Goal: Task Accomplishment & Management: Manage account settings

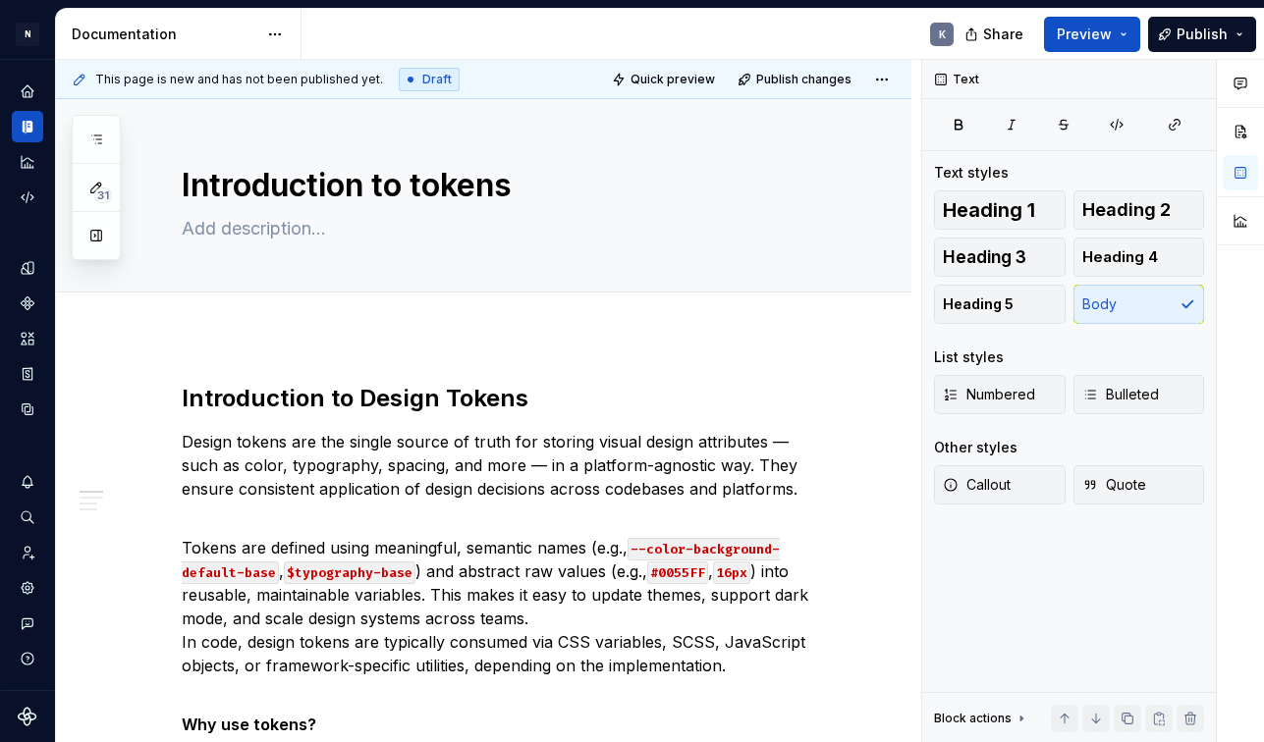
scroll to position [176, 0]
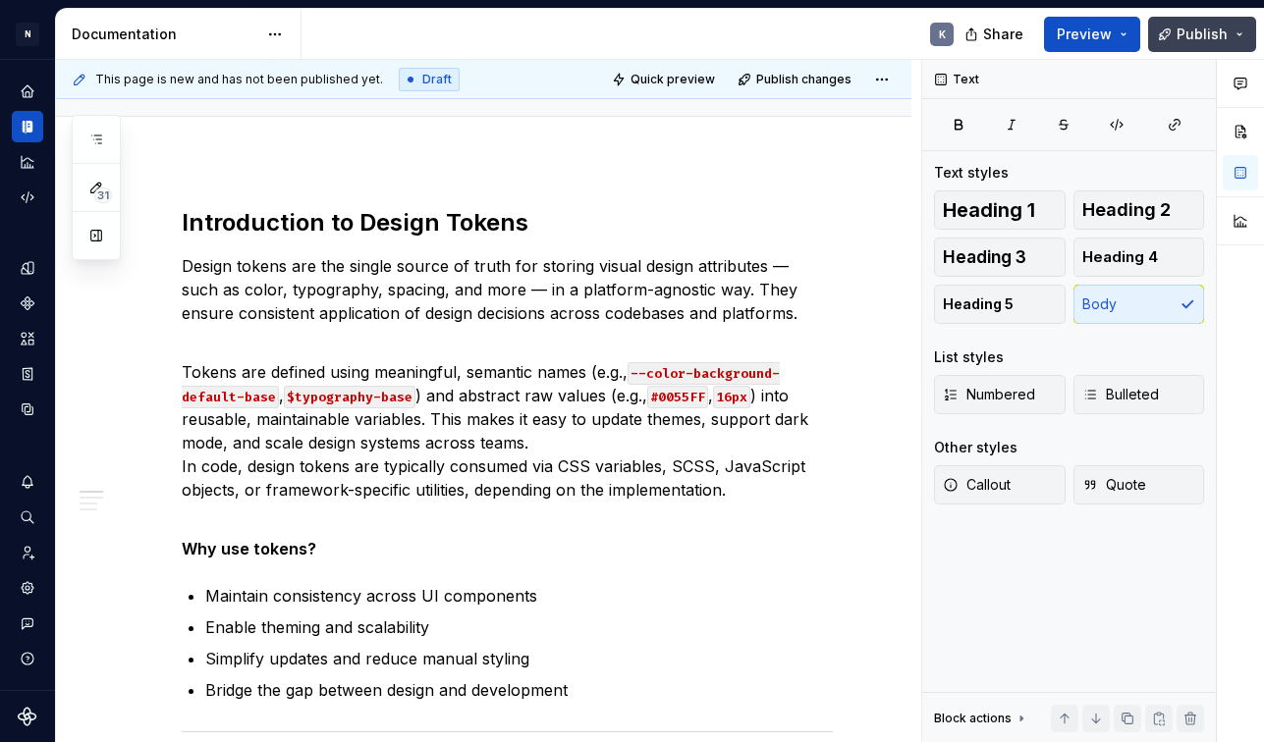
click at [1246, 35] on button "Publish" at bounding box center [1202, 34] width 108 height 35
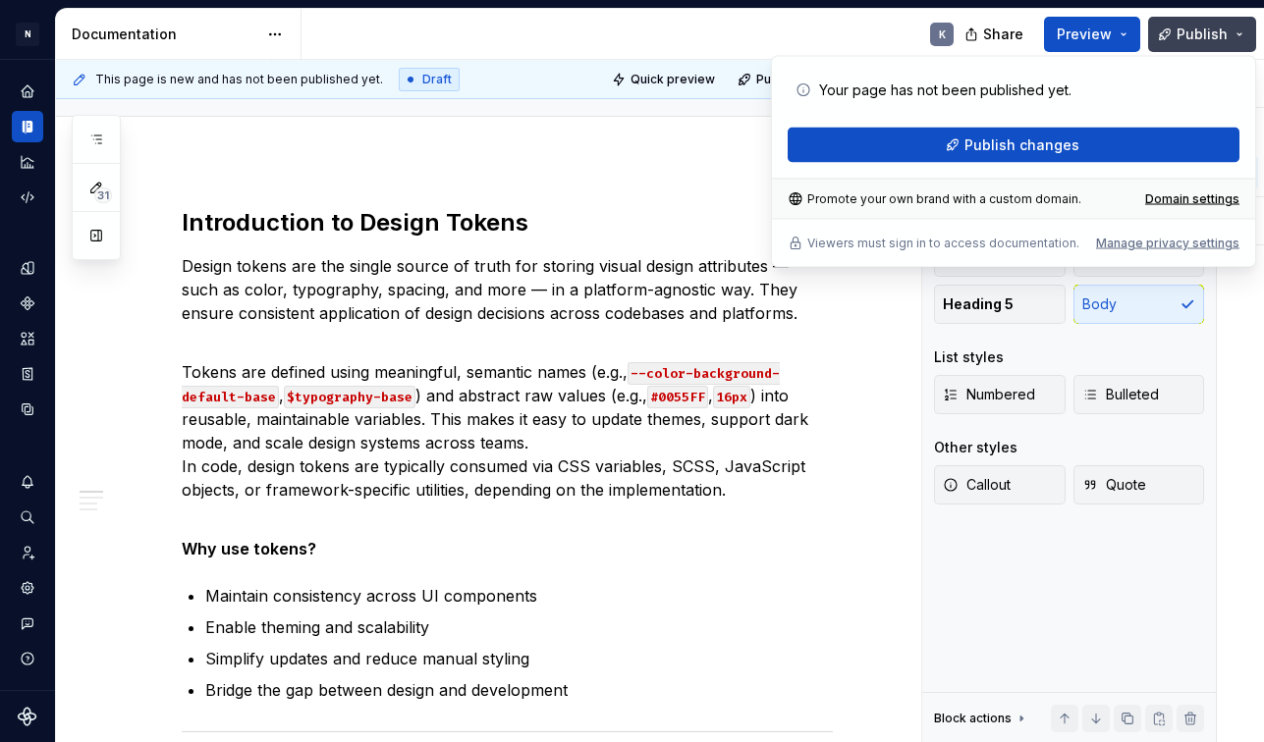
type textarea "*"
click at [1155, 196] on div "Domain settings" at bounding box center [1192, 199] width 94 height 16
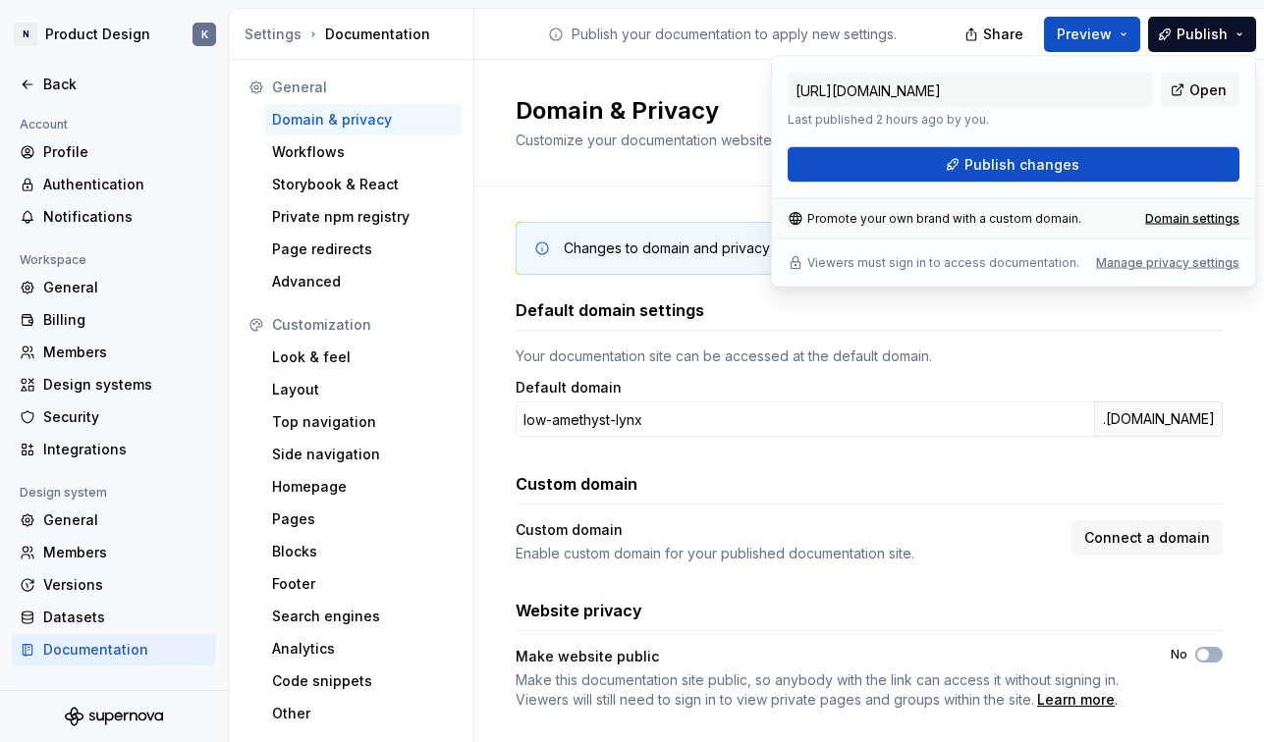
click at [643, 162] on div "Domain & Privacy Customize your documentation website domain and privacy settin…" at bounding box center [869, 123] width 790 height 127
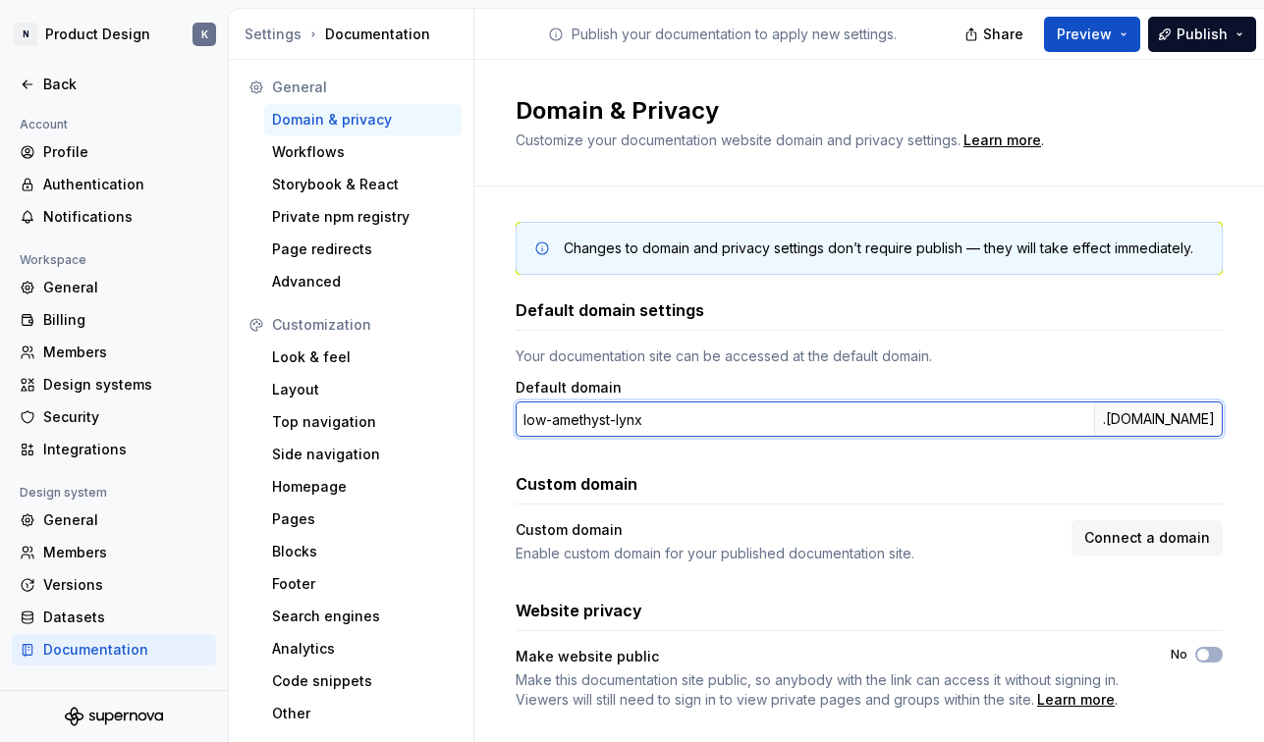
click at [836, 420] on input "low-amethyst-lynx" at bounding box center [805, 419] width 578 height 35
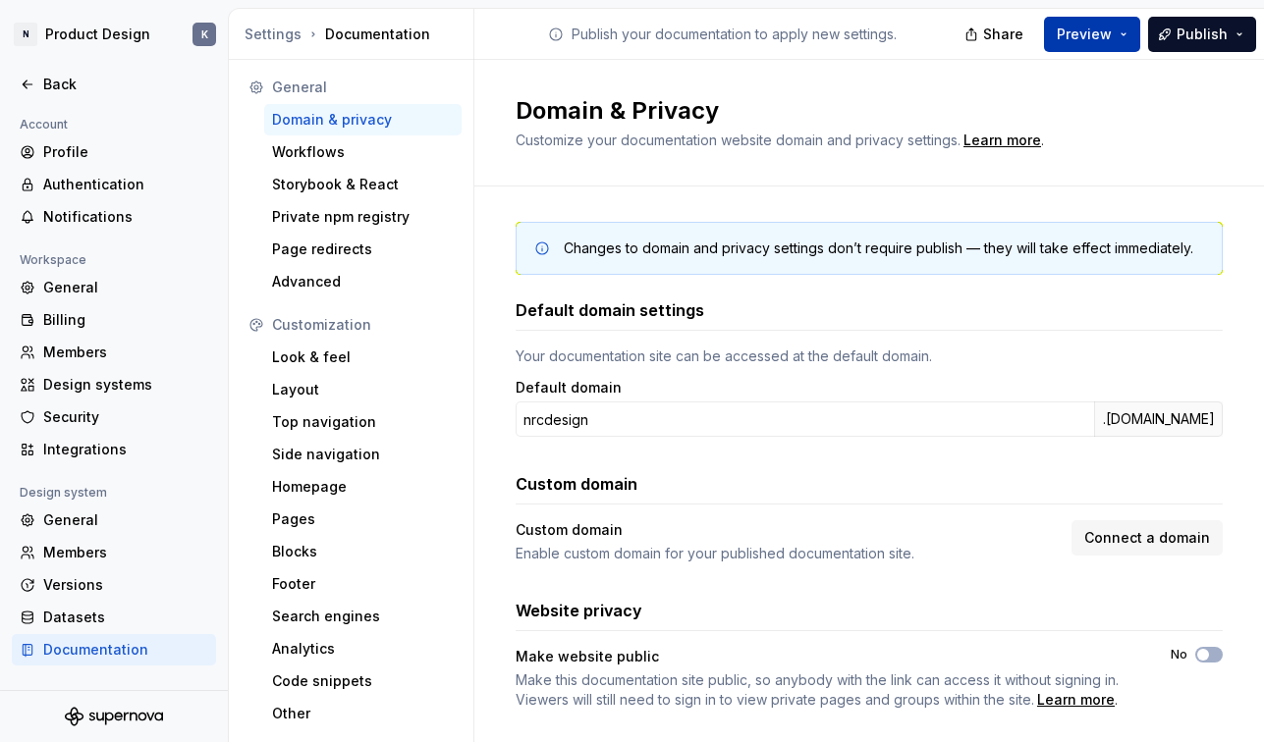
click at [1125, 32] on button "Preview" at bounding box center [1092, 34] width 96 height 35
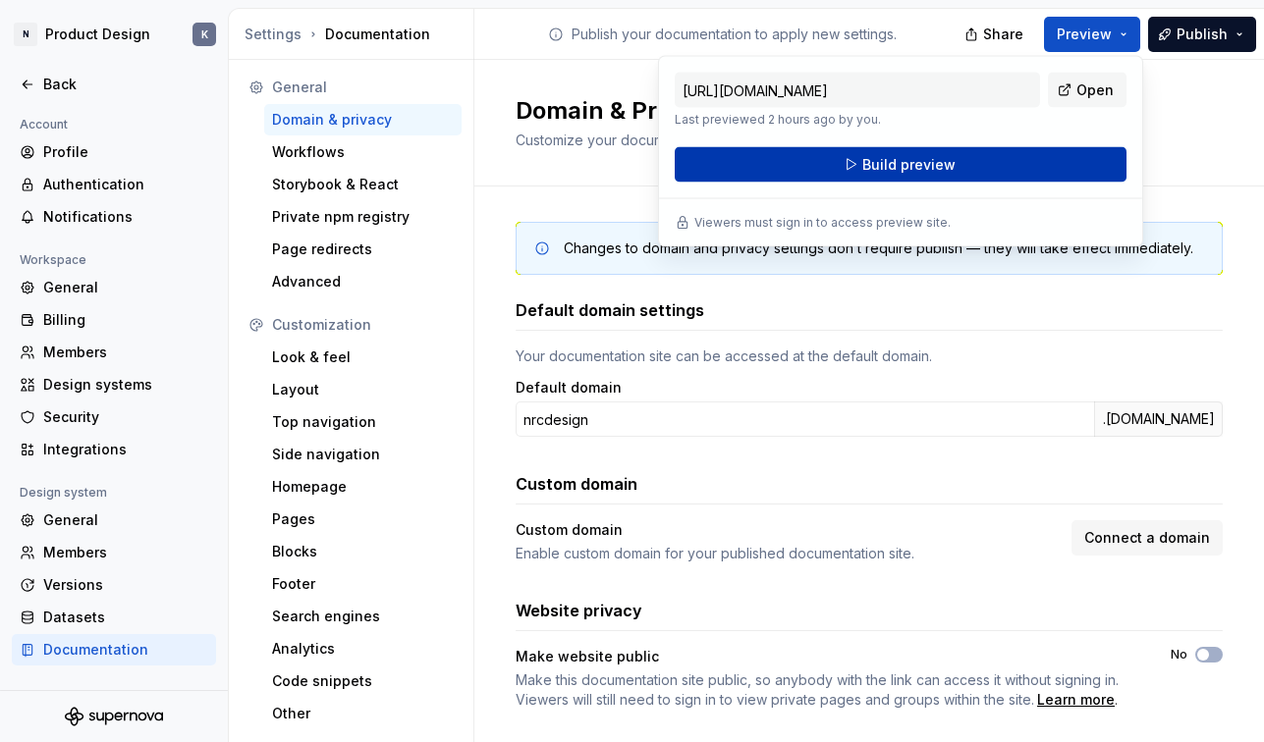
click at [1021, 154] on button "Build preview" at bounding box center [901, 164] width 452 height 35
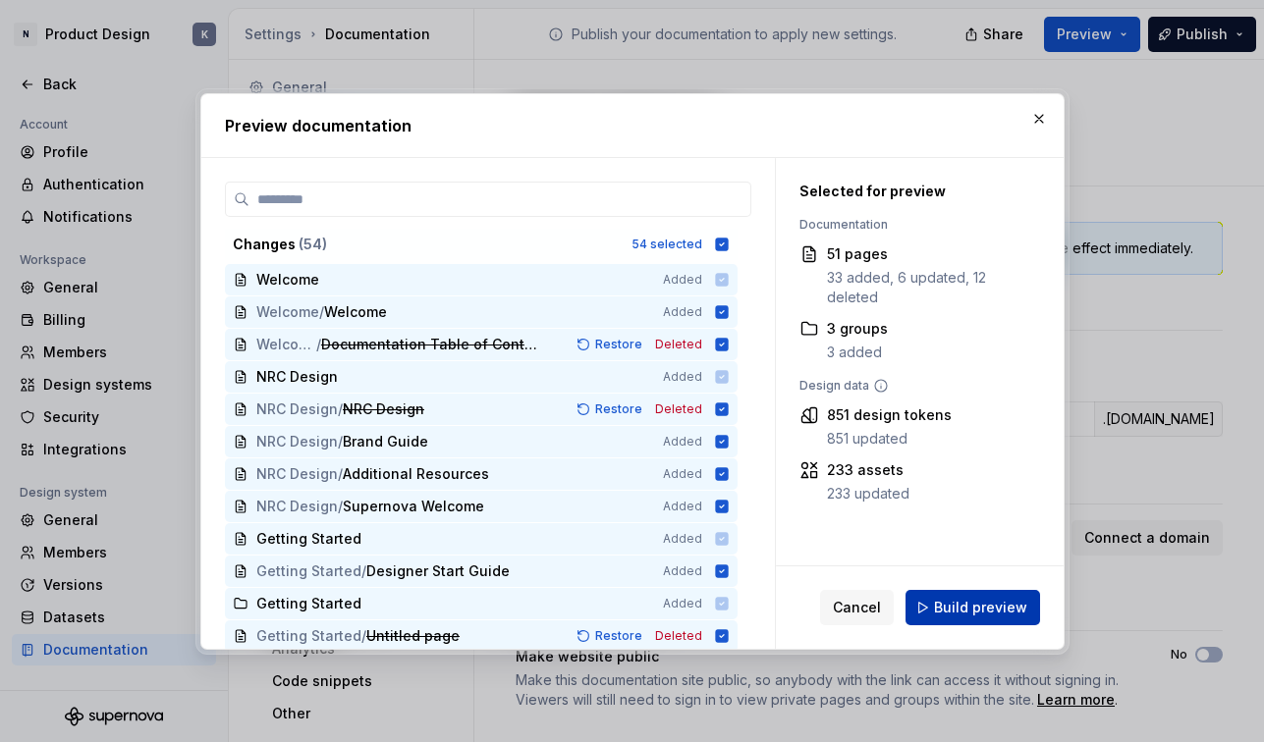
click at [971, 612] on span "Build preview" at bounding box center [980, 608] width 93 height 20
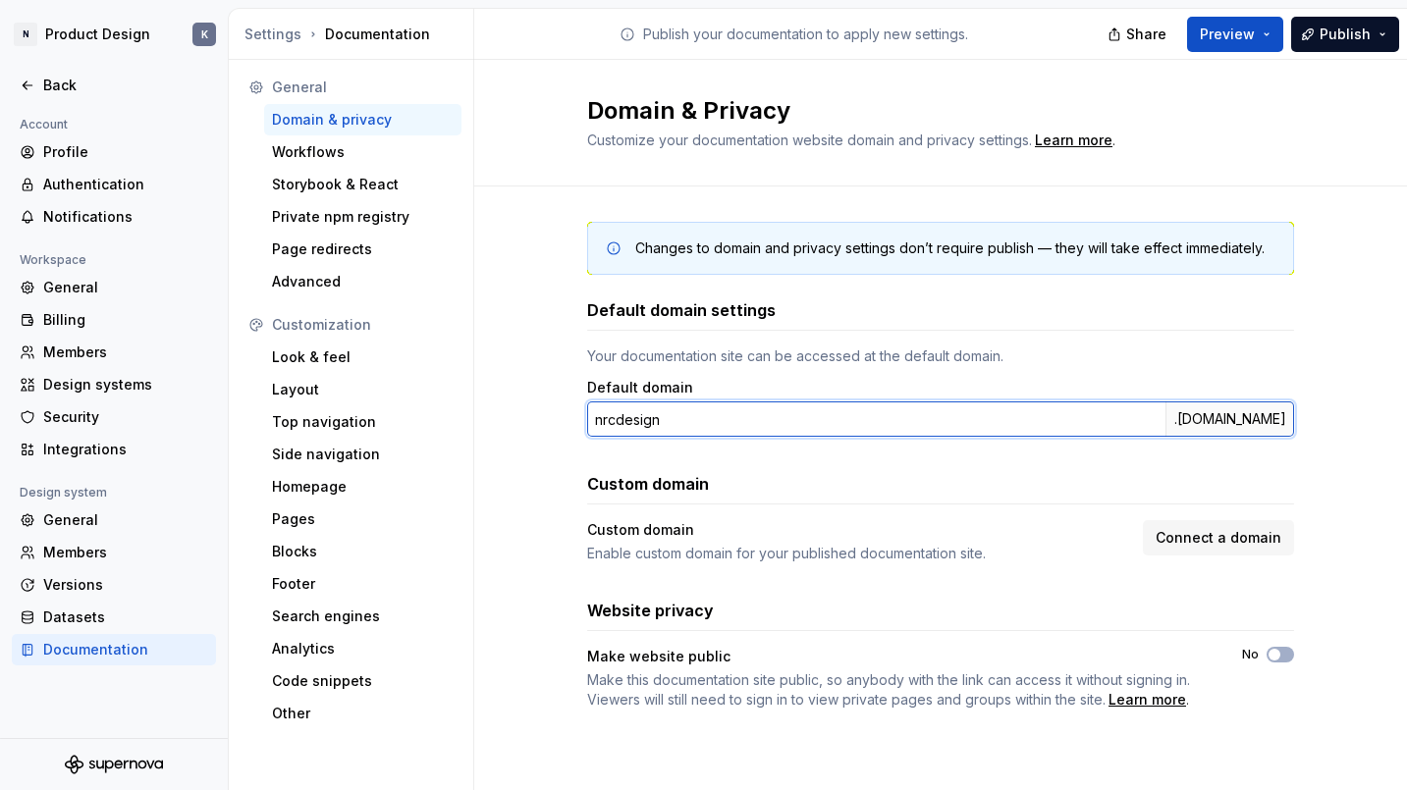
click at [652, 418] on input "nrcdesign" at bounding box center [876, 419] width 578 height 35
click at [617, 419] on input "nrcdesign" at bounding box center [876, 419] width 578 height 35
type input "nrc-design"
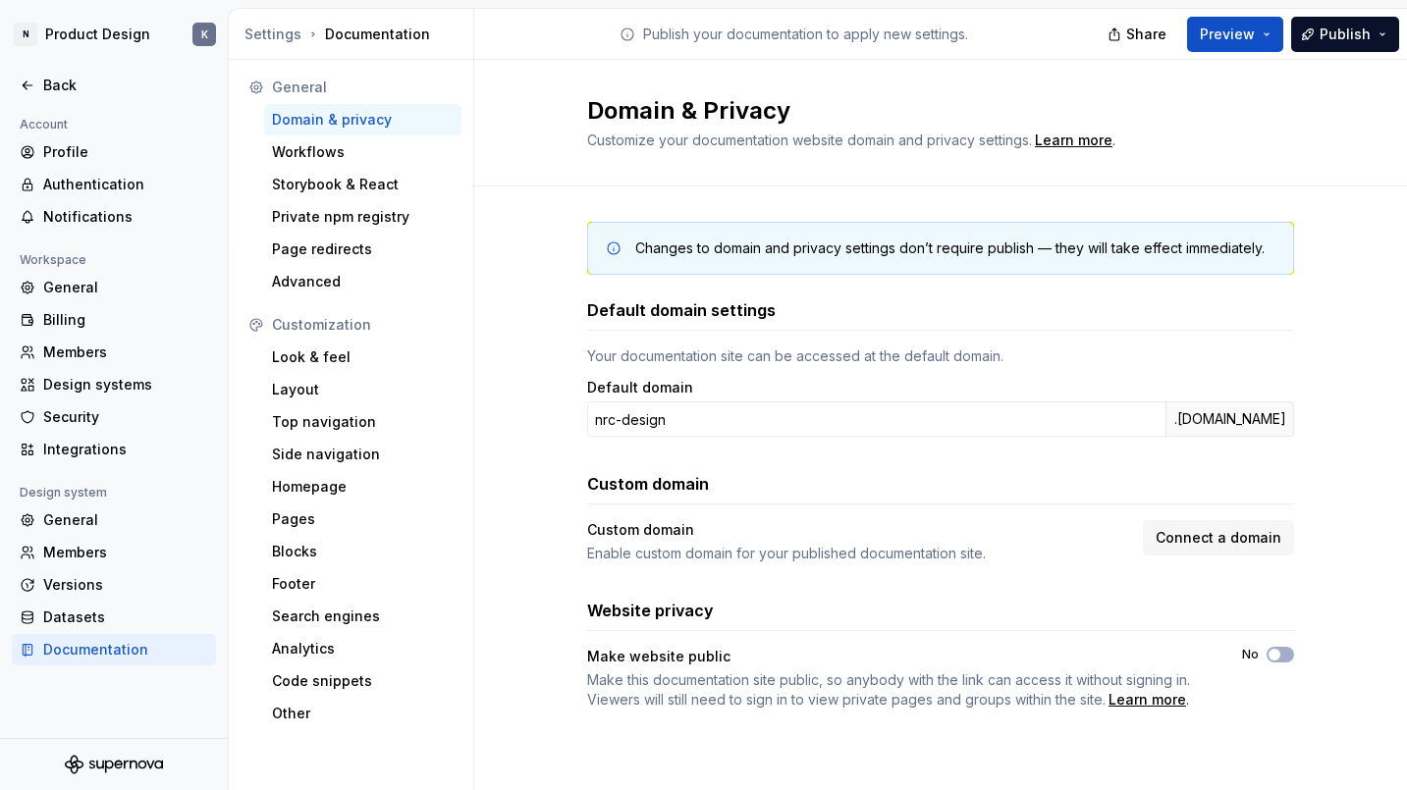
click at [1263, 381] on div "Changes to domain and privacy settings don’t require publish — they will take e…" at bounding box center [940, 486] width 933 height 598
click at [1263, 42] on span "Publish" at bounding box center [1345, 35] width 51 height 20
click at [1263, 37] on button "Preview" at bounding box center [1235, 34] width 96 height 35
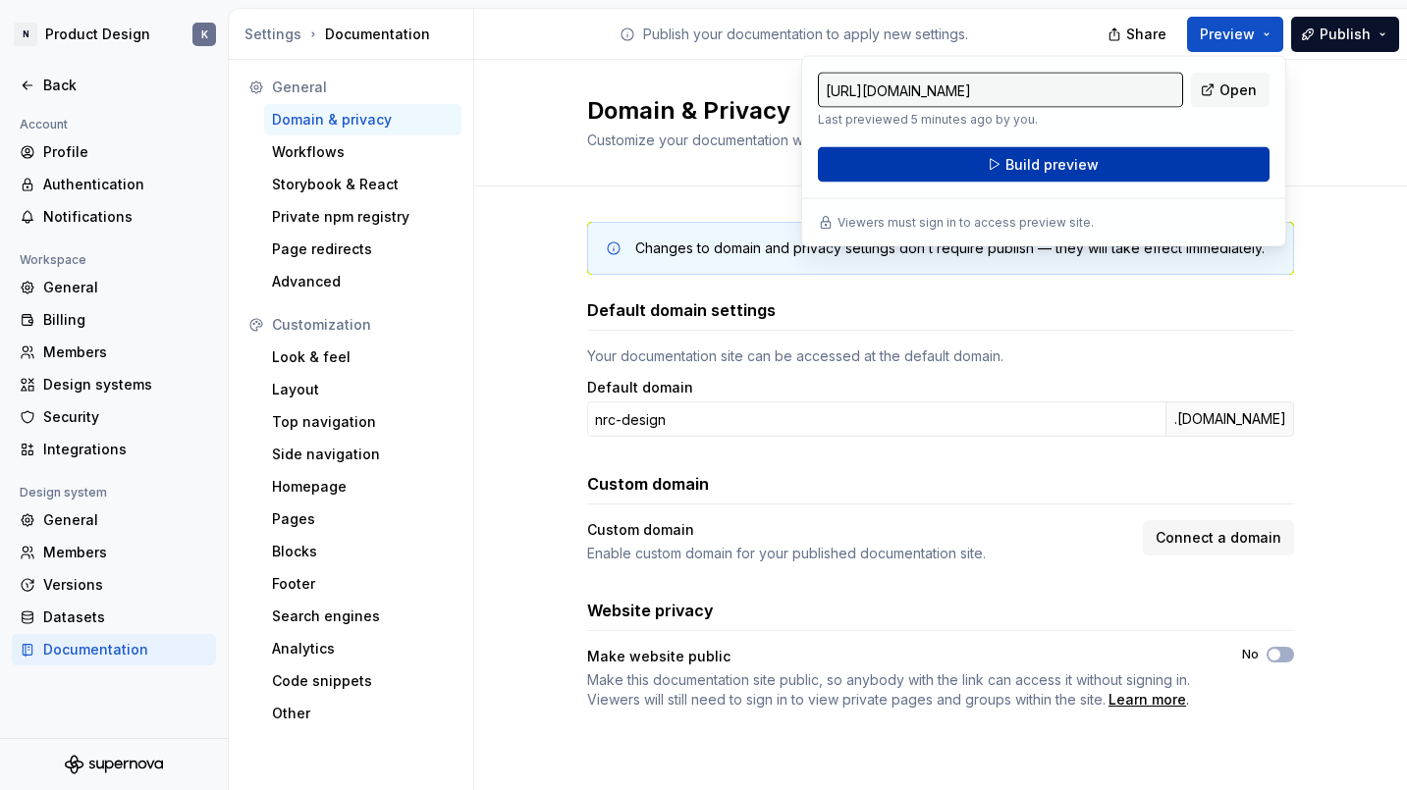
click at [1144, 158] on button "Build preview" at bounding box center [1044, 164] width 452 height 35
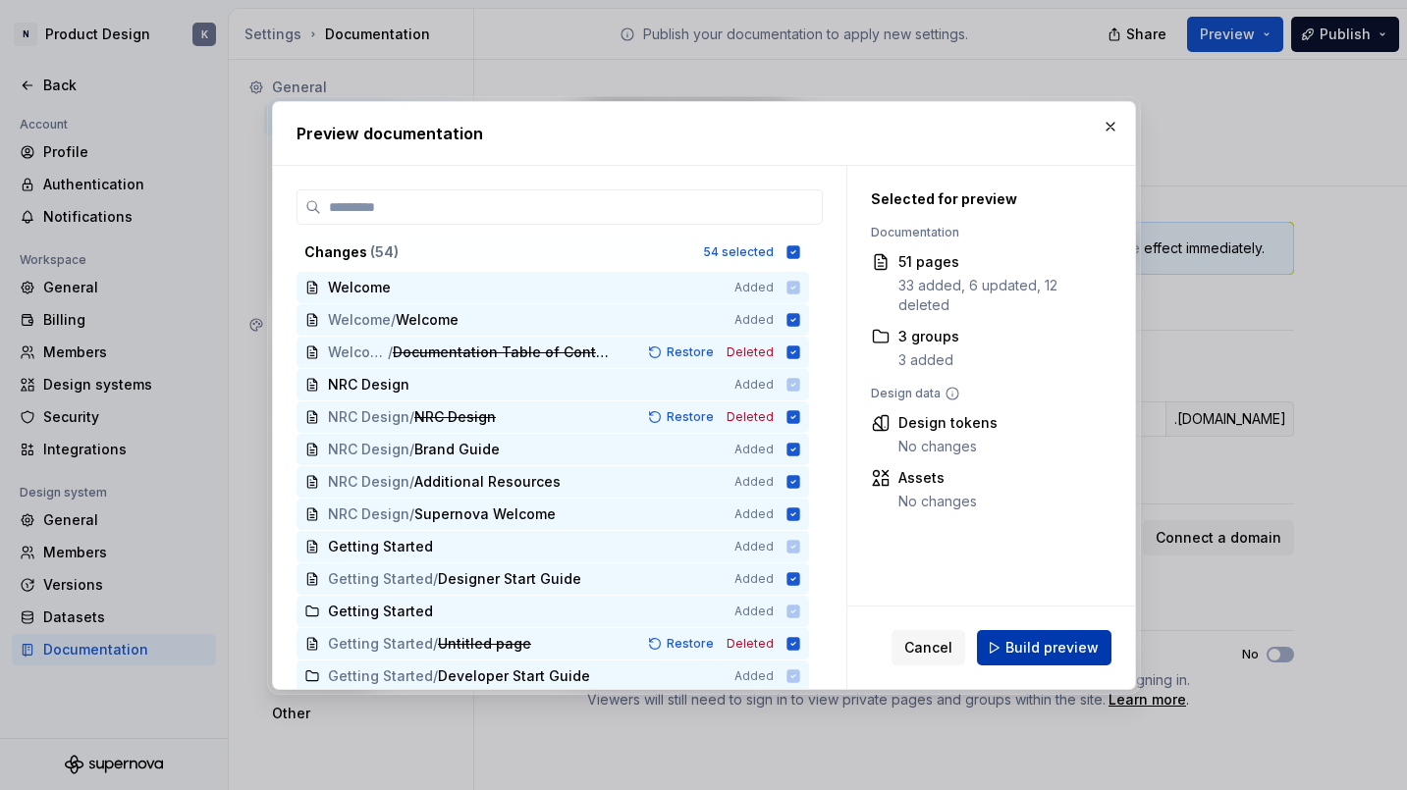
click at [1065, 648] on span "Build preview" at bounding box center [1052, 648] width 93 height 20
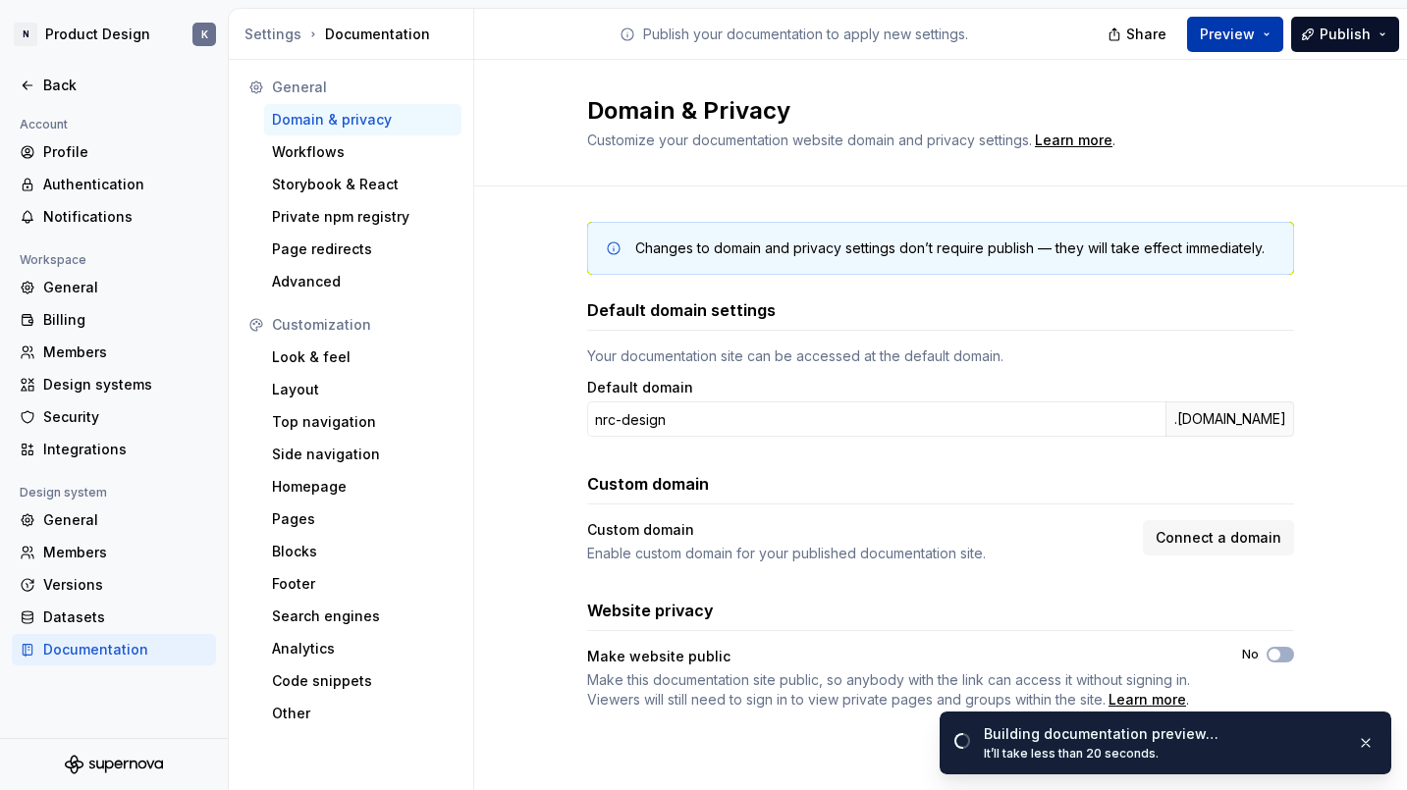
click at [1263, 36] on button "Preview" at bounding box center [1235, 34] width 96 height 35
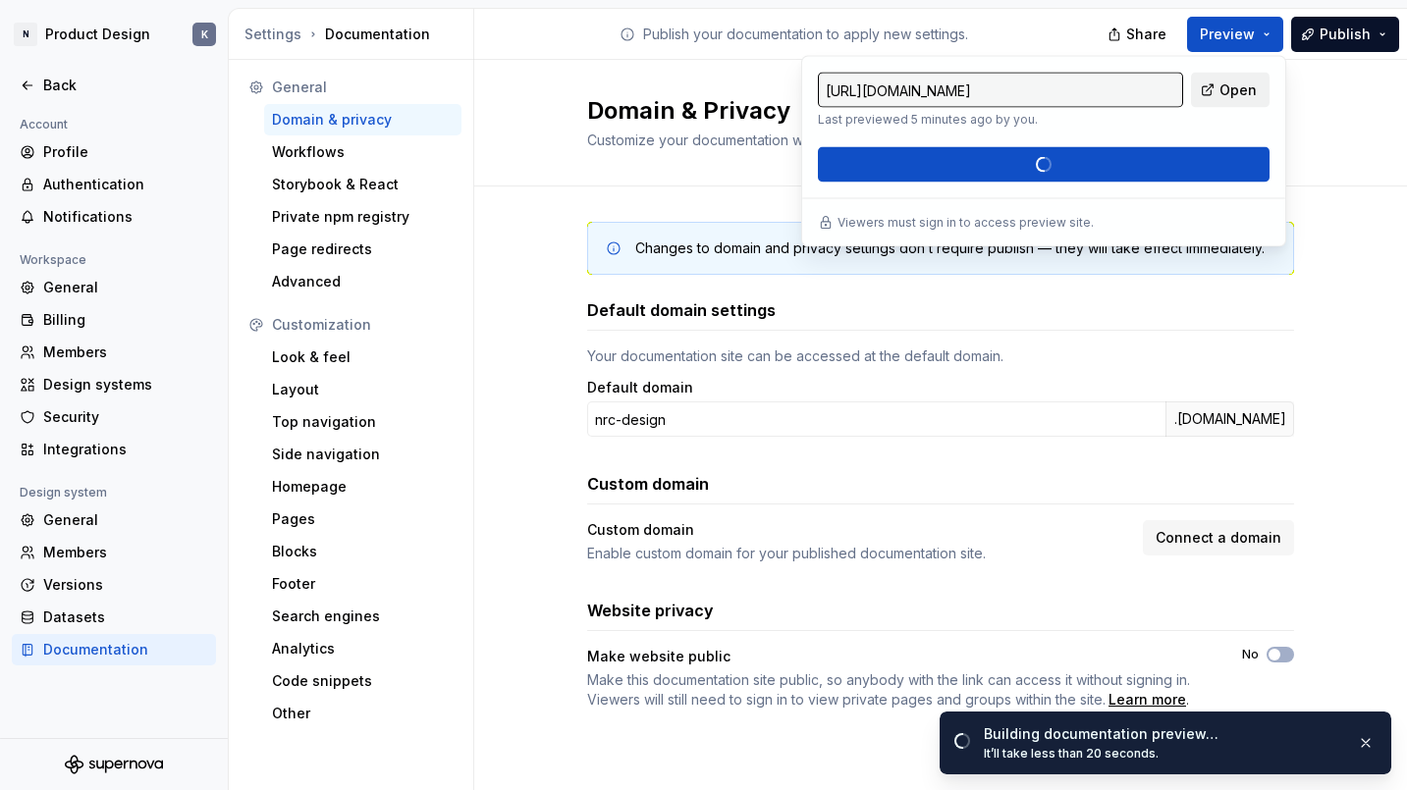
type input "[URL][DOMAIN_NAME]"
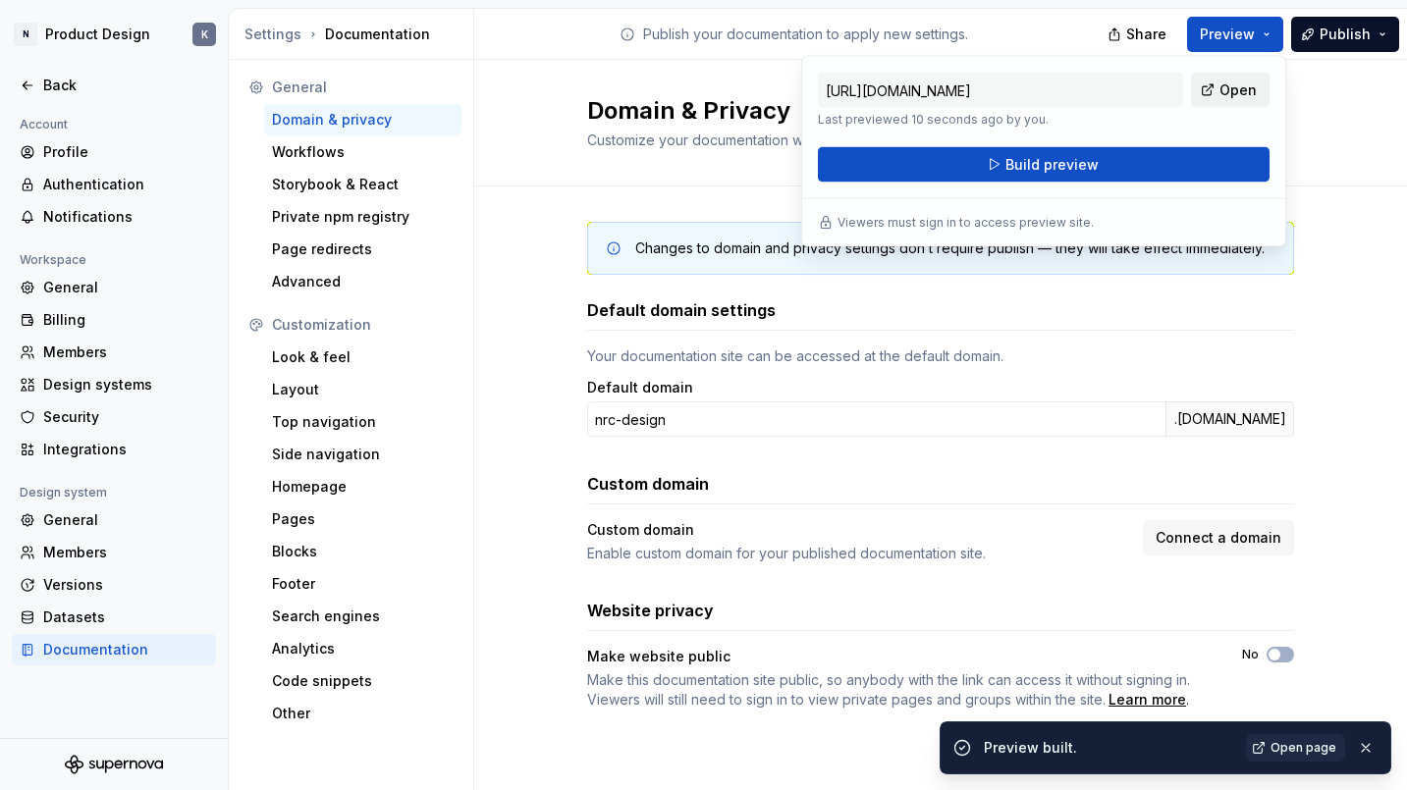
click at [1218, 96] on link "Open" at bounding box center [1230, 90] width 79 height 35
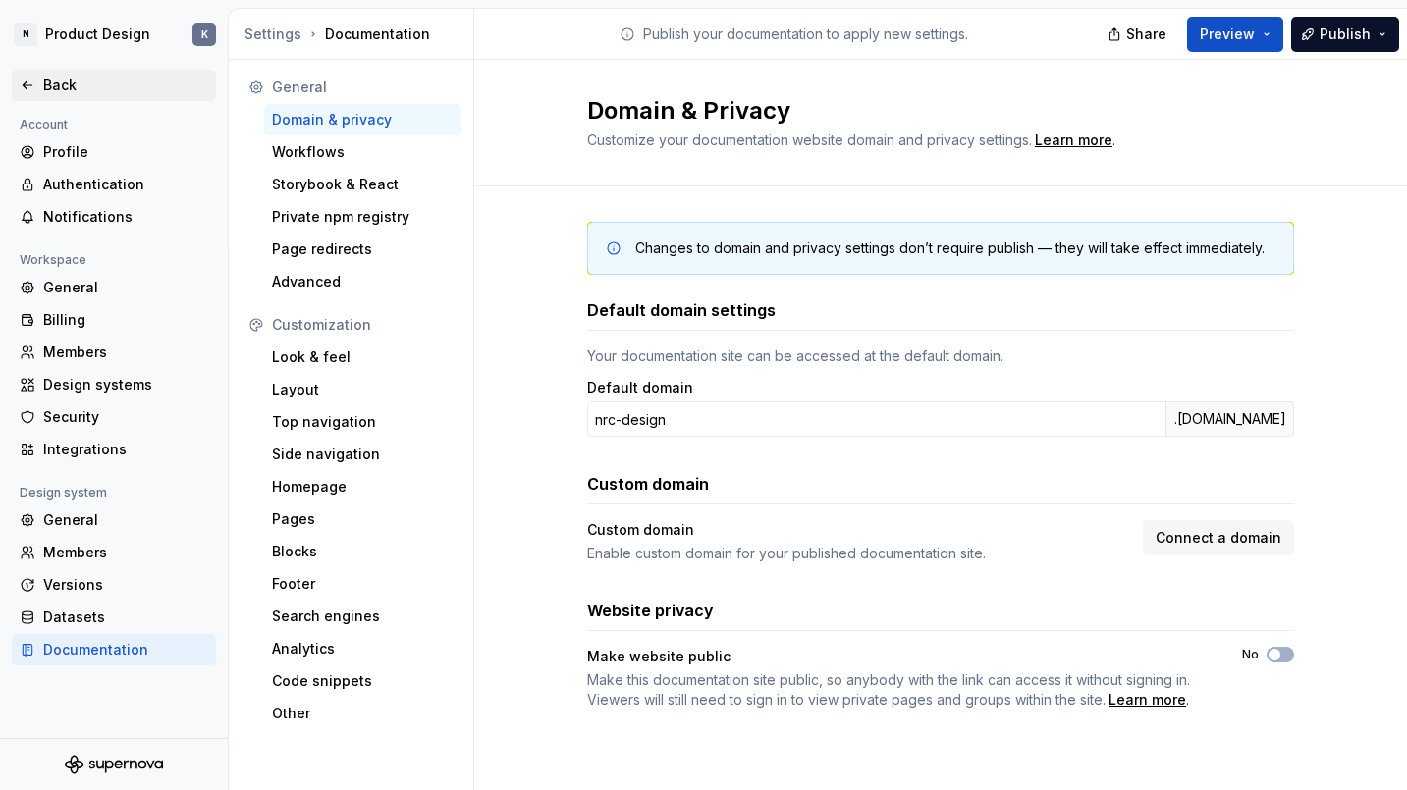
click at [33, 79] on icon at bounding box center [28, 86] width 16 height 16
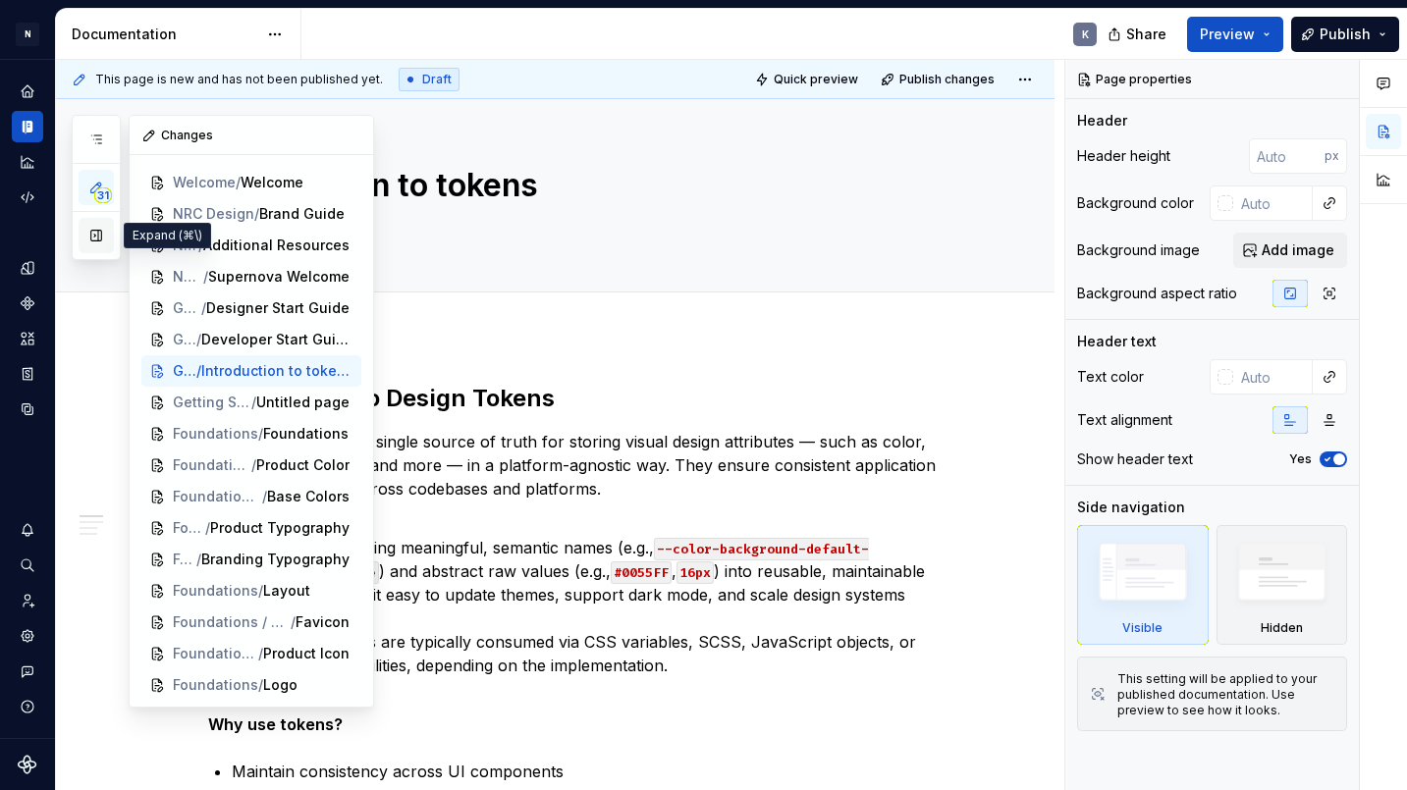
click at [93, 239] on button "button" at bounding box center [96, 235] width 35 height 35
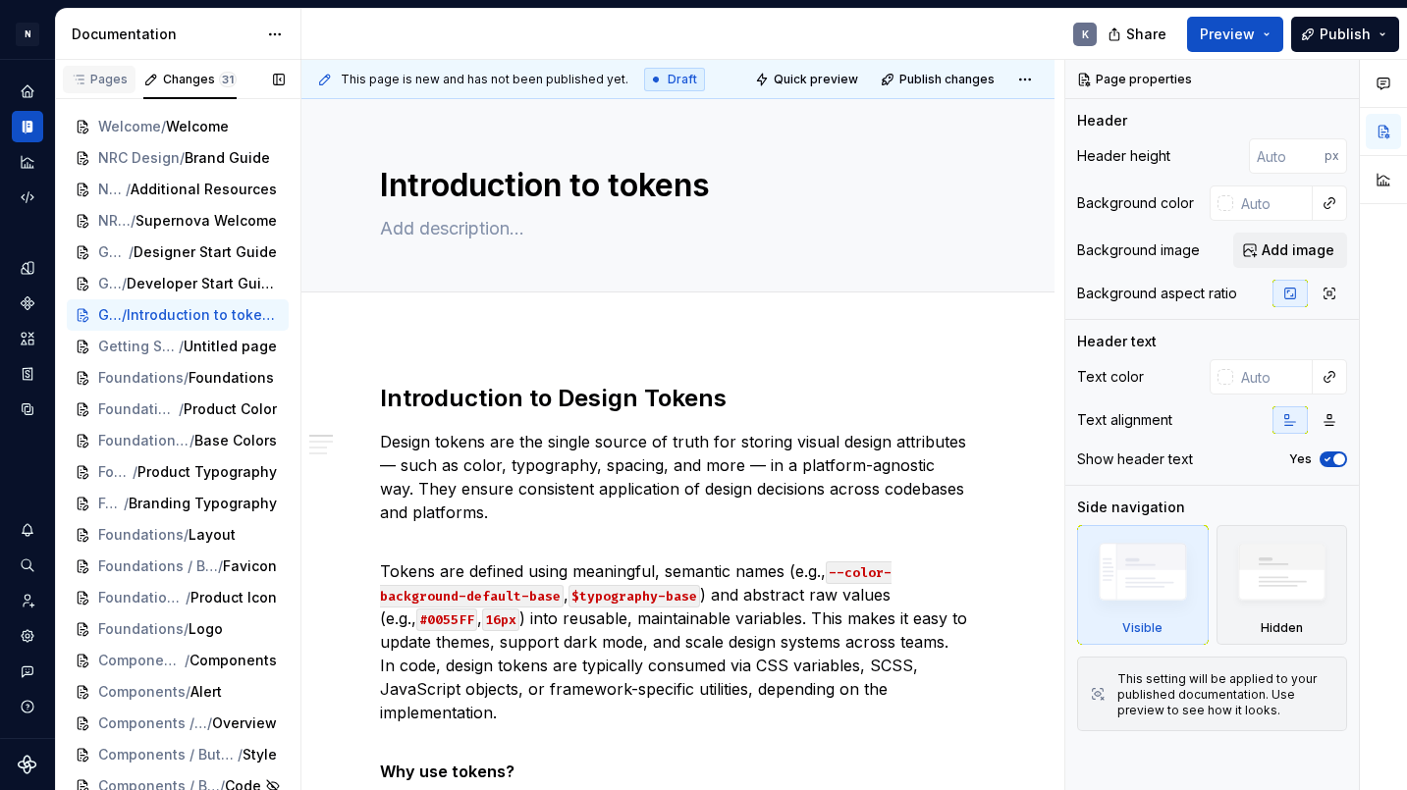
click at [103, 84] on div "Pages" at bounding box center [99, 80] width 57 height 16
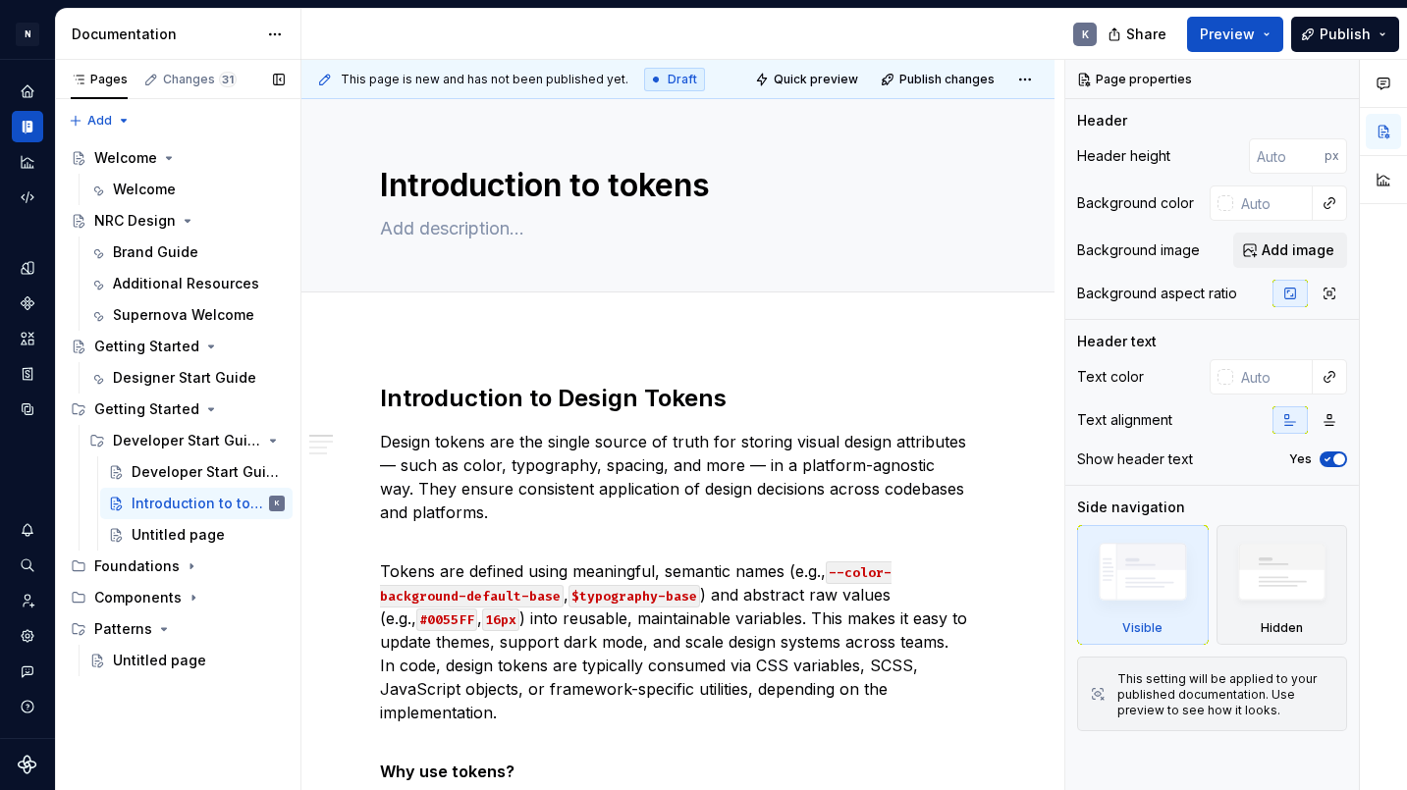
click at [0, 0] on button "Page tree" at bounding box center [0, 0] width 0 height 0
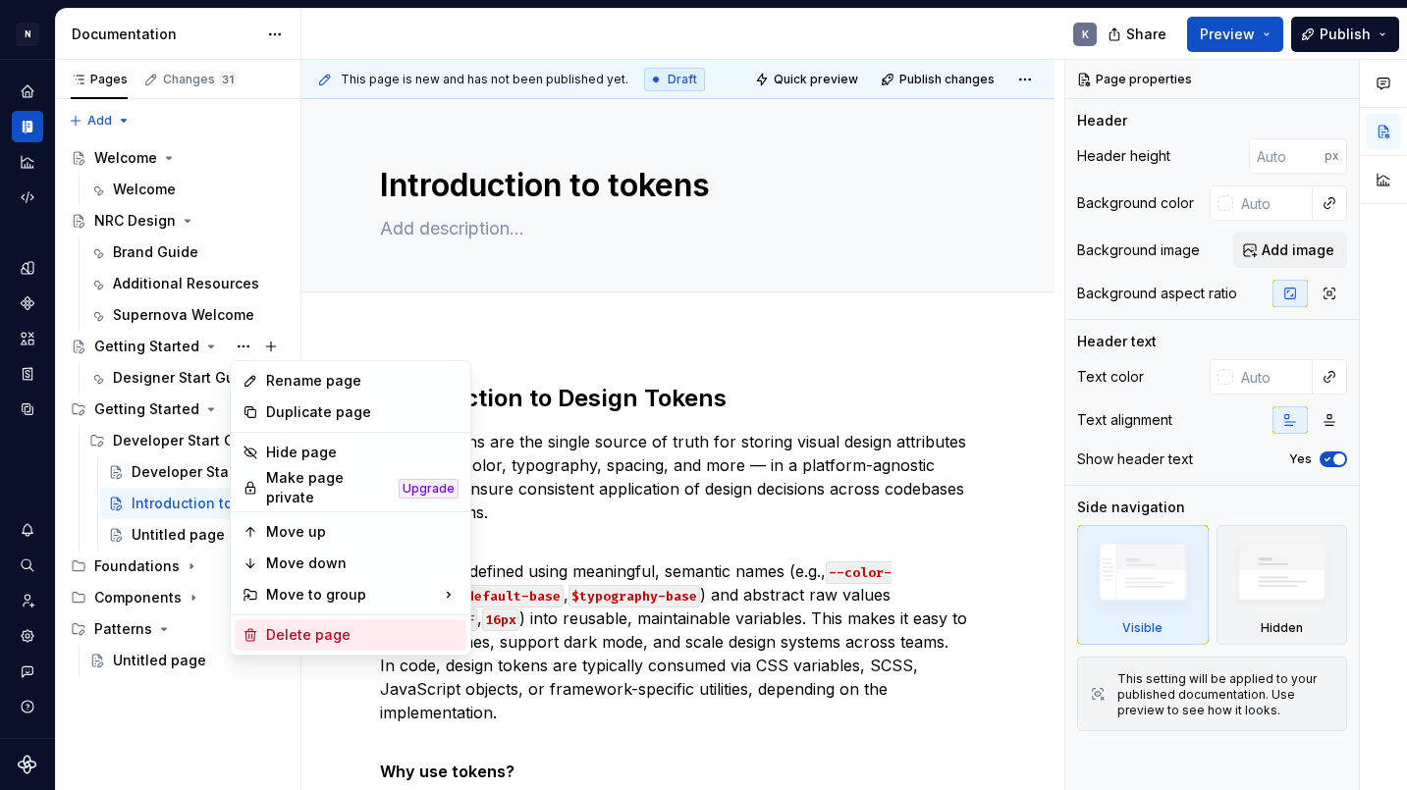
click at [337, 626] on div "Delete page" at bounding box center [362, 636] width 192 height 20
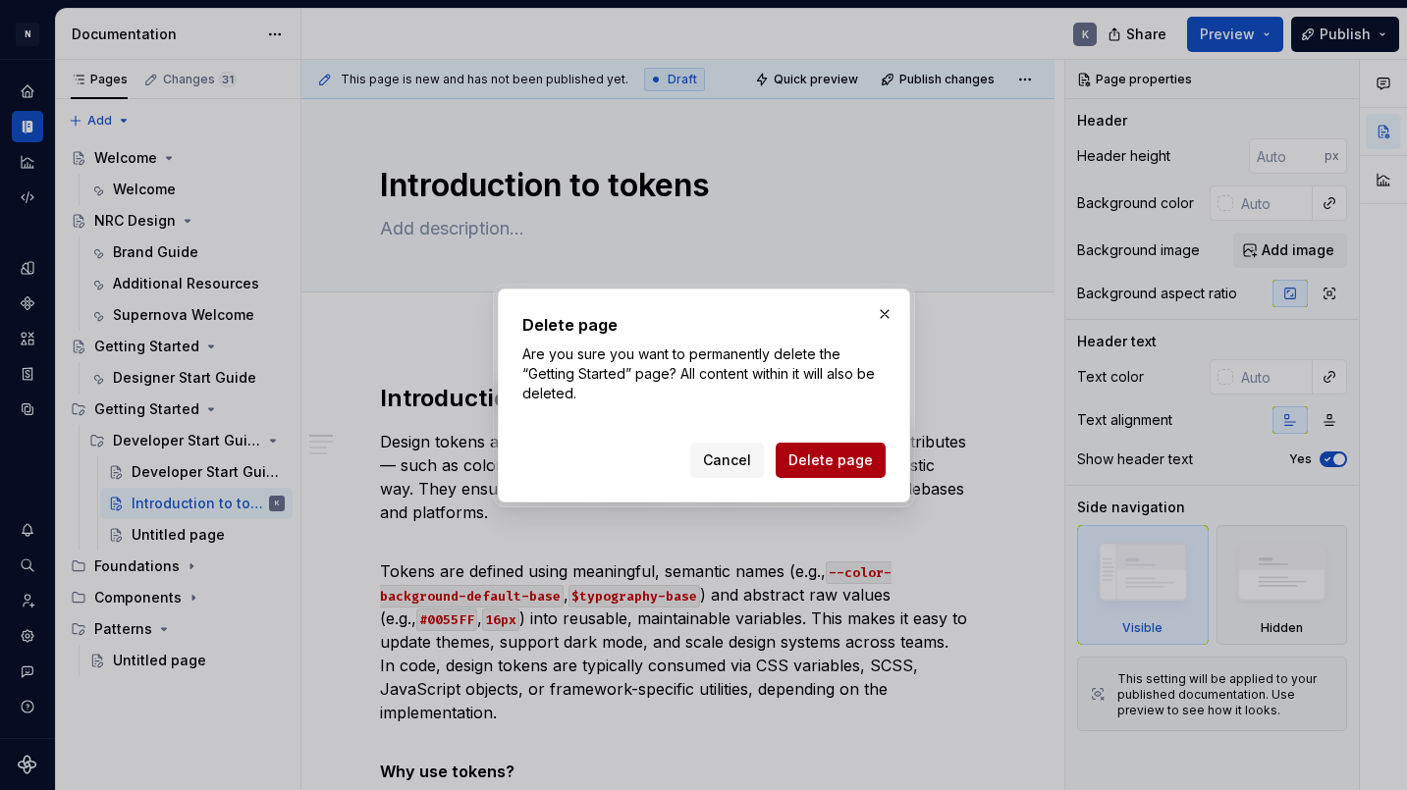
click at [839, 463] on span "Delete page" at bounding box center [831, 461] width 84 height 20
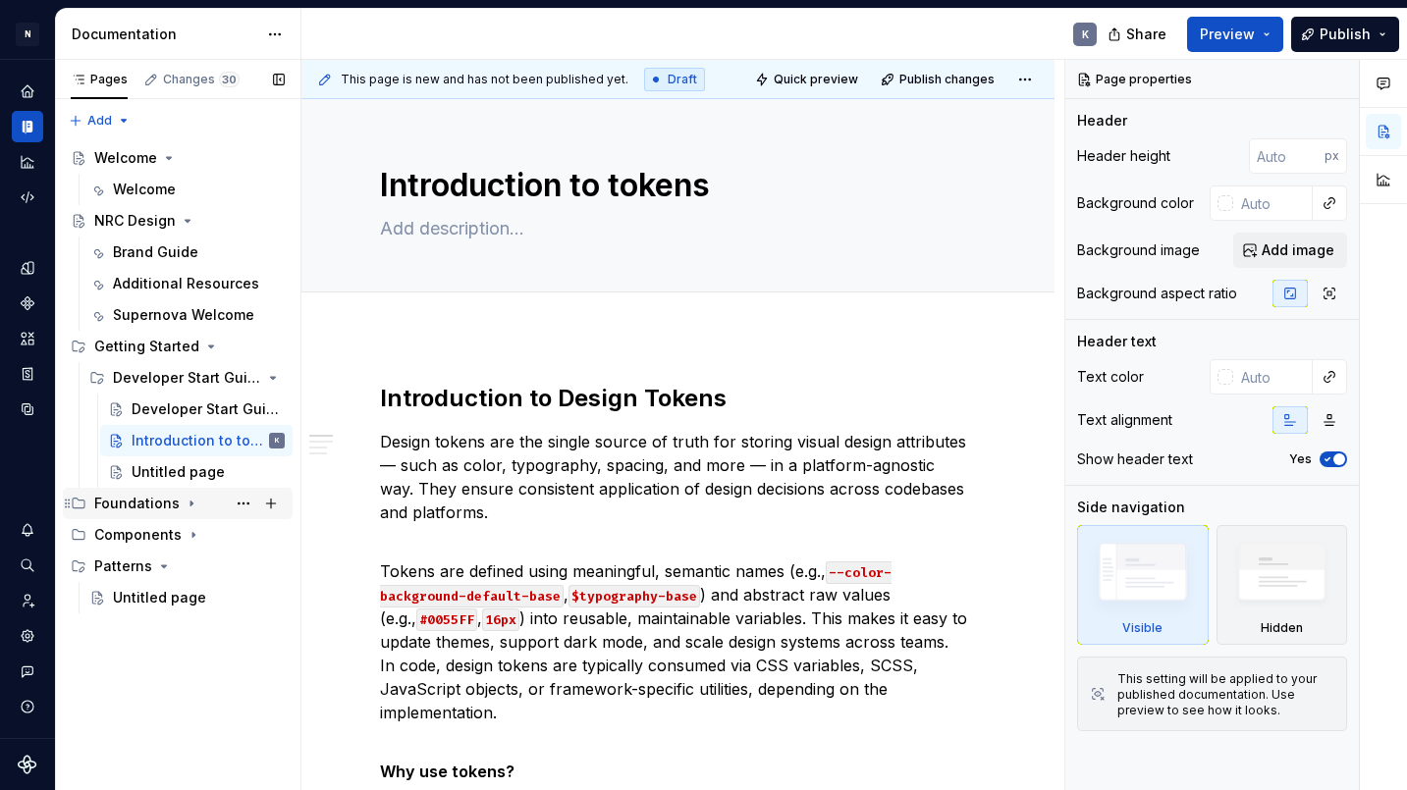
click at [144, 494] on div "Foundations" at bounding box center [136, 504] width 85 height 20
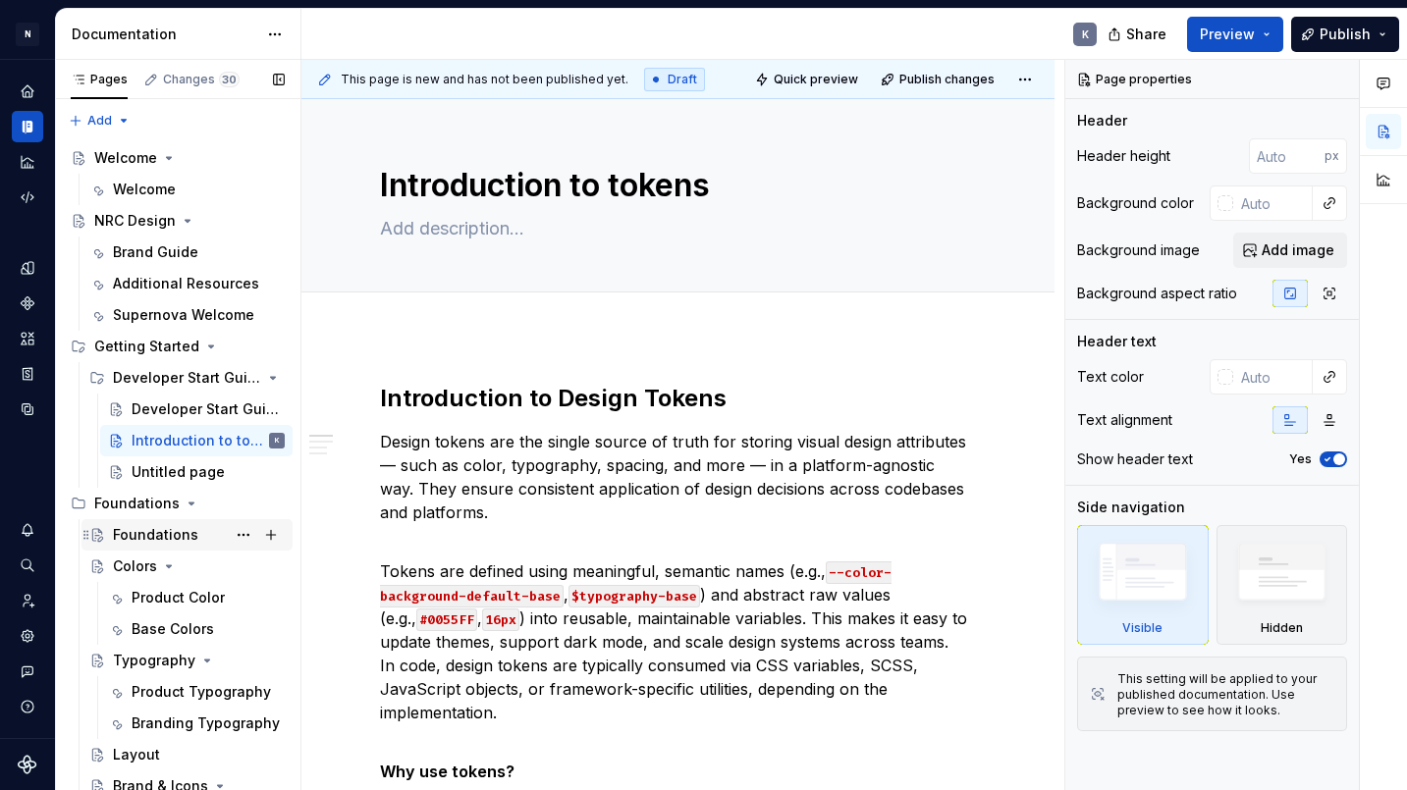
click at [174, 535] on div "Foundations" at bounding box center [155, 535] width 85 height 20
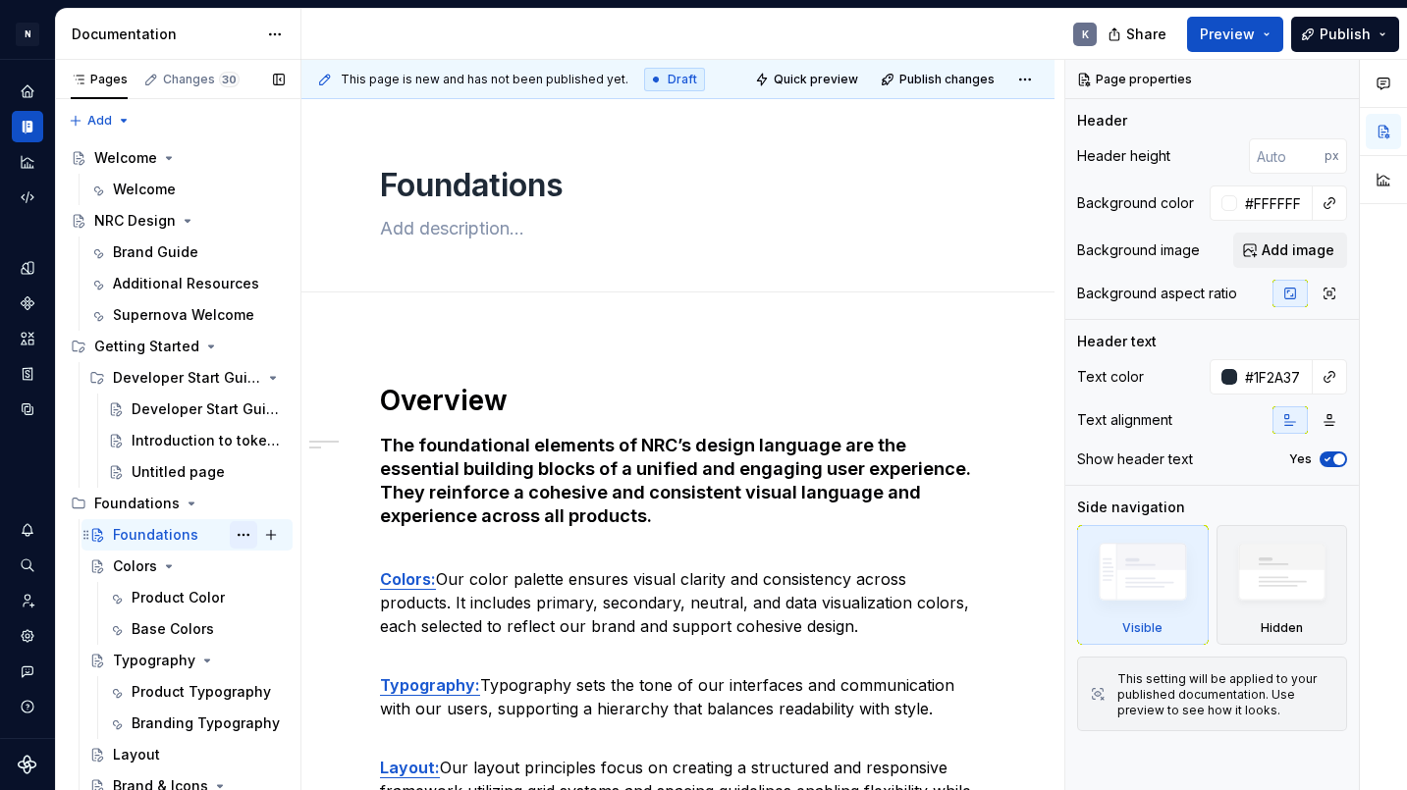
drag, startPoint x: 231, startPoint y: 531, endPoint x: 241, endPoint y: 537, distance: 11.5
click at [241, 537] on div "Pages Changes 30 Add Accessibility guide for tree Page tree. Navigate the tree …" at bounding box center [731, 429] width 1351 height 739
click at [244, 534] on button "Page tree" at bounding box center [243, 534] width 27 height 27
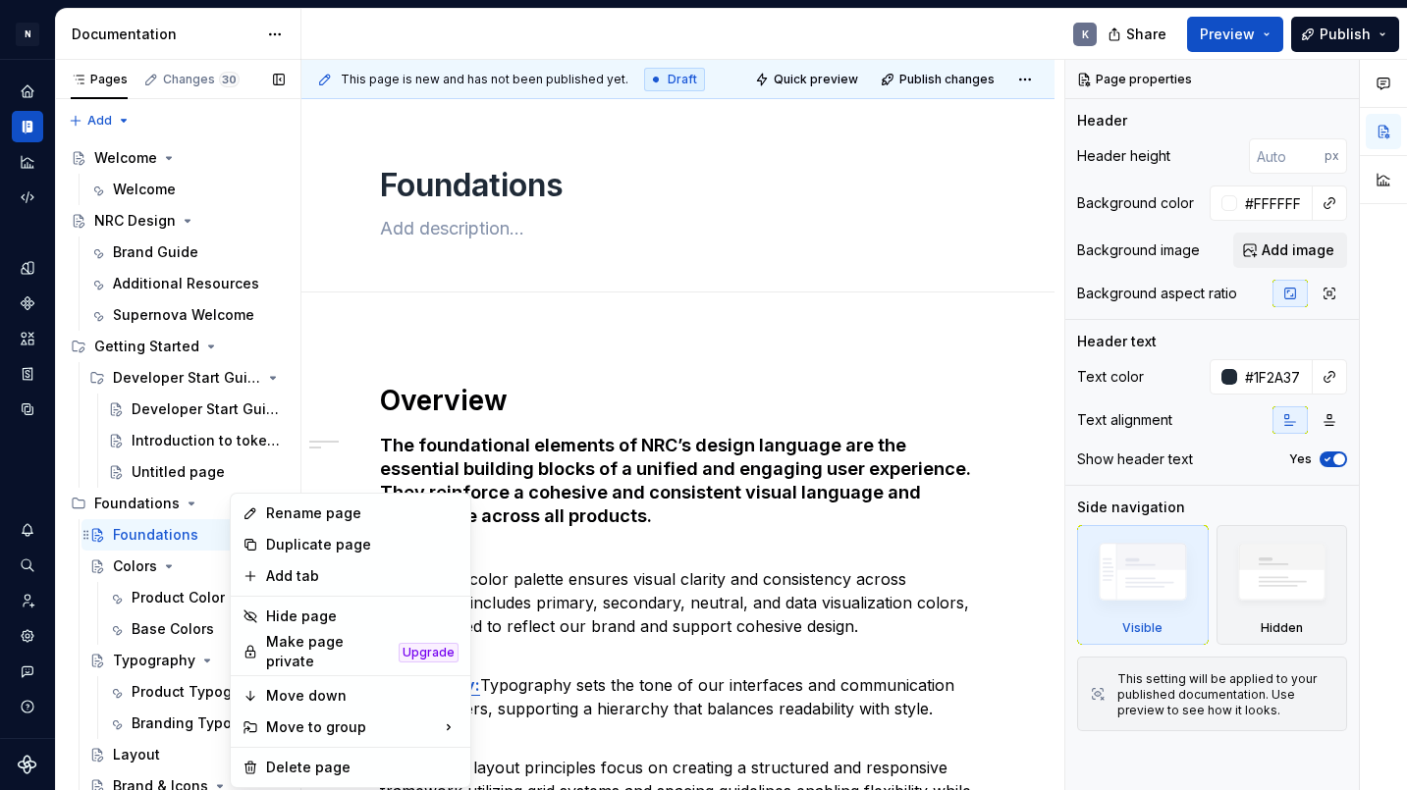
type textarea "*"
click at [302, 514] on div "Rename page" at bounding box center [362, 514] width 192 height 20
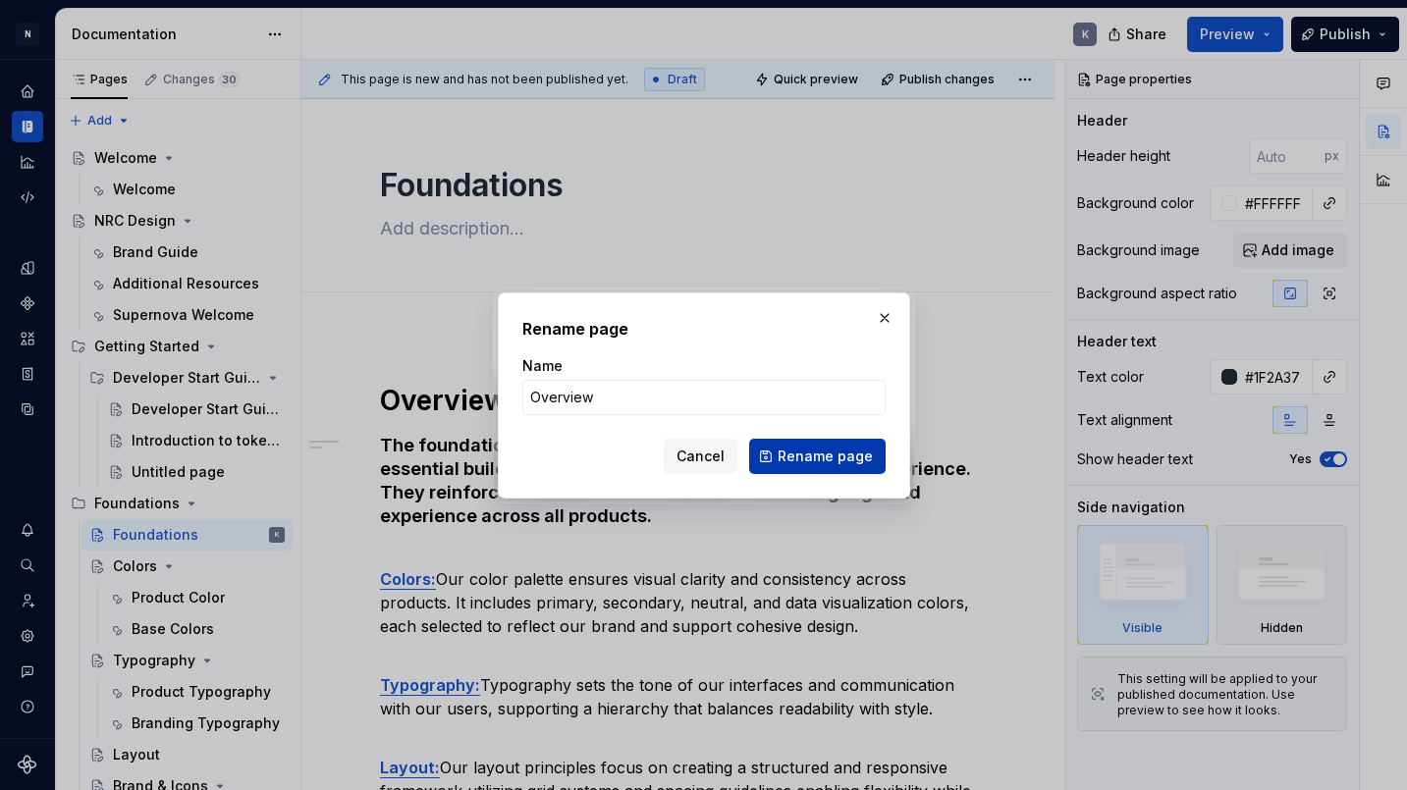
type input "Overview"
click at [811, 457] on span "Rename page" at bounding box center [825, 457] width 95 height 20
type textarea "*"
type textarea "Overview"
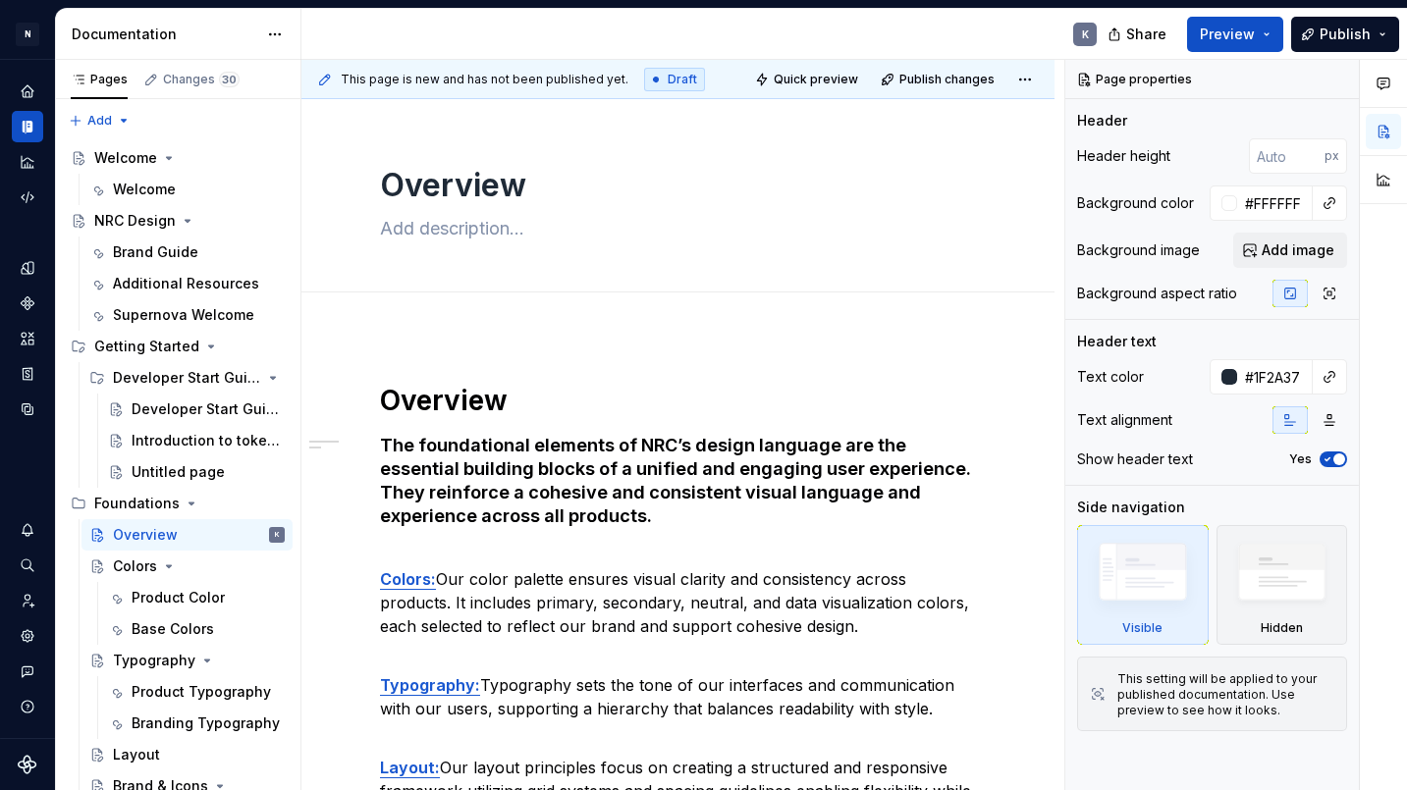
click at [0, 741] on nordpass-portal at bounding box center [0, 790] width 0 height 0
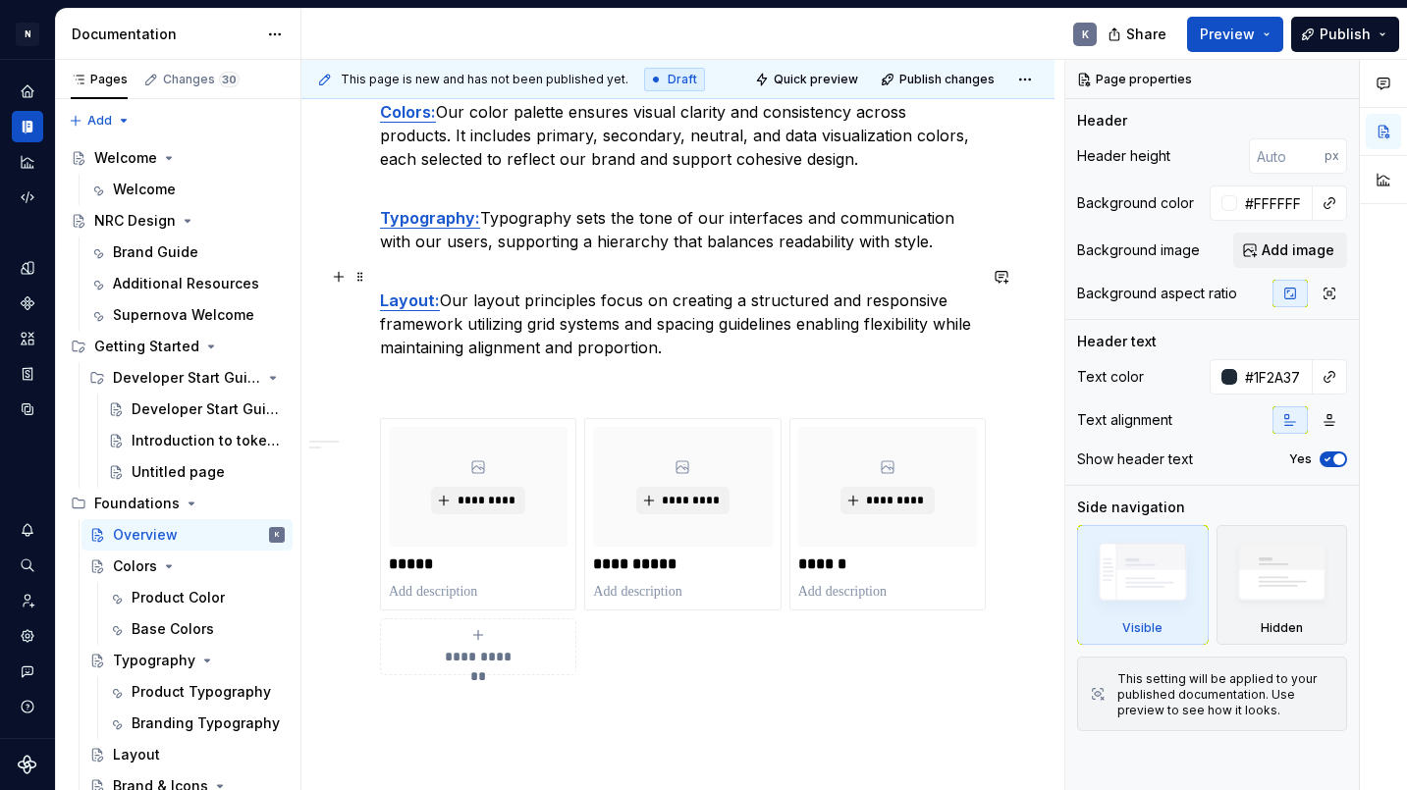
scroll to position [442, 0]
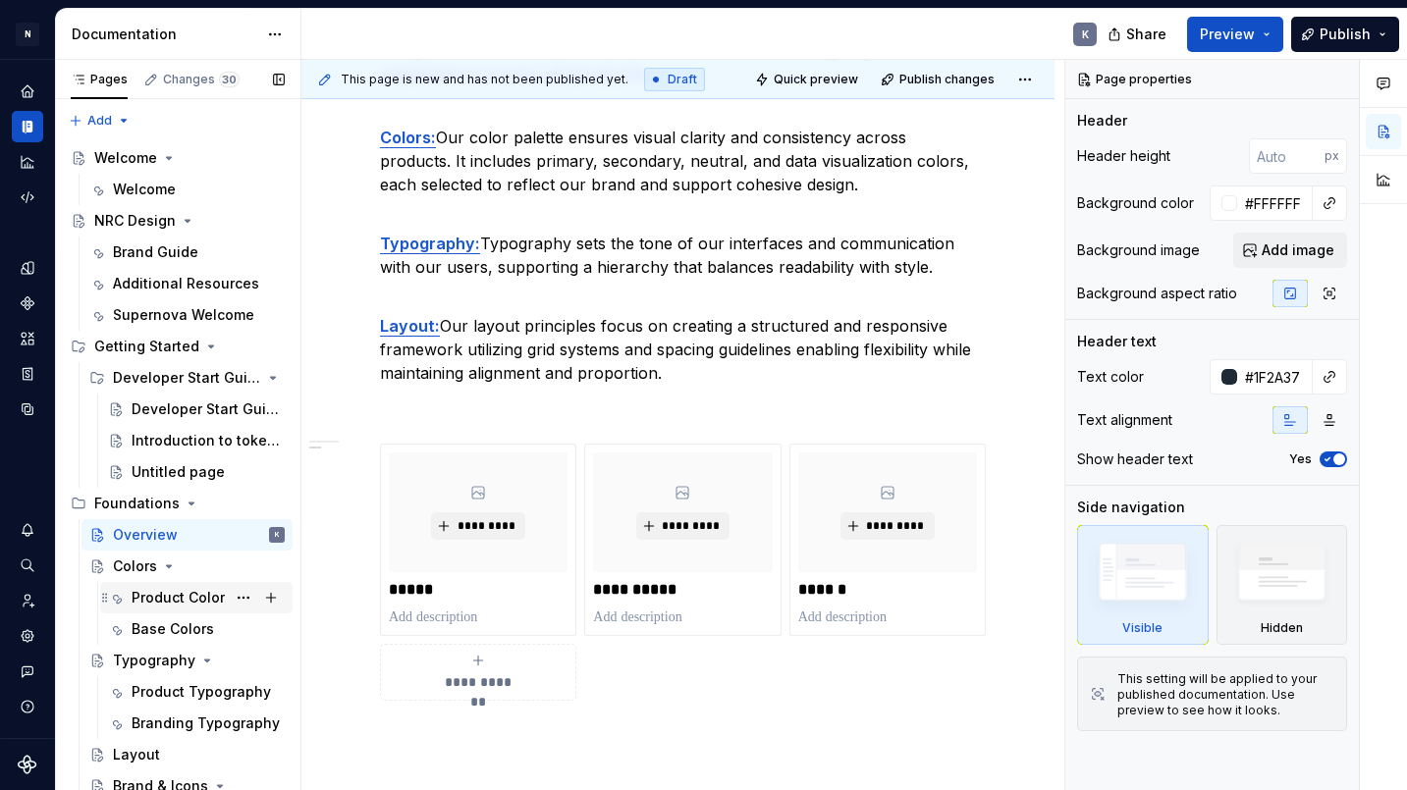
click at [192, 598] on div "Product Color" at bounding box center [178, 598] width 93 height 20
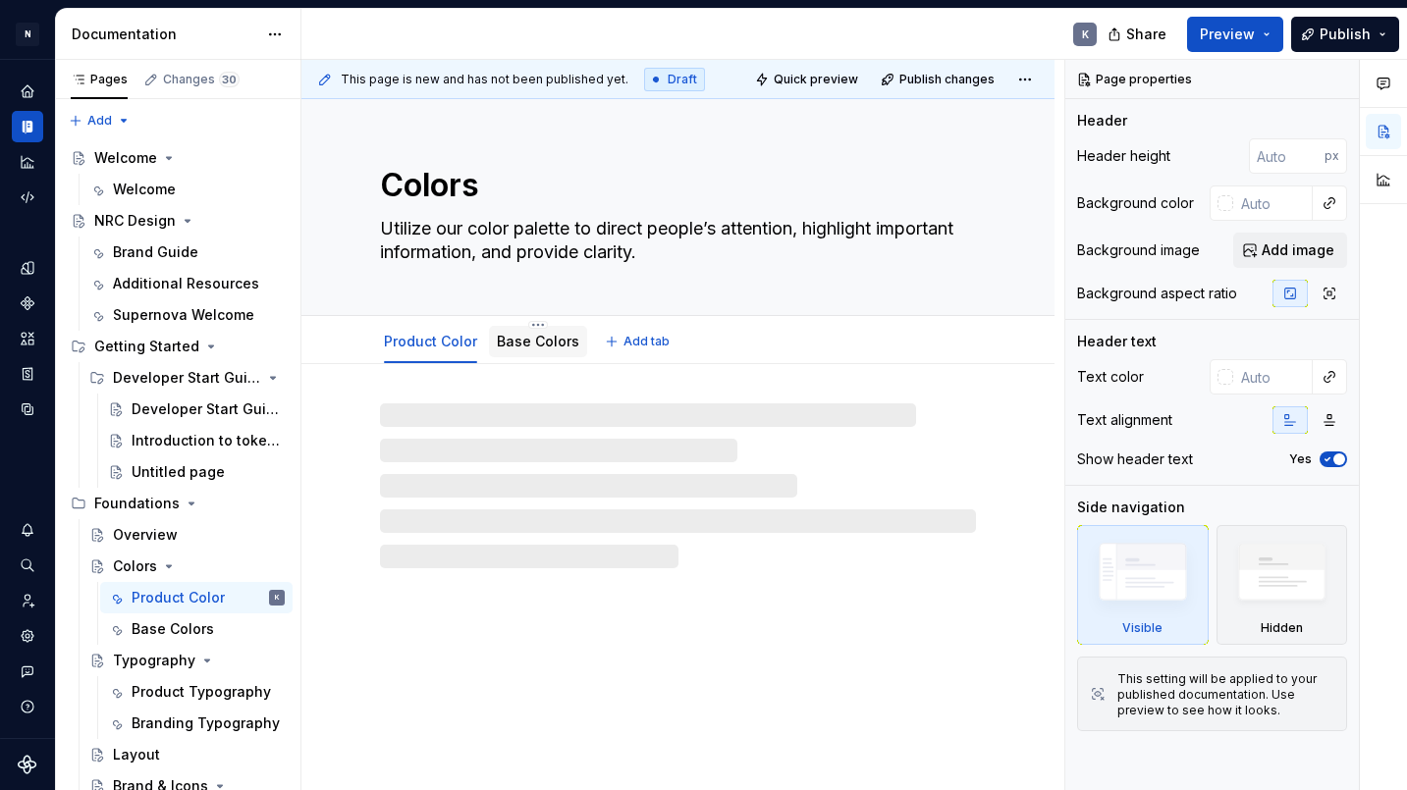
click at [539, 340] on link "Base Colors" at bounding box center [538, 341] width 82 height 17
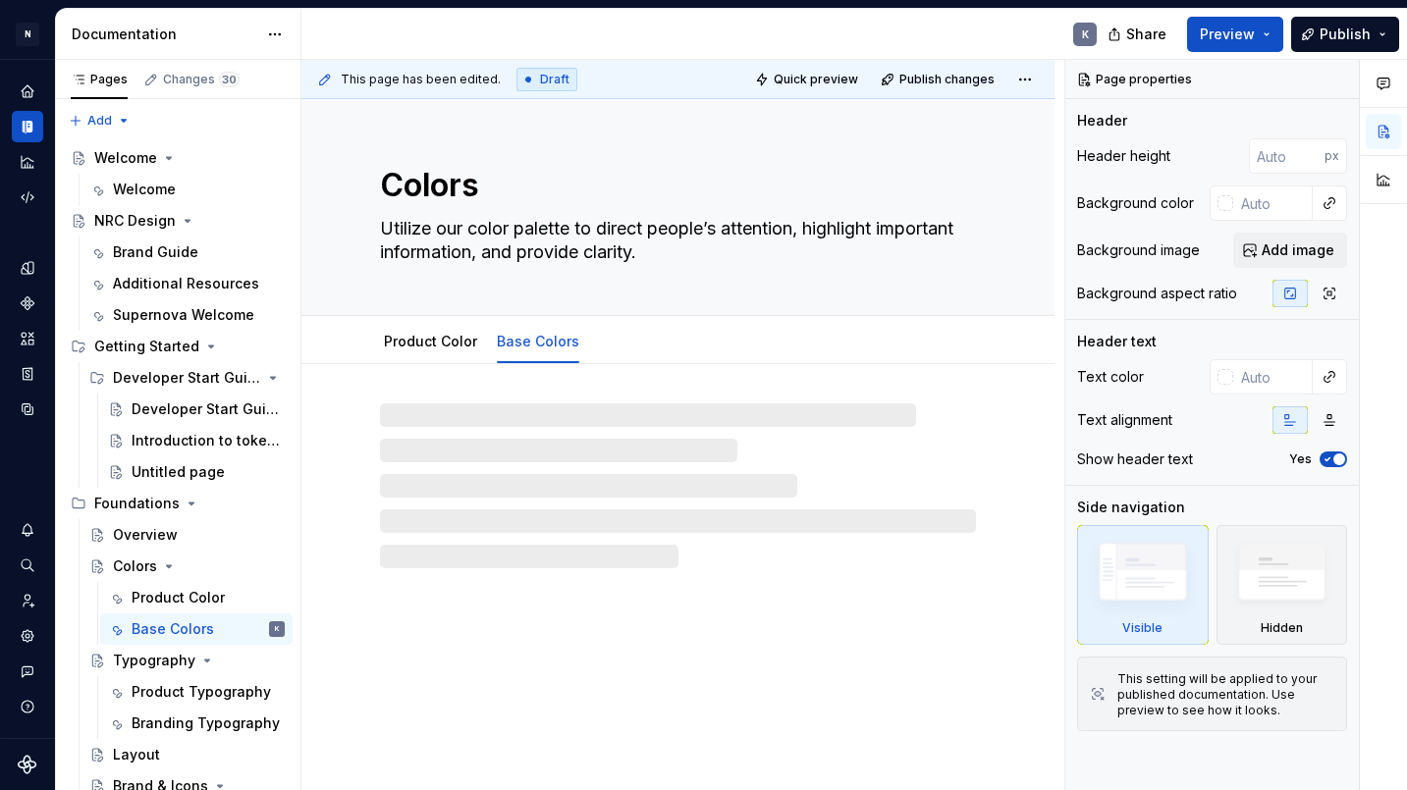
type textarea "*"
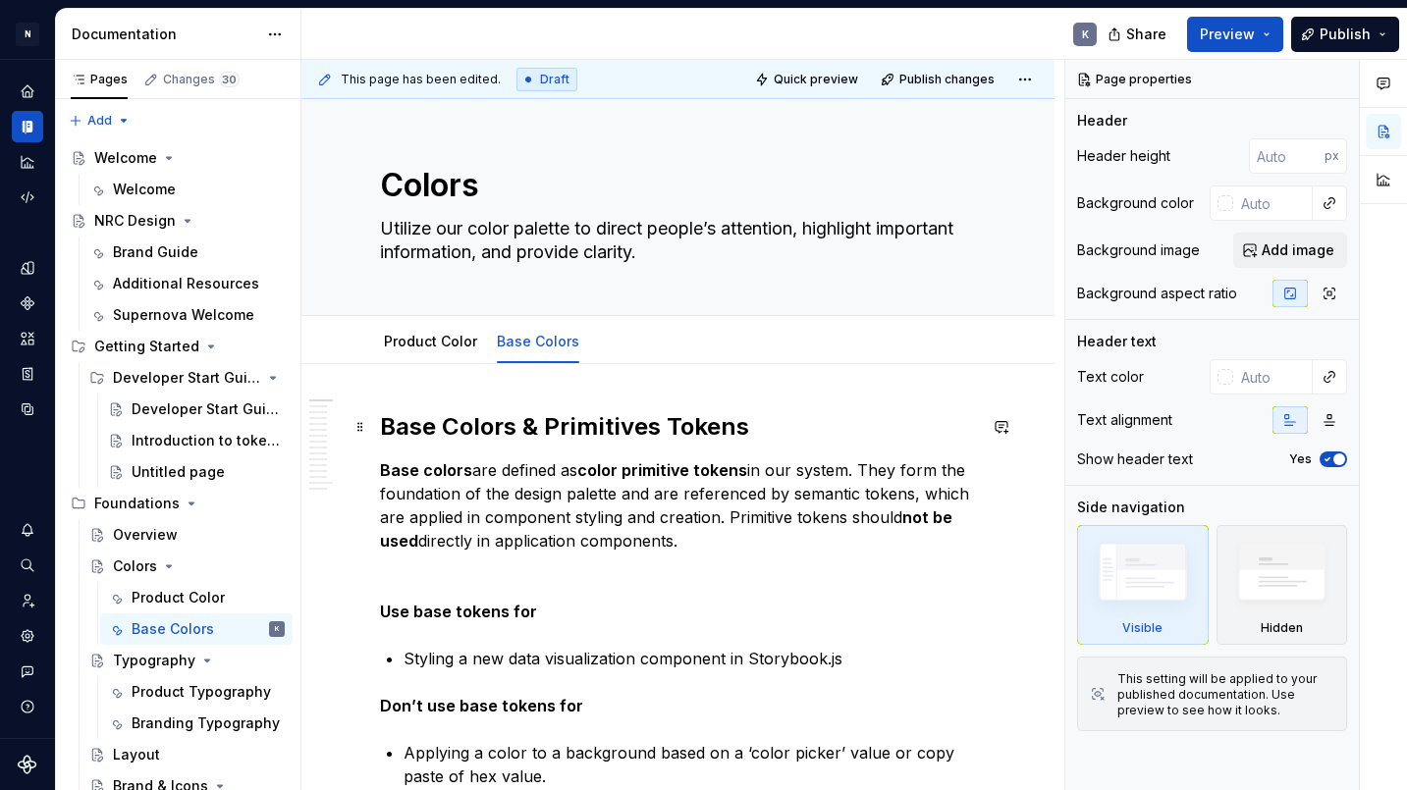
scroll to position [265, 0]
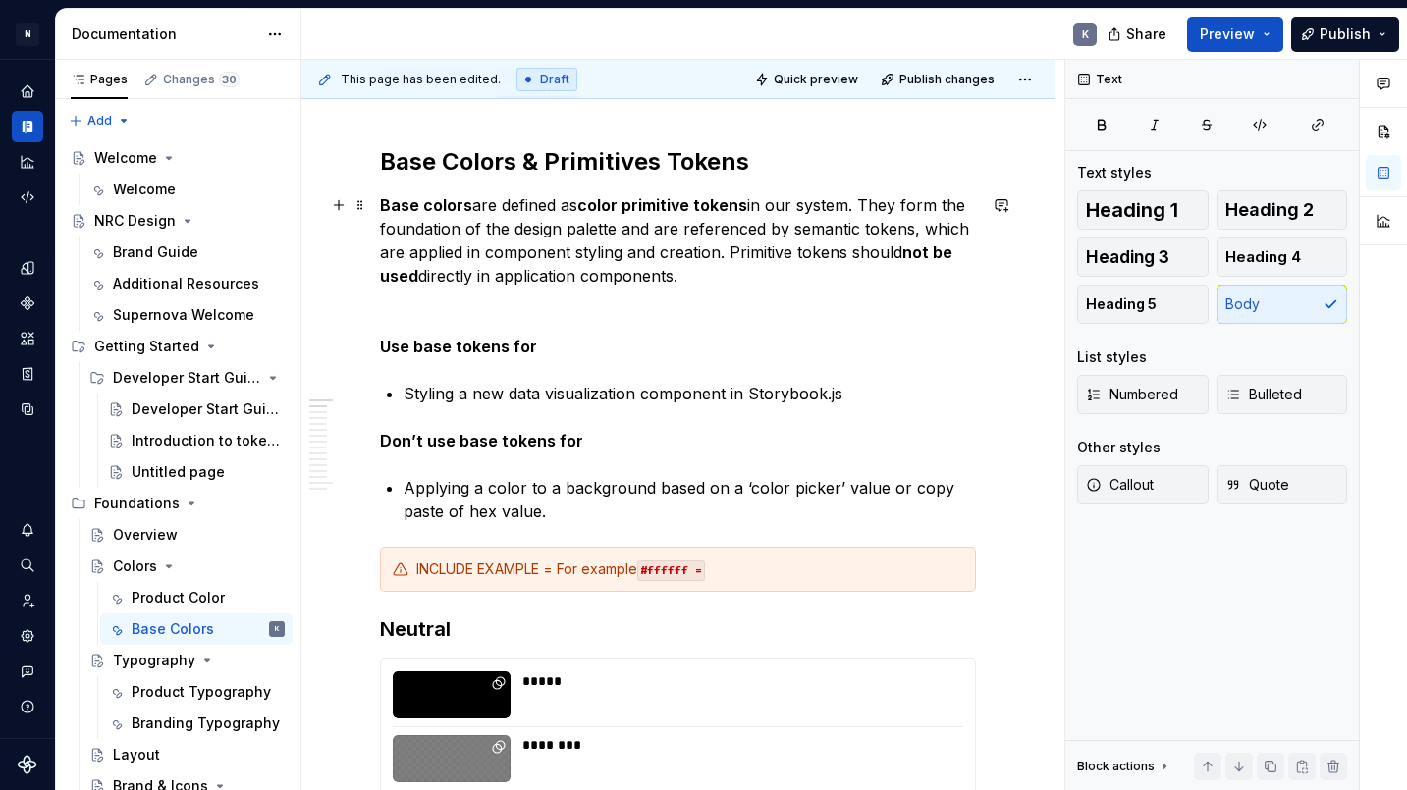
click at [710, 275] on p "Base colors are defined as color primitive tokens in our system. They form the …" at bounding box center [678, 240] width 596 height 94
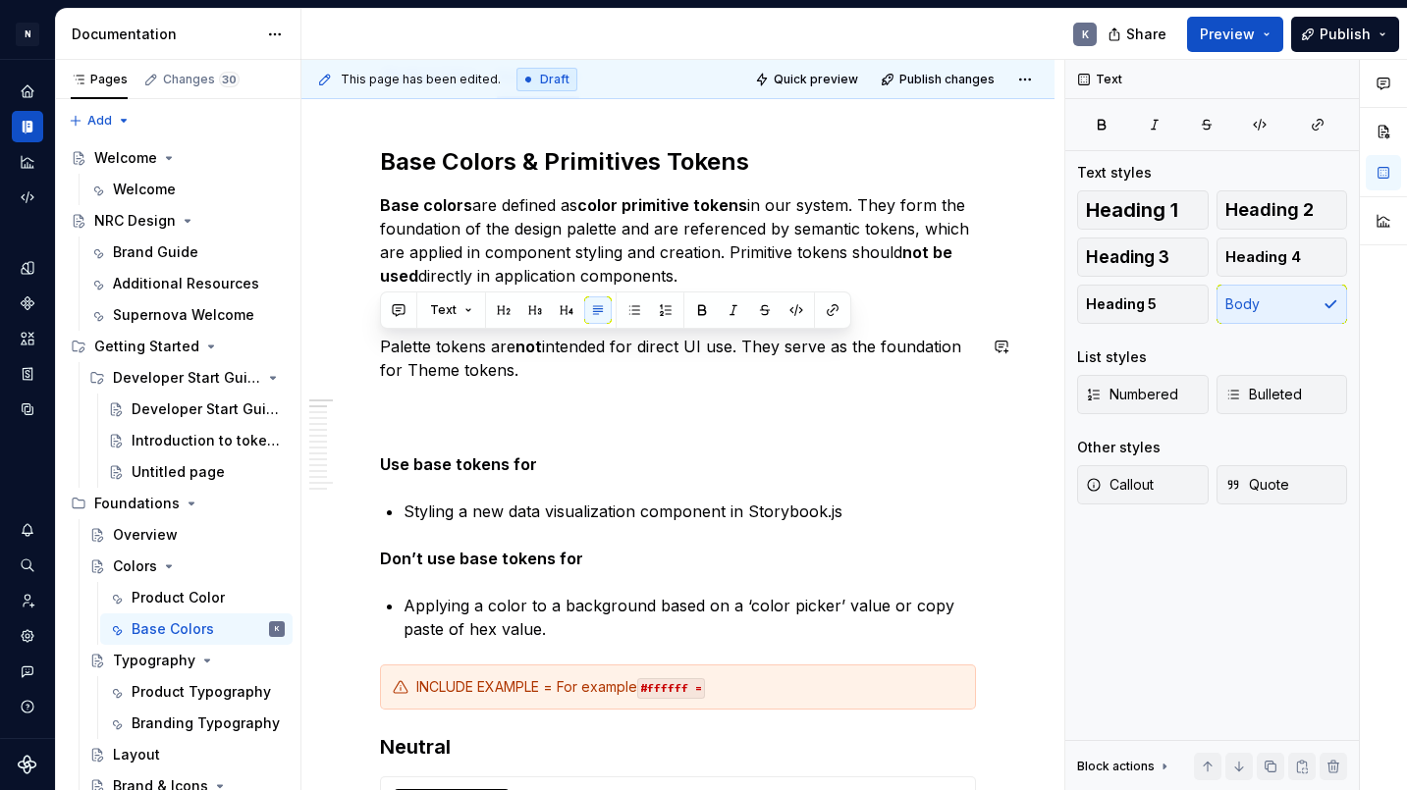
drag, startPoint x: 611, startPoint y: 374, endPoint x: 353, endPoint y: 333, distance: 261.5
click at [1187, 492] on button "Callout" at bounding box center [1143, 484] width 132 height 39
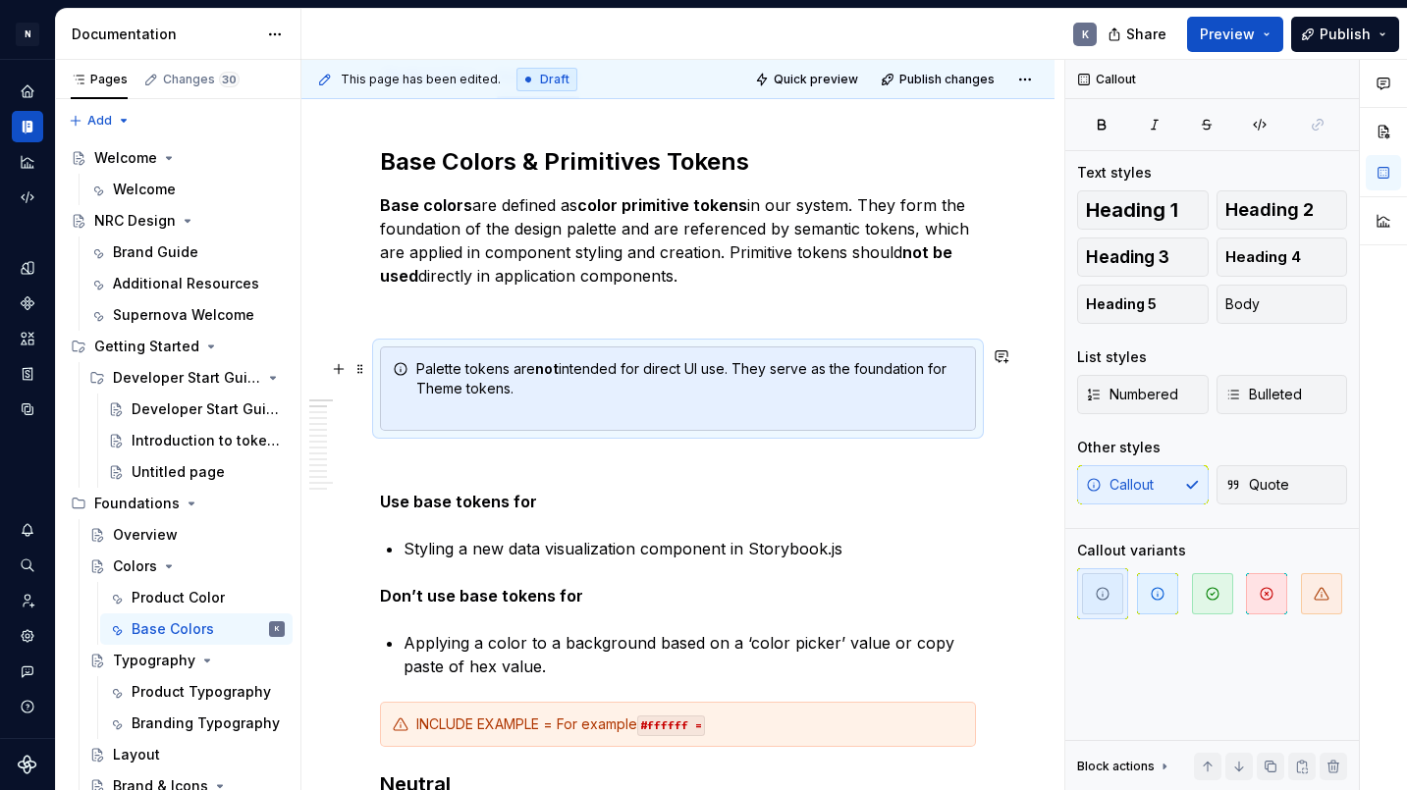
click at [769, 416] on div "Palette tokens are not intended for direct UI use. They serve as the foundation…" at bounding box center [689, 388] width 547 height 59
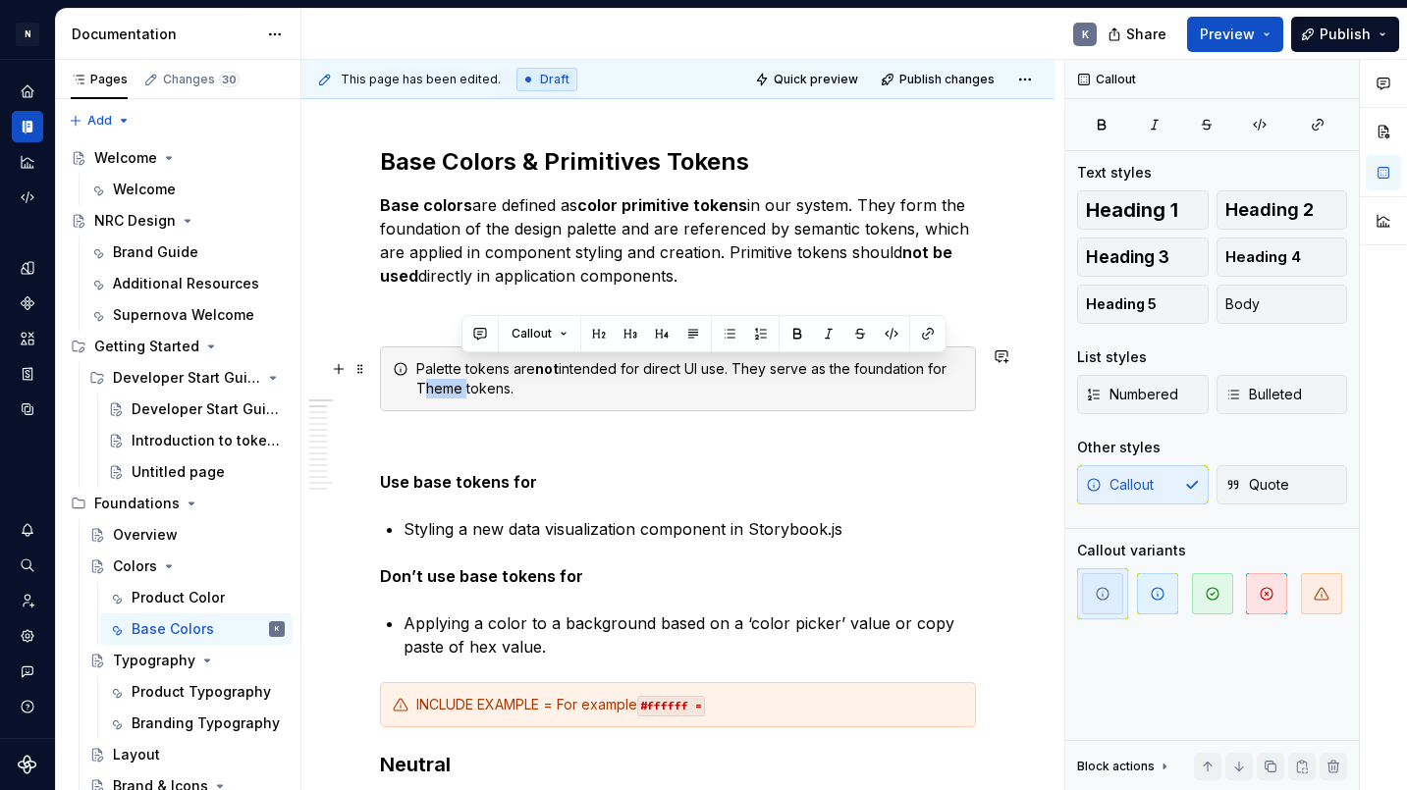
drag, startPoint x: 463, startPoint y: 391, endPoint x: 418, endPoint y: 388, distance: 44.3
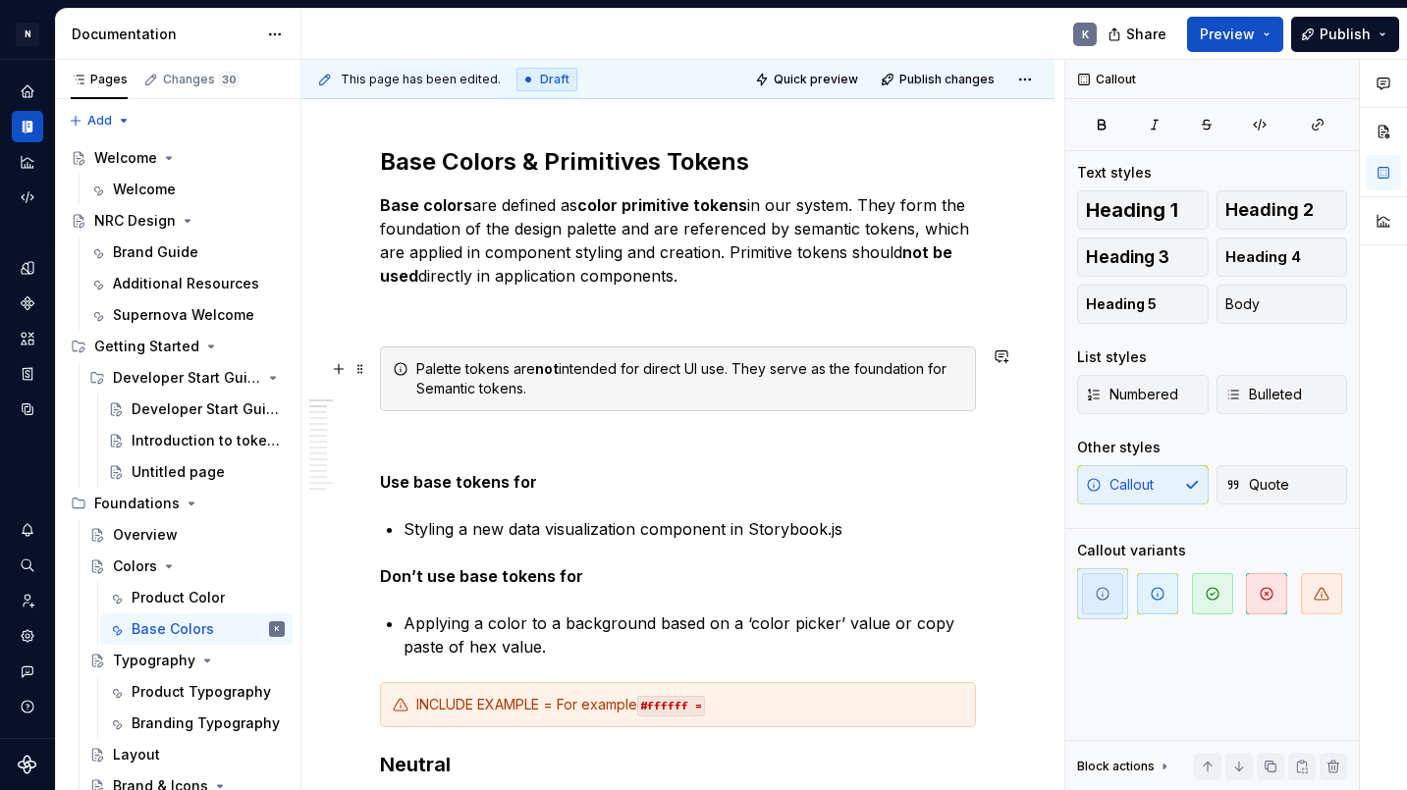
click at [460, 370] on div "Palette tokens are not intended for direct UI use. They serve as the foundation…" at bounding box center [689, 378] width 547 height 39
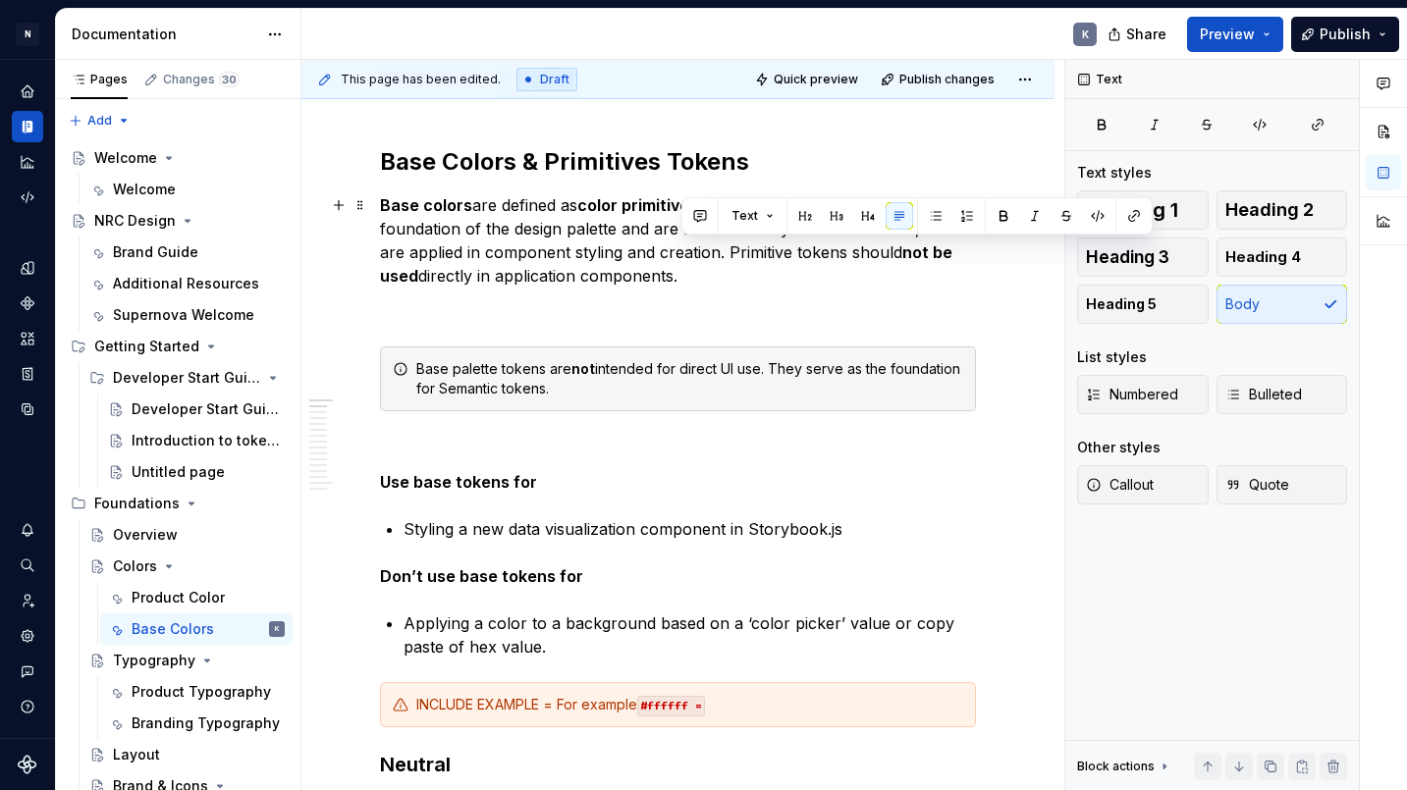
drag, startPoint x: 727, startPoint y: 254, endPoint x: 742, endPoint y: 267, distance: 20.2
click at [742, 267] on p "Base colors are defined as color primitive tokens in our system. They form the …" at bounding box center [678, 240] width 596 height 94
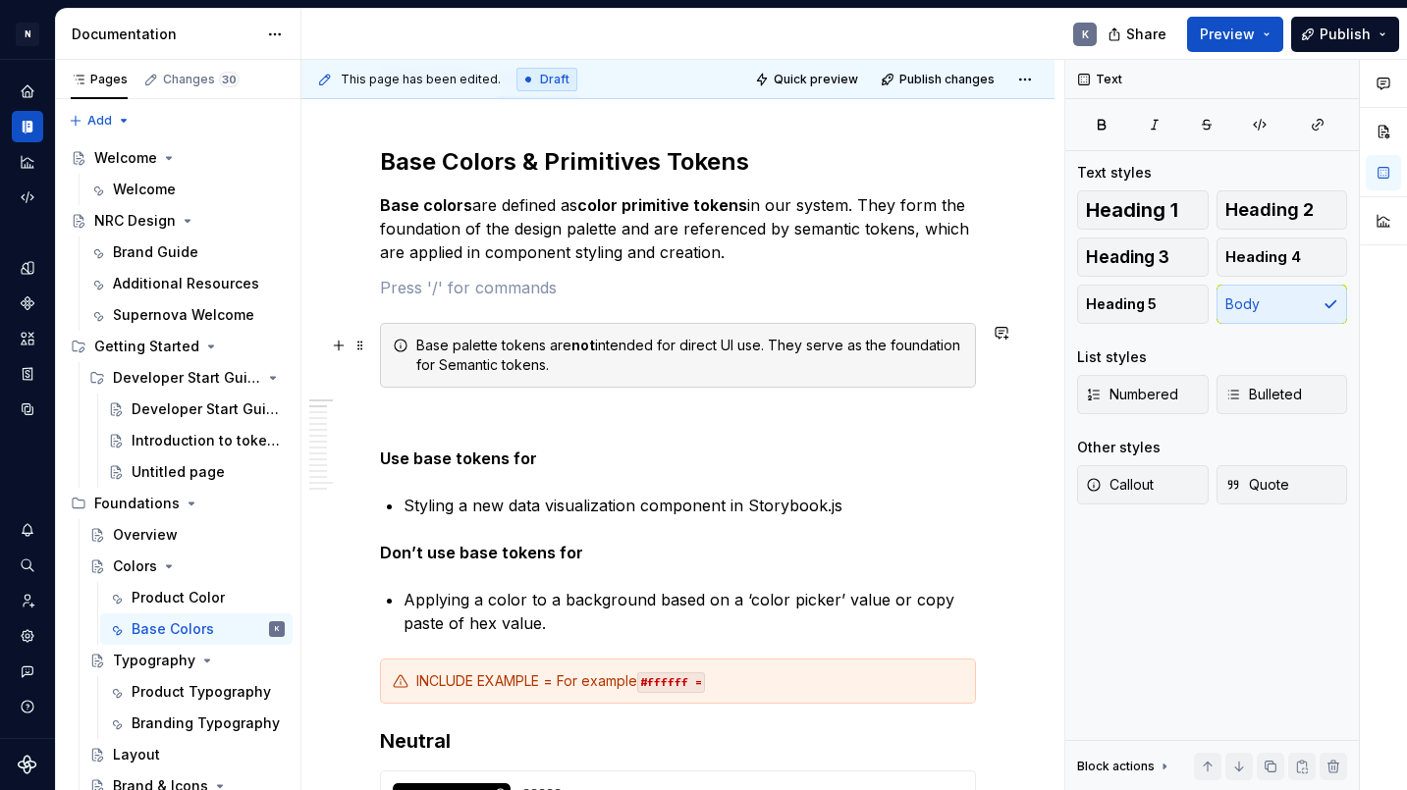
click at [746, 359] on div "Base palette tokens are not intended for direct UI use. They serve as the found…" at bounding box center [689, 355] width 547 height 39
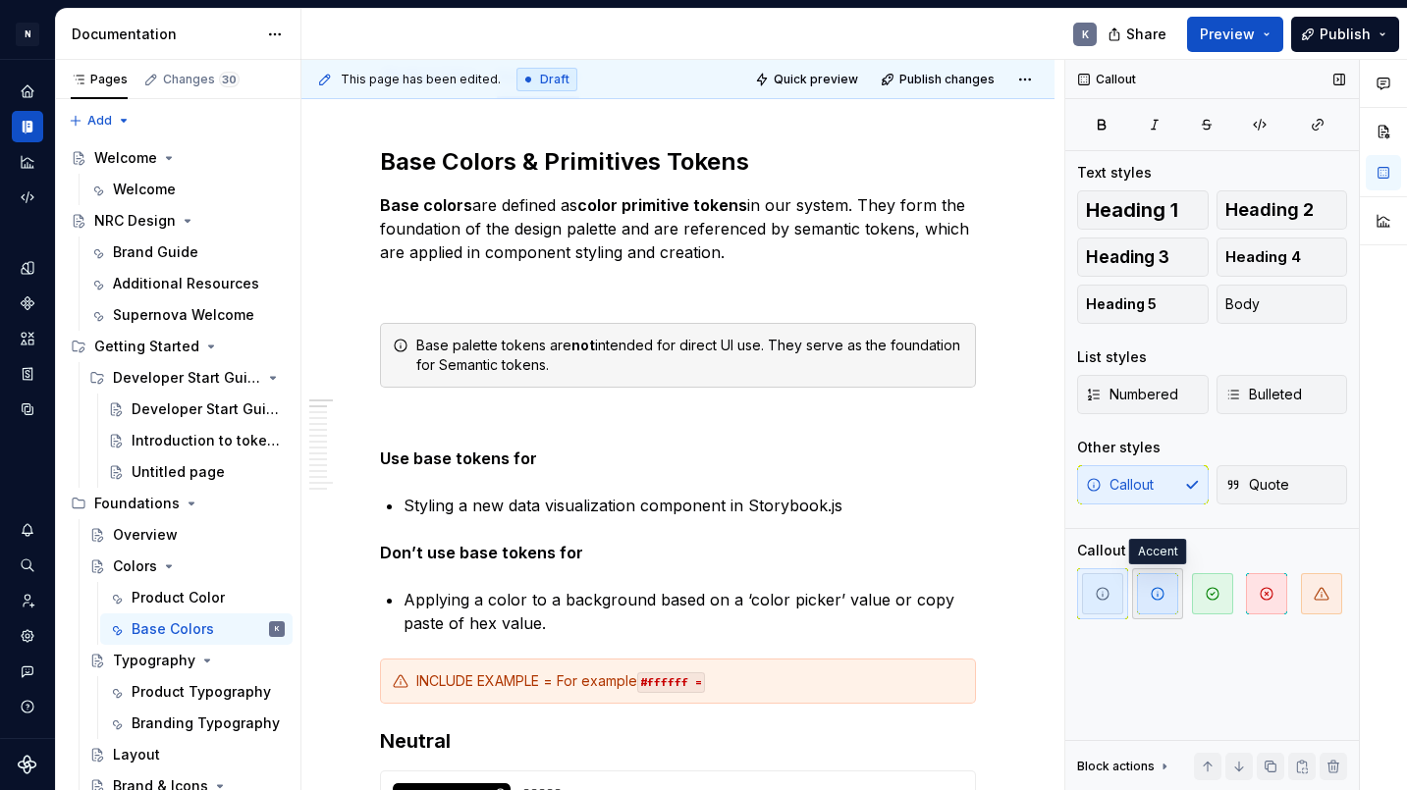
click at [1171, 603] on span "button" at bounding box center [1157, 593] width 41 height 41
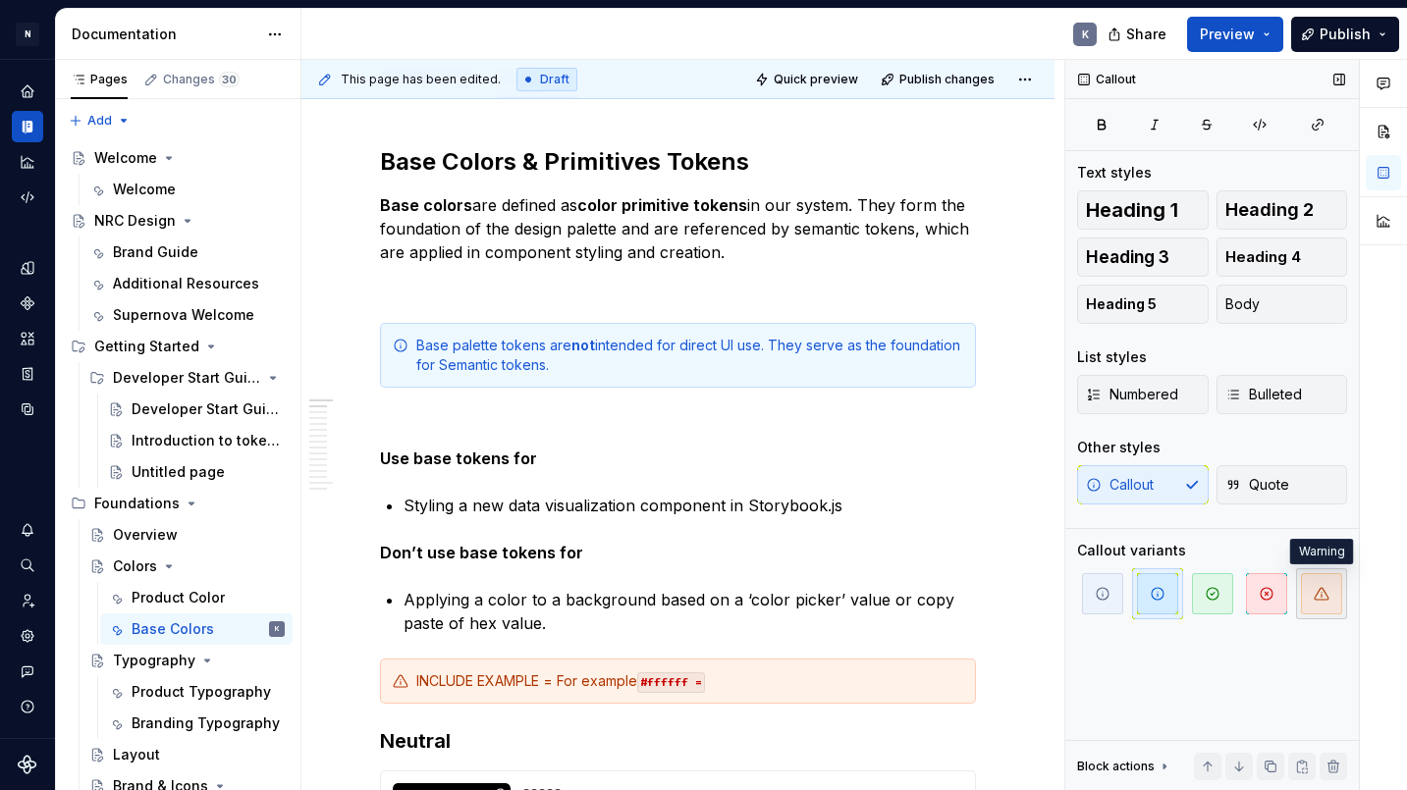
click at [1263, 597] on icon "button" at bounding box center [1322, 594] width 16 height 16
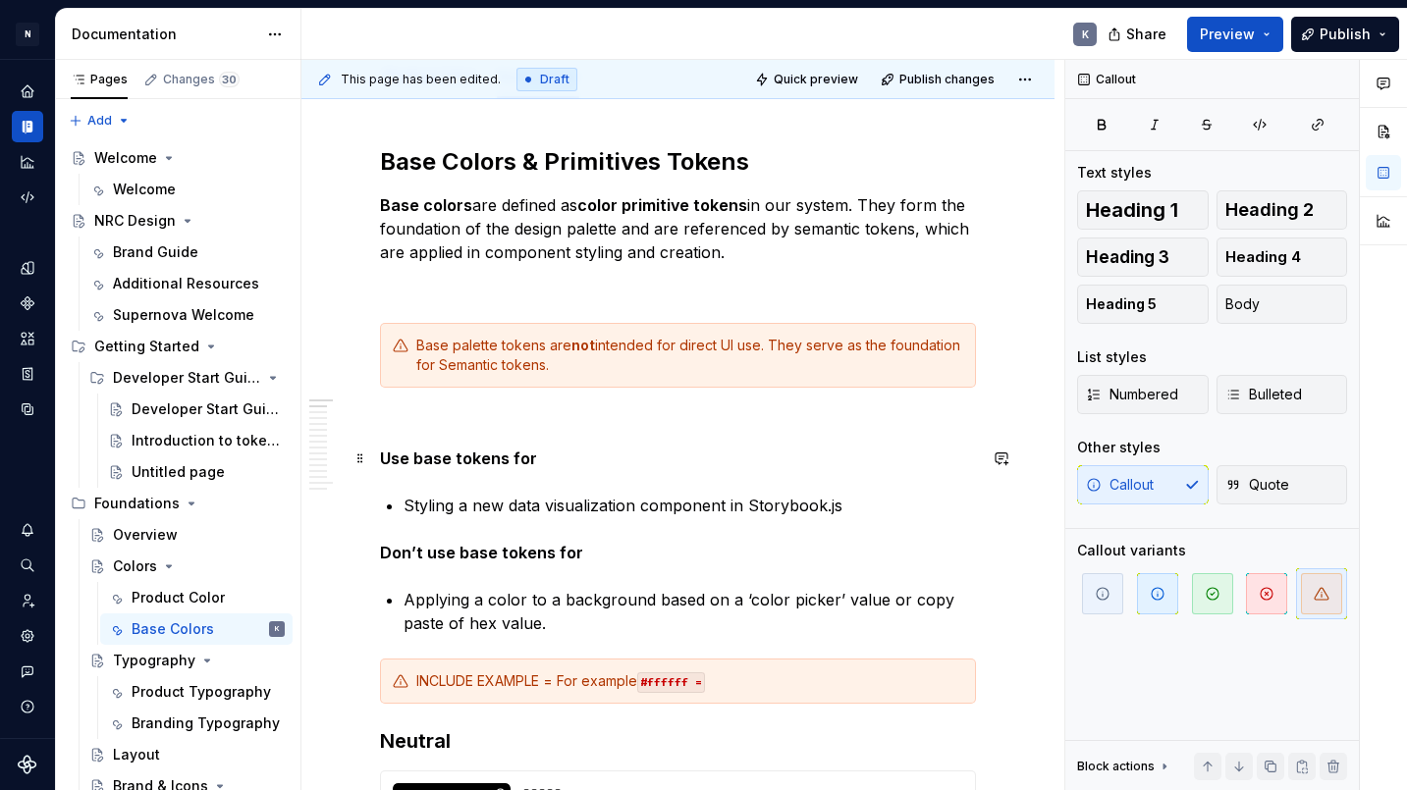
click at [899, 466] on p "Use base tokens for" at bounding box center [678, 459] width 596 height 24
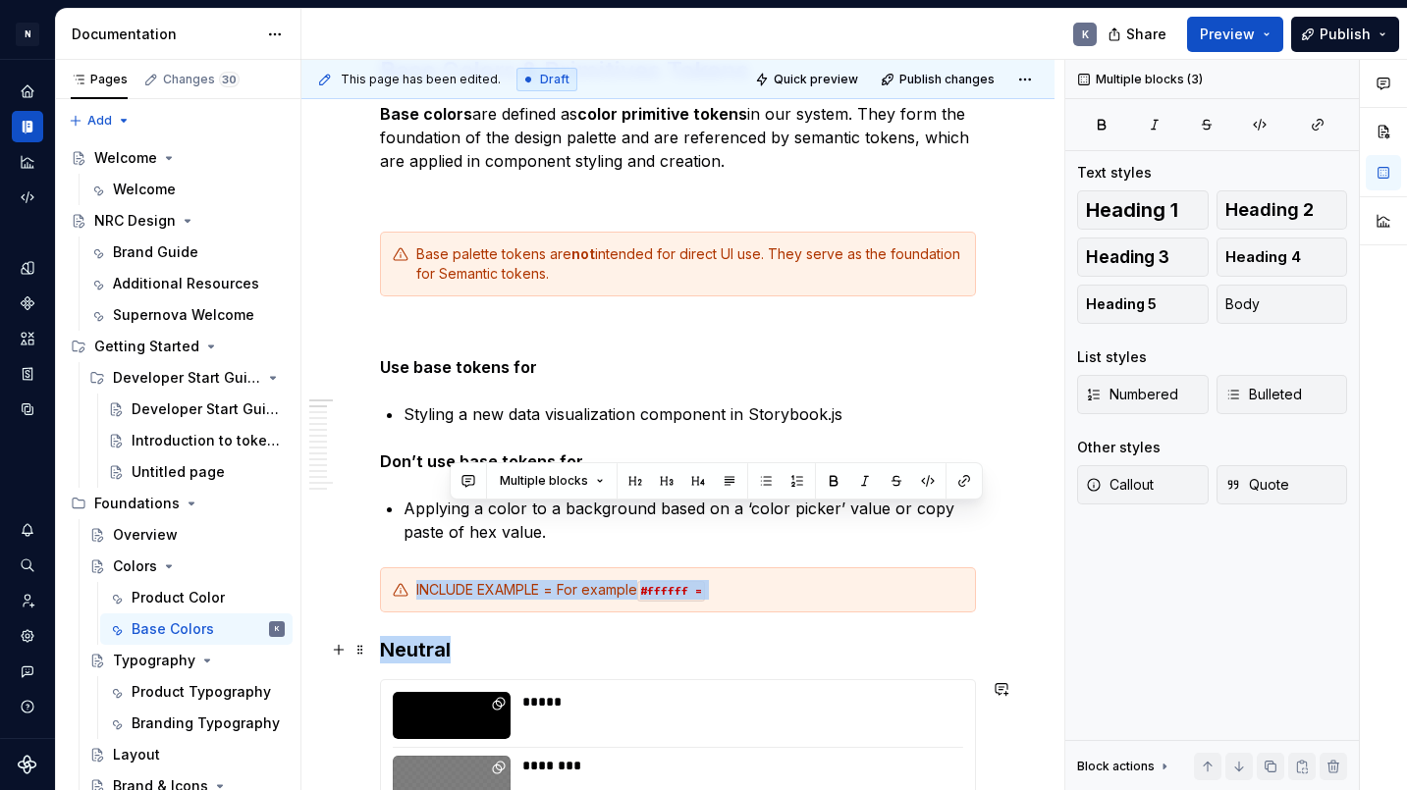
scroll to position [371, 0]
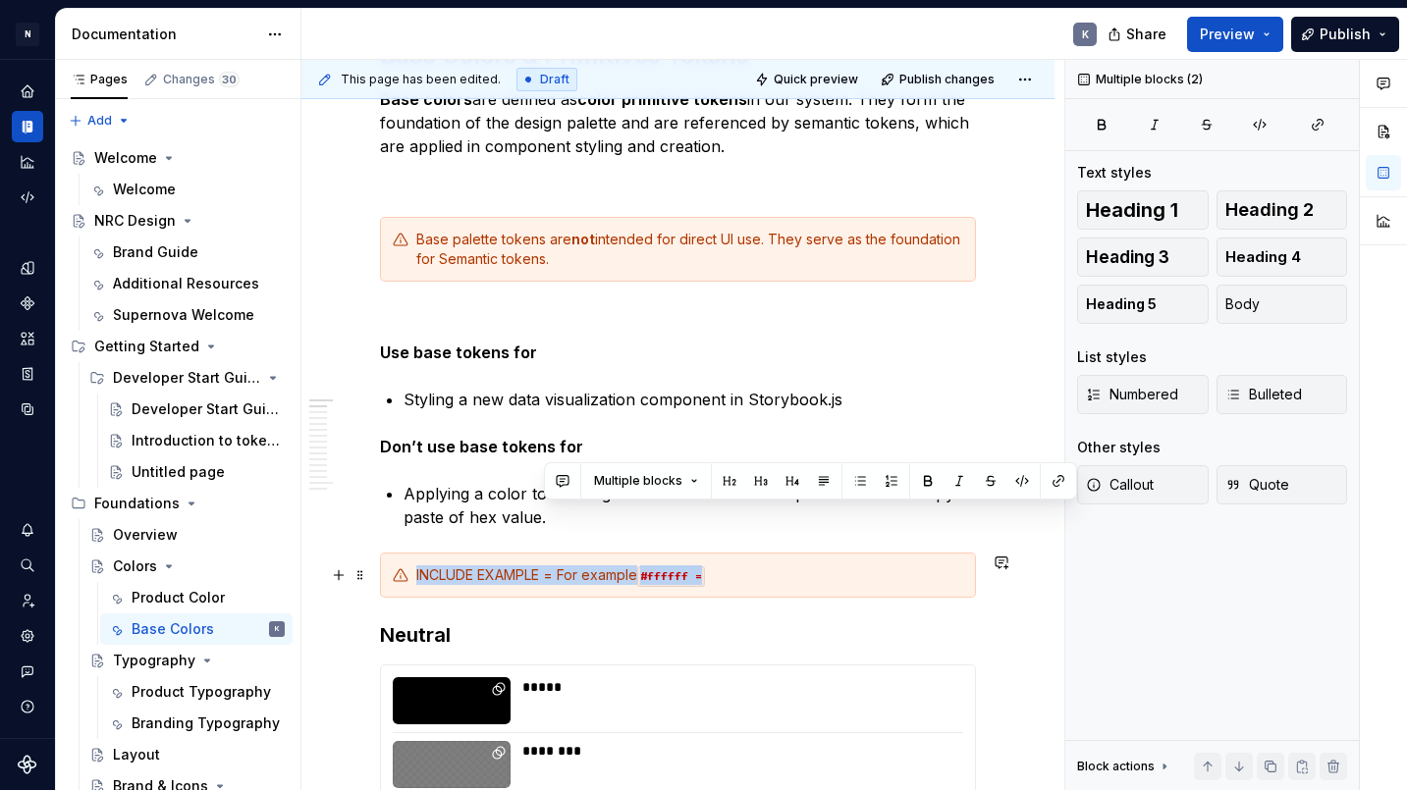
drag, startPoint x: 594, startPoint y: 625, endPoint x: 679, endPoint y: 592, distance: 90.5
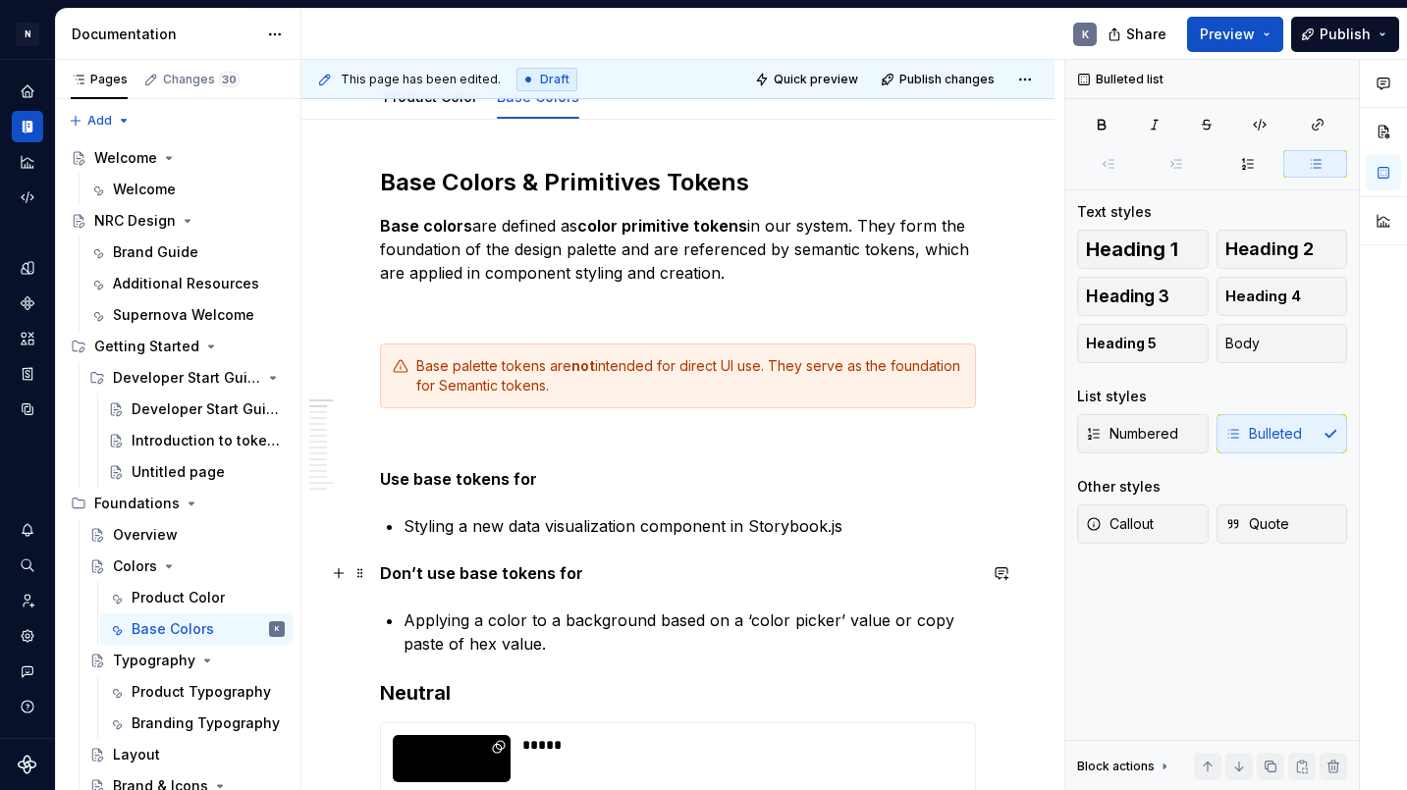
scroll to position [245, 0]
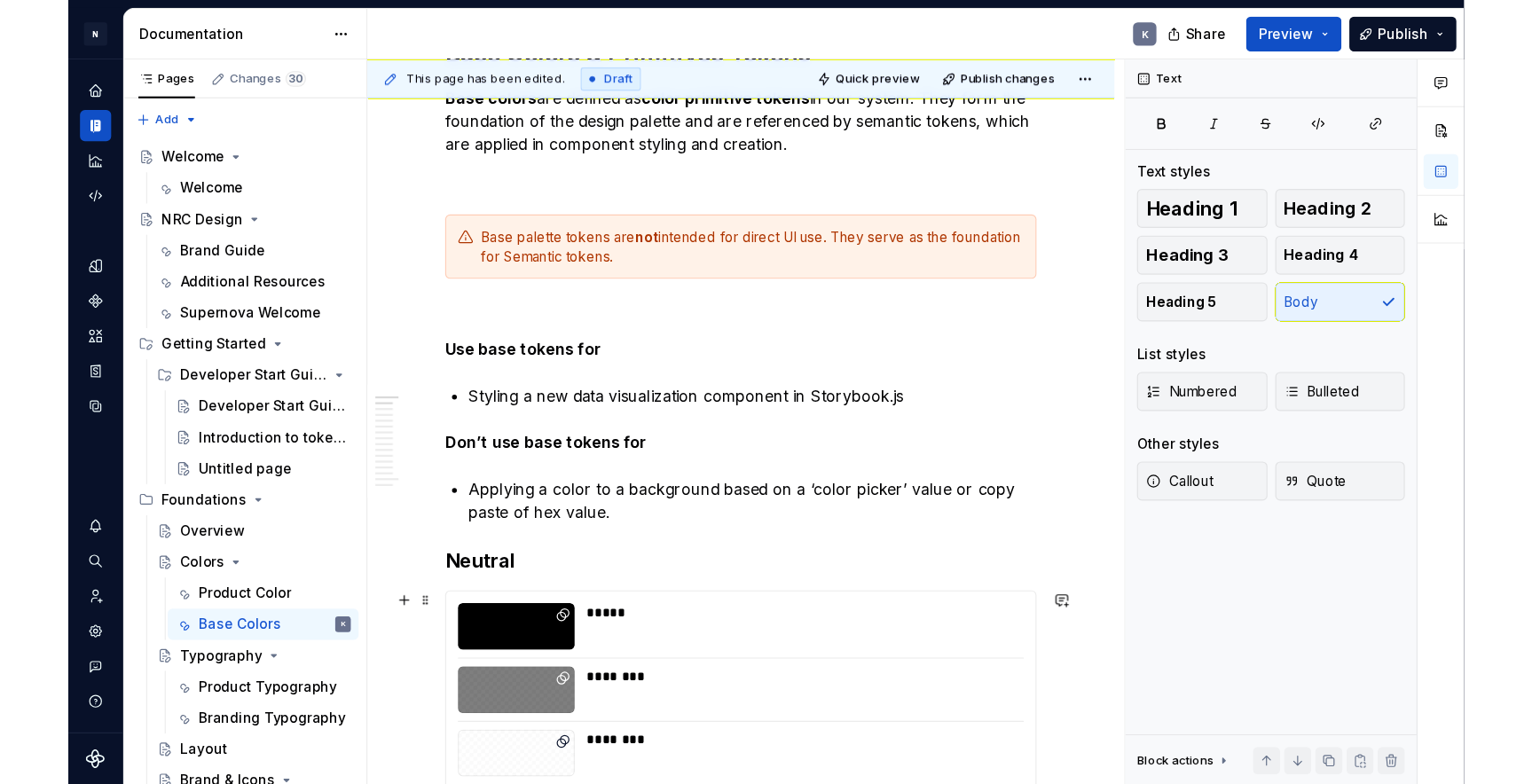
scroll to position [0, 0]
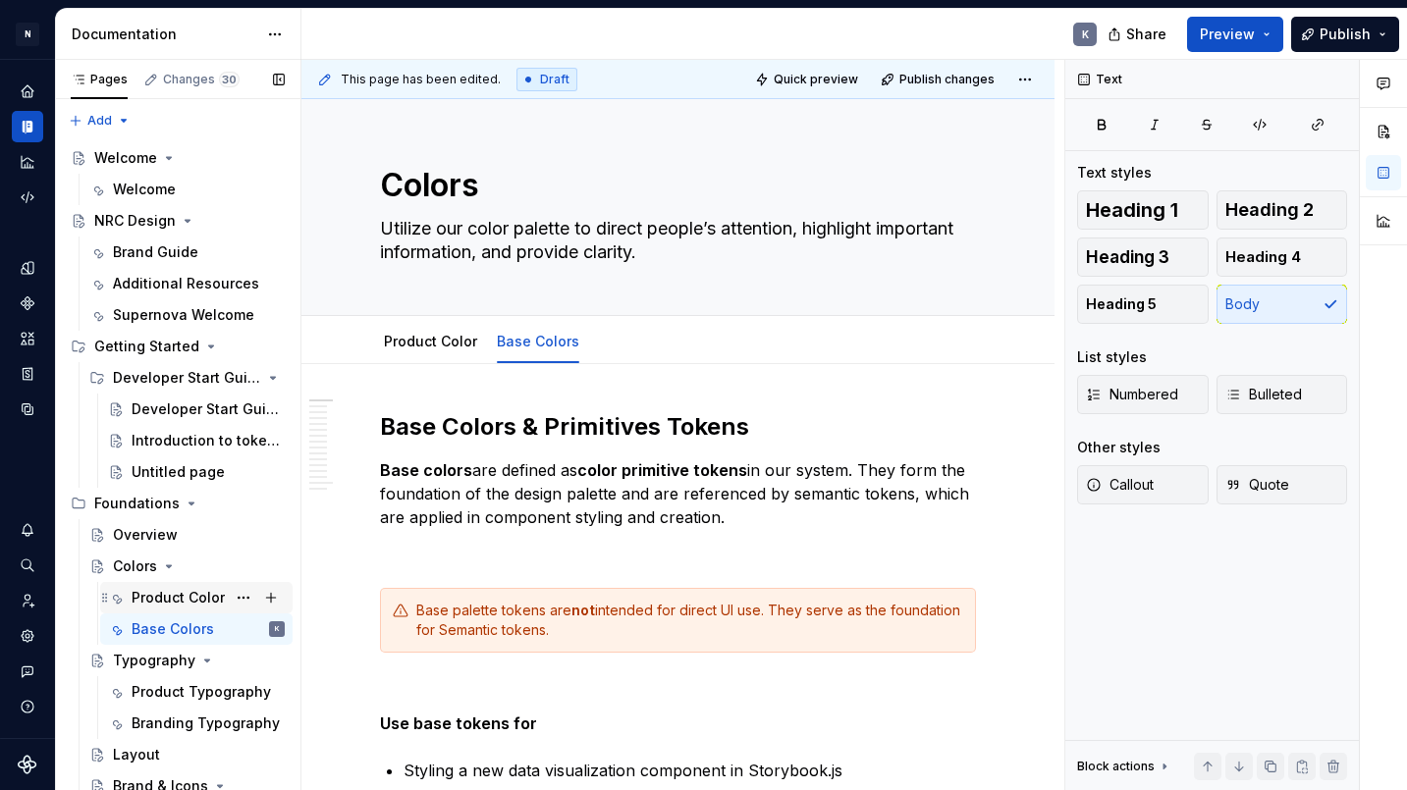
click at [189, 597] on div "Product Color" at bounding box center [178, 598] width 93 height 20
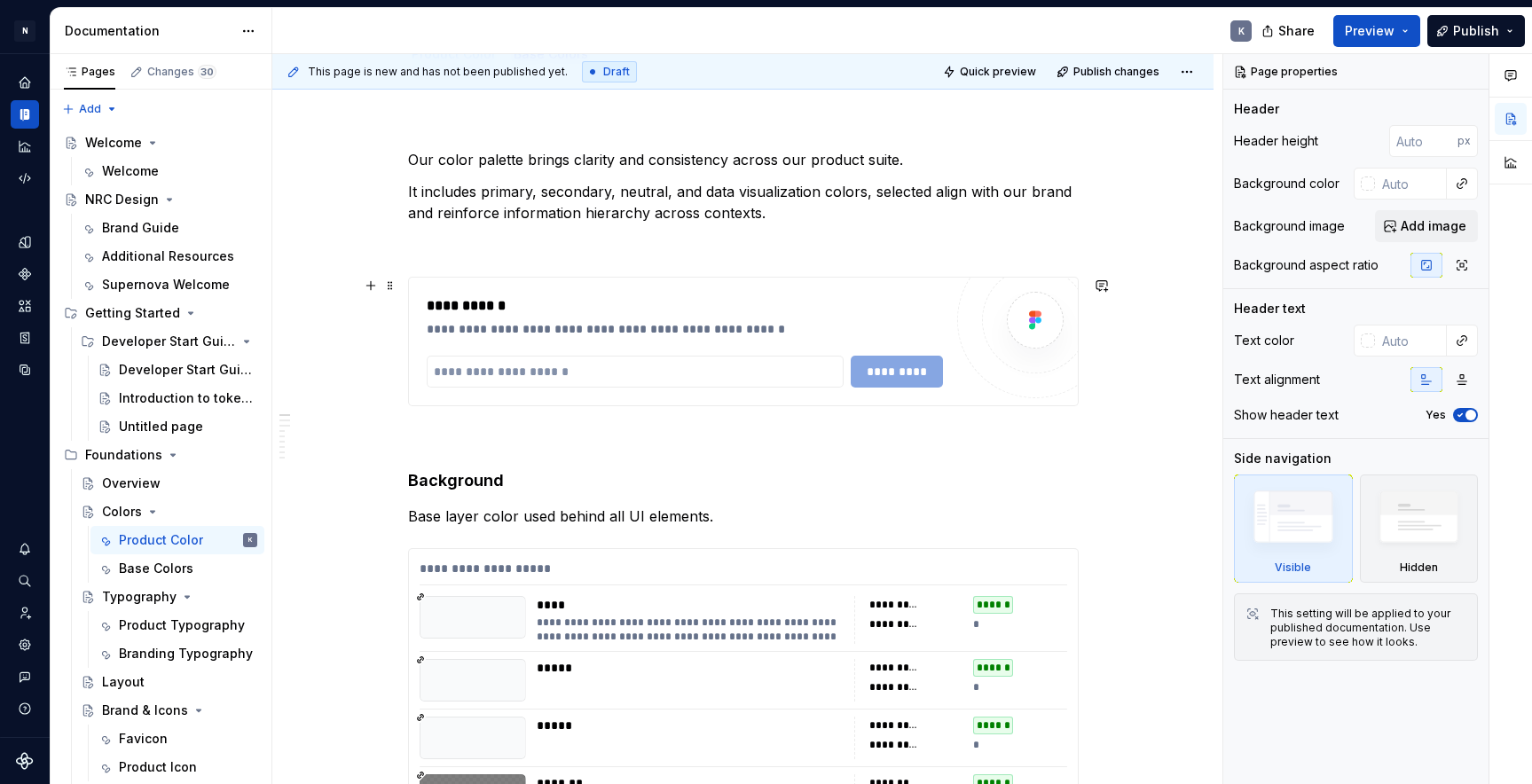
scroll to position [254, 0]
click at [161, 566] on div "Base Colors" at bounding box center [156, 569] width 74 height 18
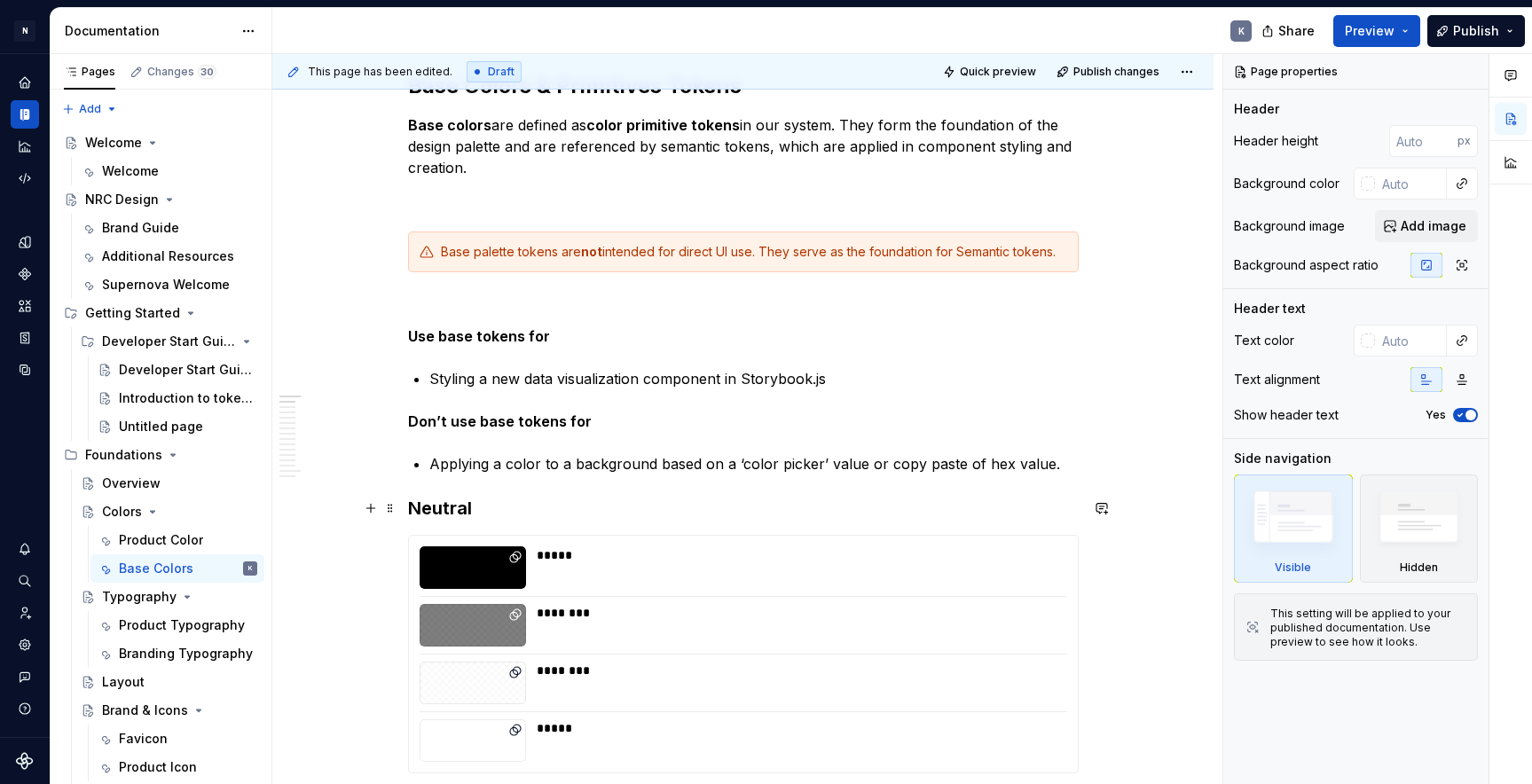
scroll to position [303, 0]
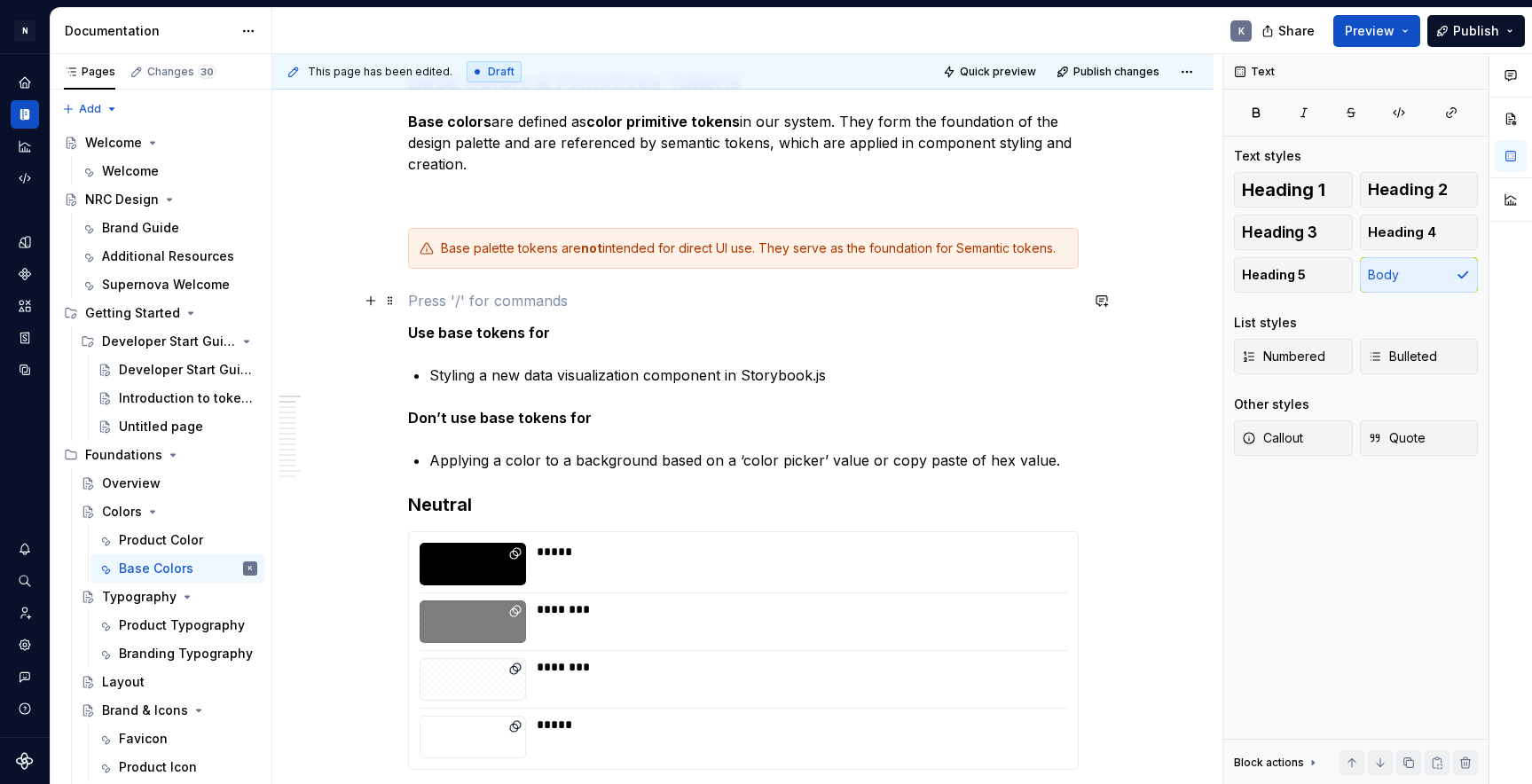
click at [615, 301] on p at bounding box center [743, 301] width 670 height 22
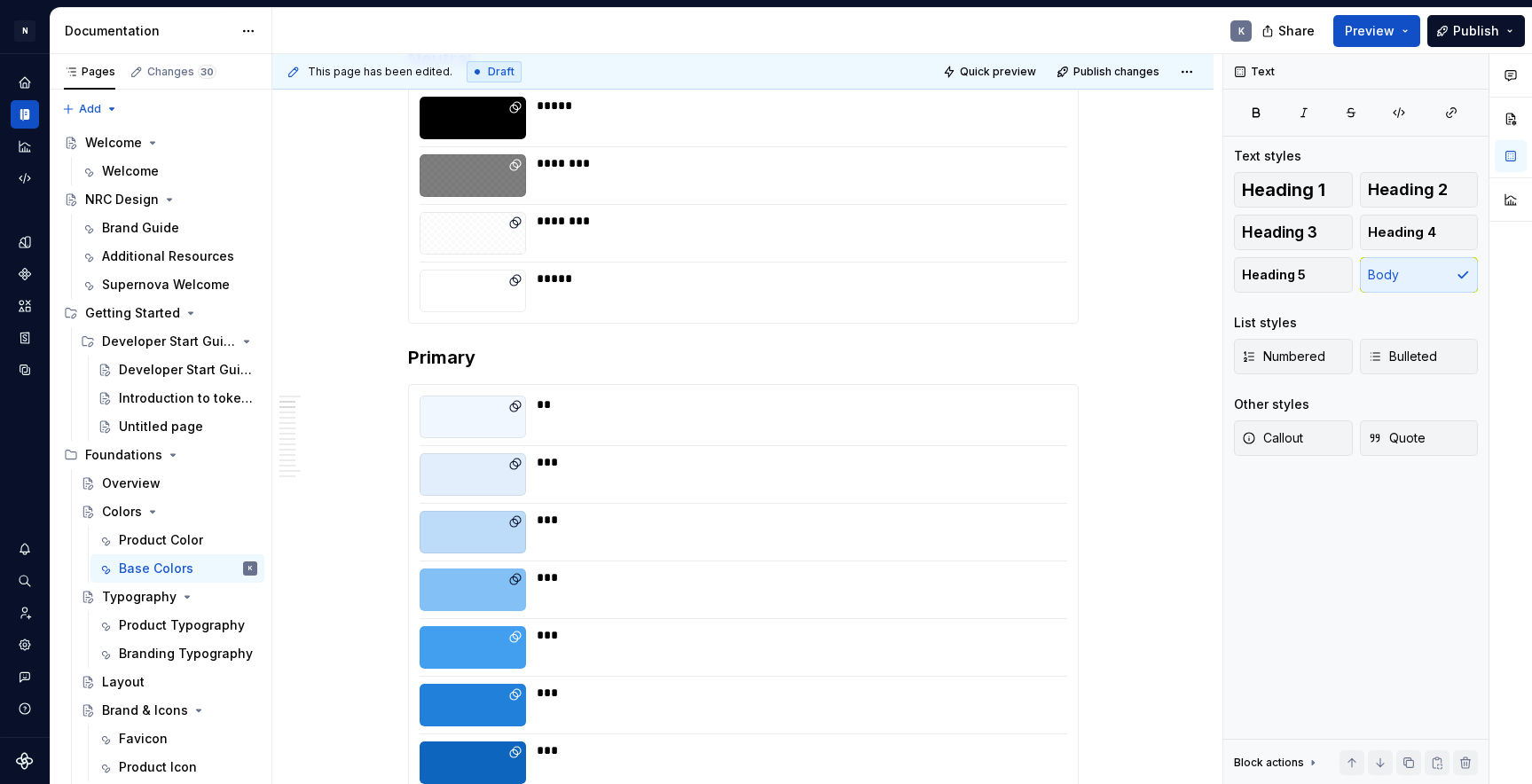
scroll to position [188, 0]
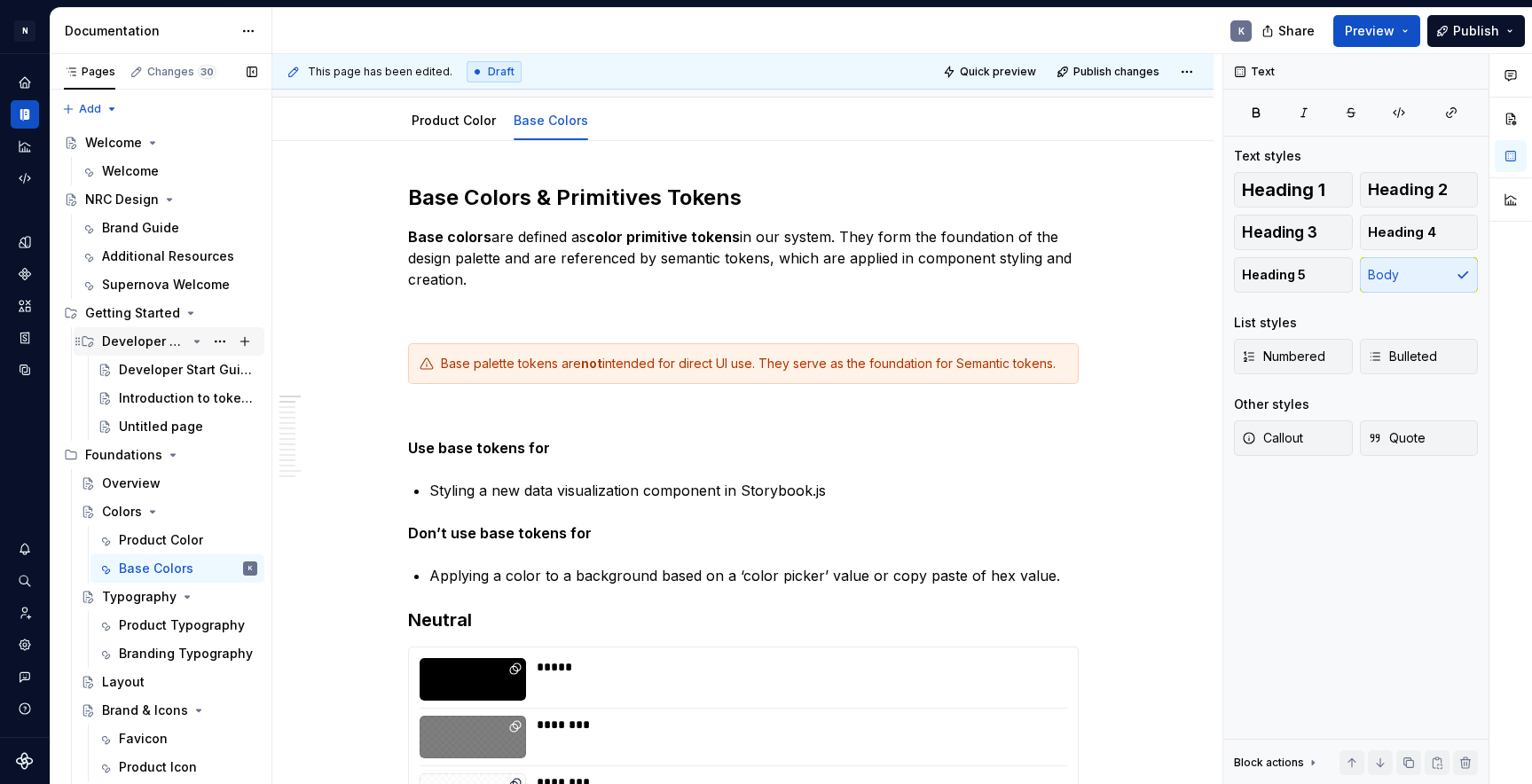
click at [145, 341] on div "Developer Start Guide" at bounding box center [144, 341] width 84 height 18
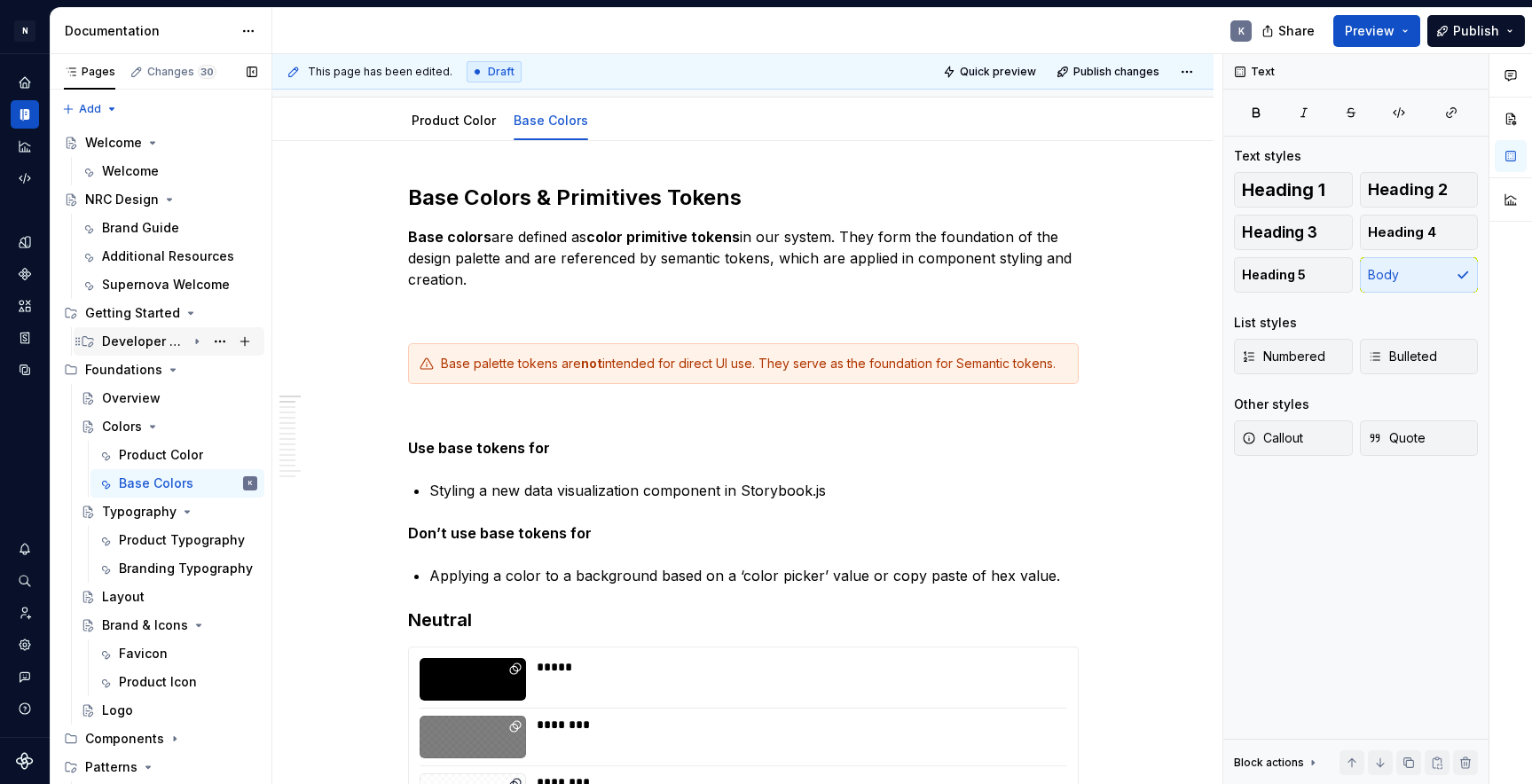
click at [145, 341] on div "Developer Start Guide" at bounding box center [144, 341] width 84 height 18
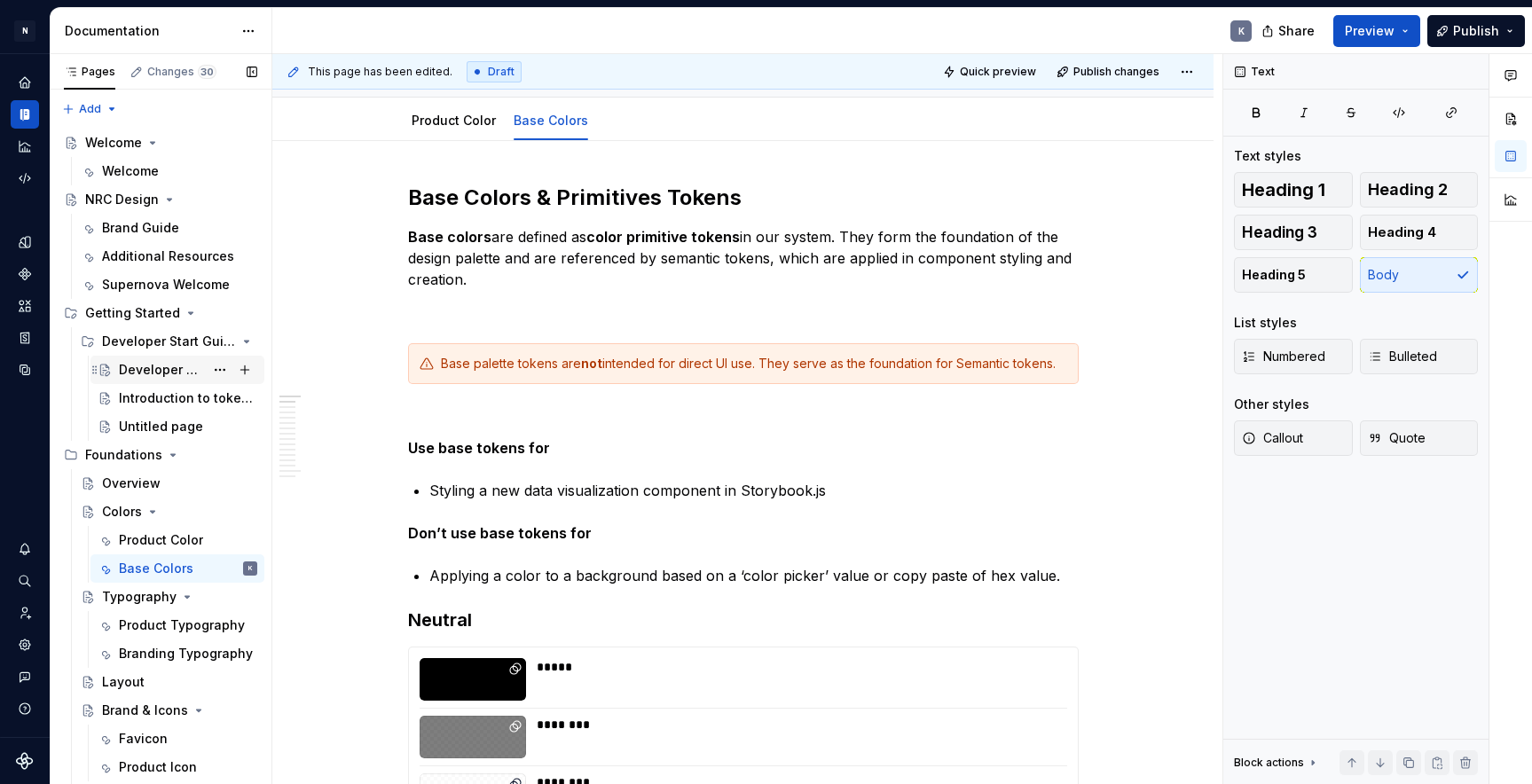
click at [158, 365] on div "Developer Start Guide" at bounding box center [162, 370] width 85 height 18
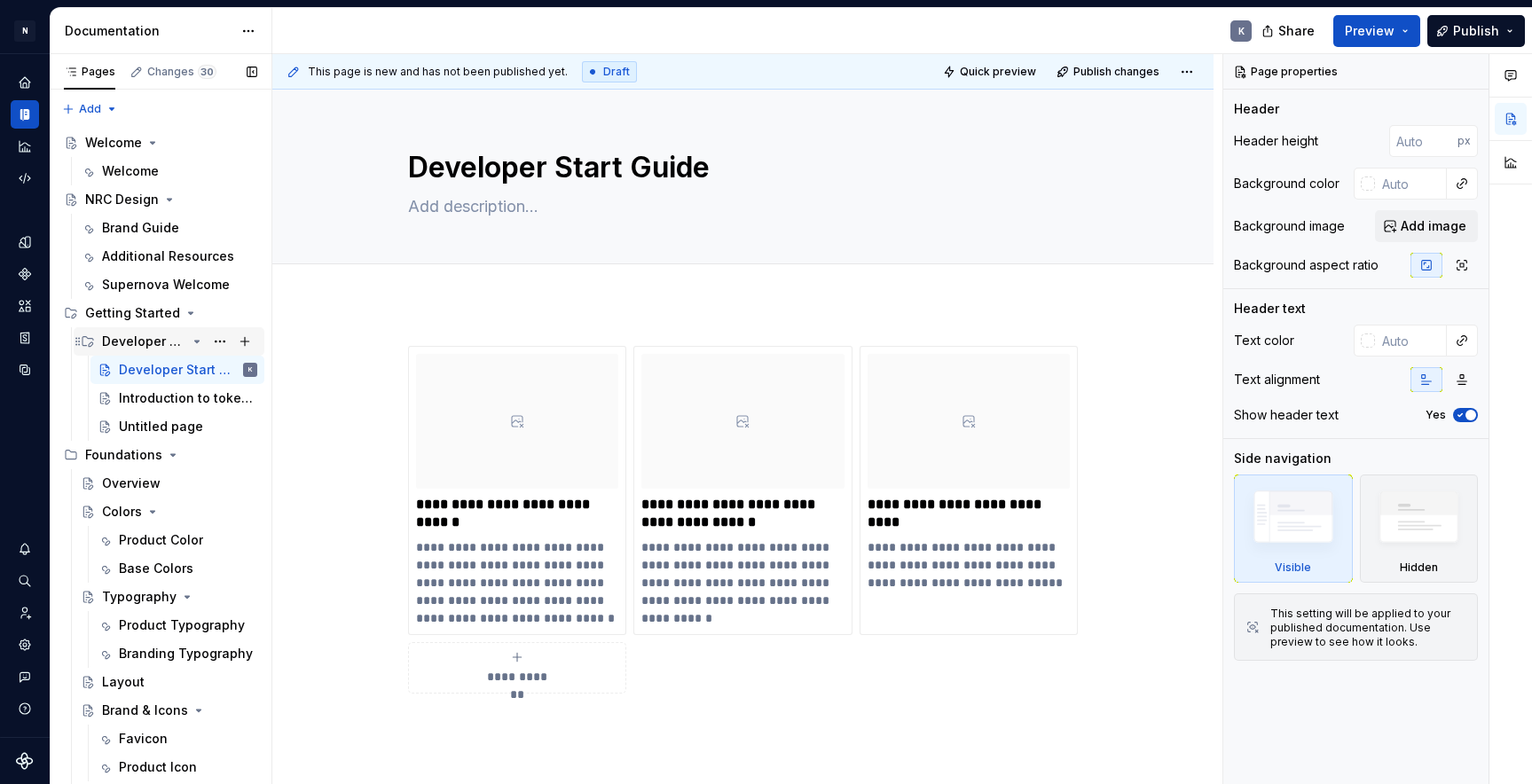
click at [126, 341] on div "Developer Start Guide" at bounding box center [144, 341] width 84 height 18
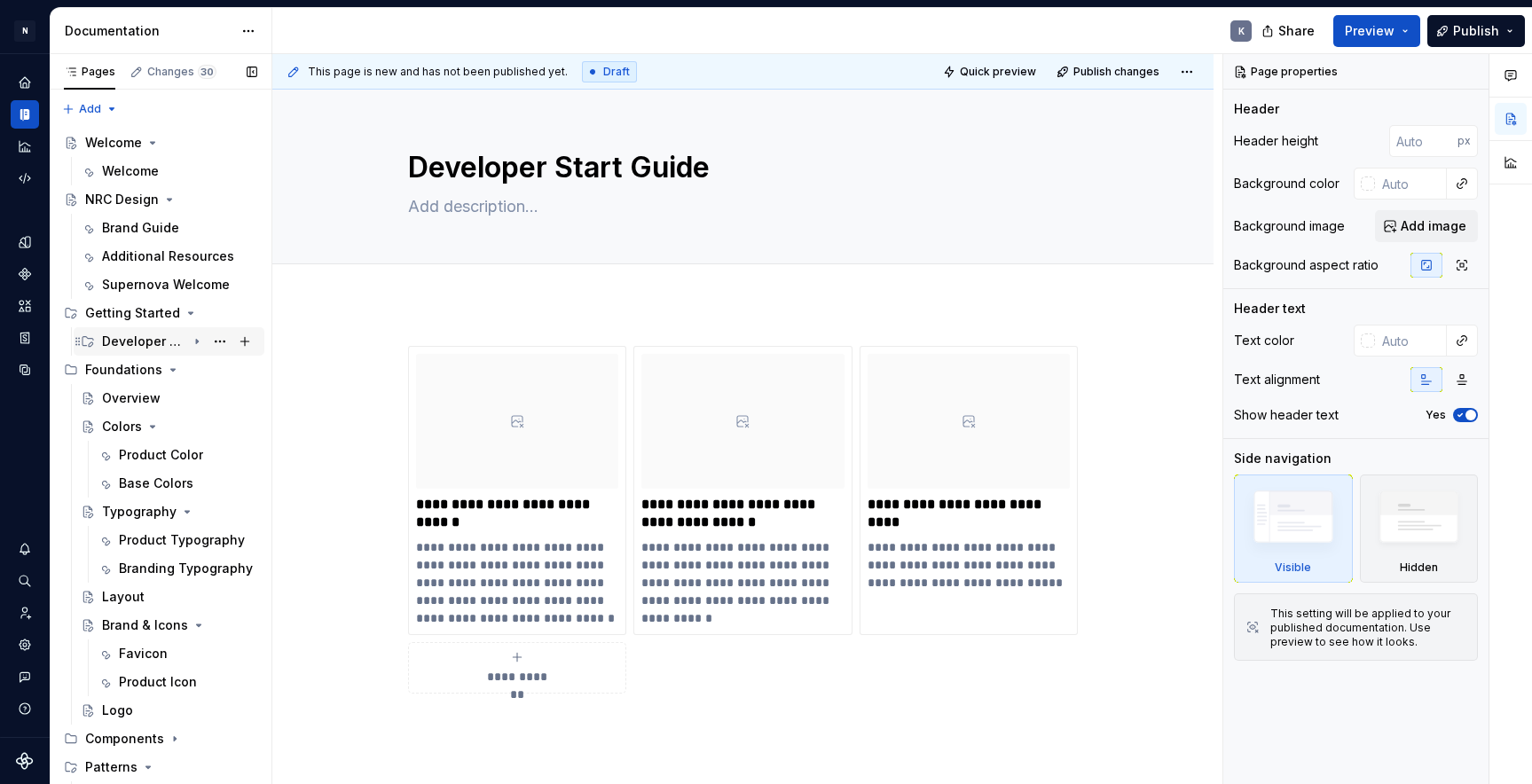
click at [126, 341] on div "Developer Start Guide" at bounding box center [144, 341] width 84 height 18
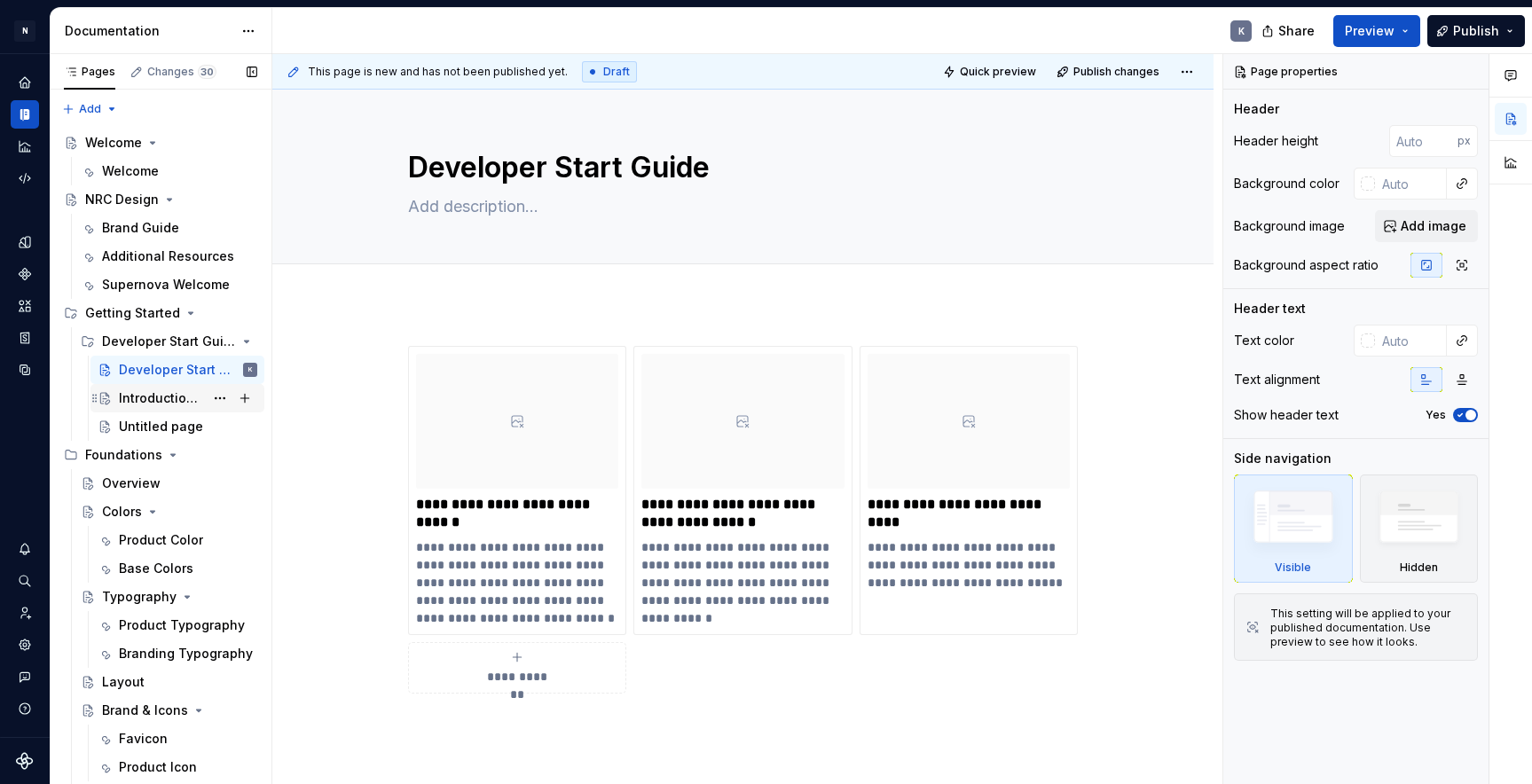
click at [155, 391] on div "Introduction to tokens" at bounding box center [162, 398] width 85 height 18
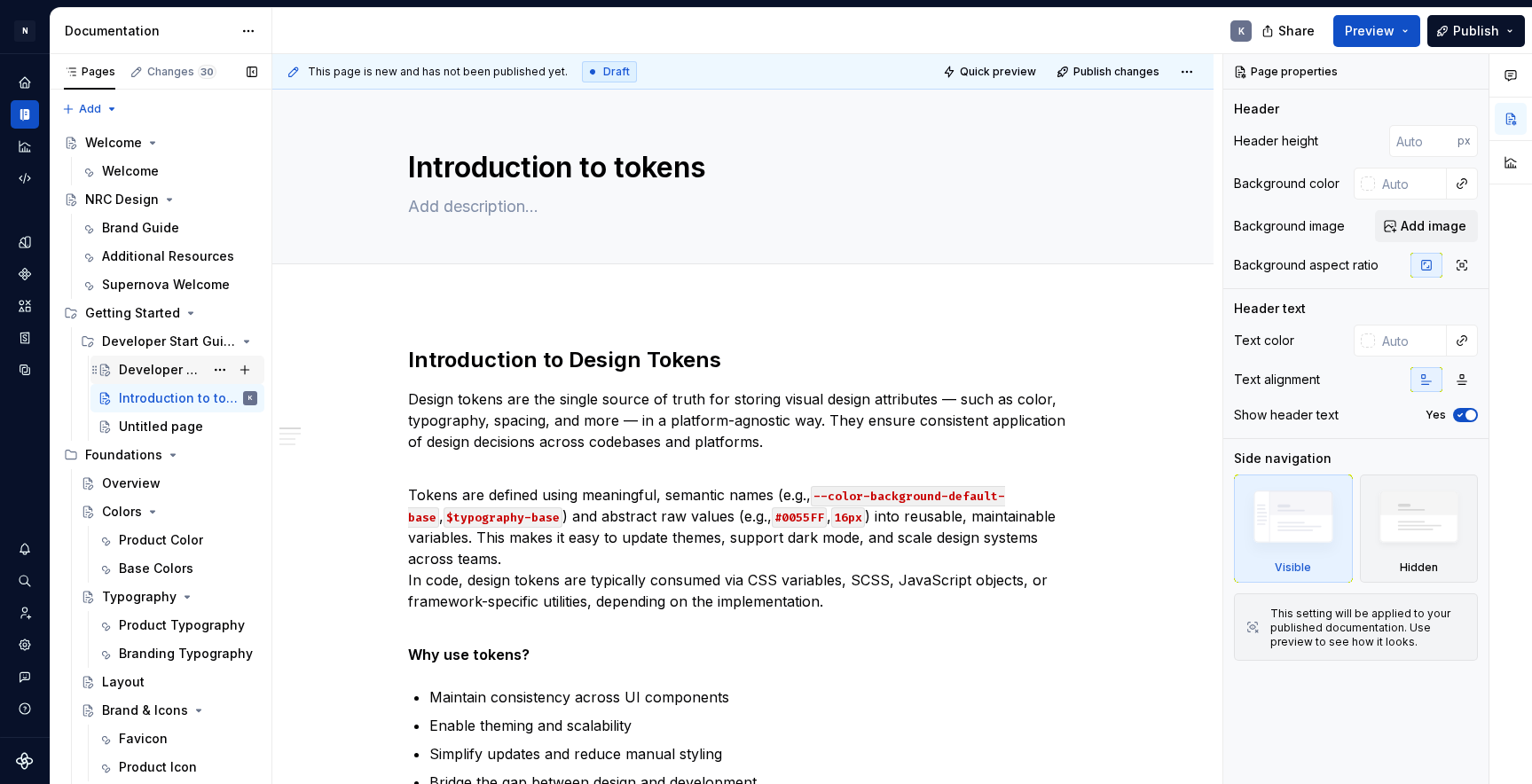
click at [159, 369] on div "Developer Start Guide" at bounding box center [162, 370] width 85 height 18
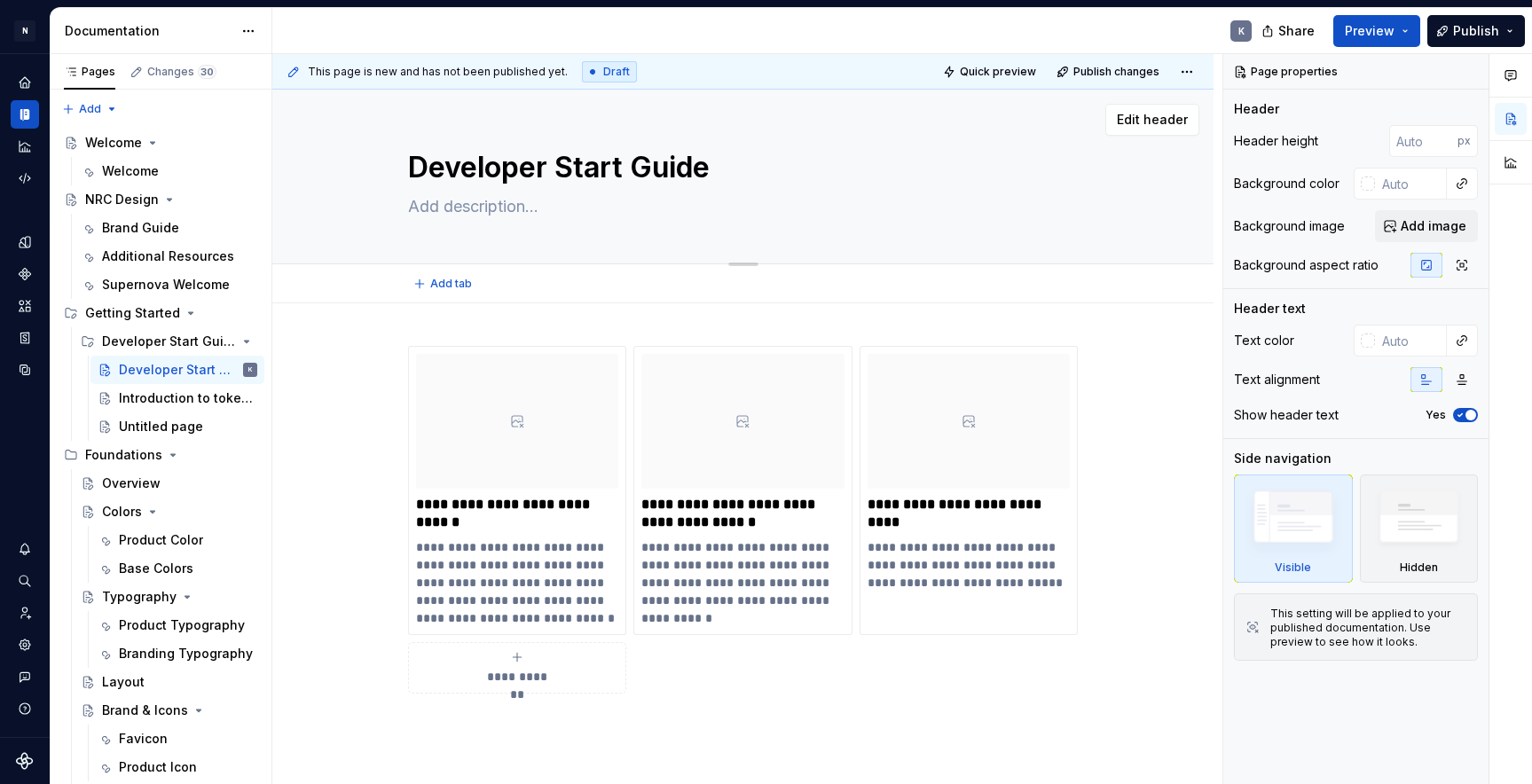
click at [562, 160] on textarea "Developer Start Guide" at bounding box center [740, 167] width 670 height 42
drag, startPoint x: 561, startPoint y: 160, endPoint x: 721, endPoint y: 170, distance: 160.3
type textarea "*"
type textarea "Developer R"
type textarea "*"
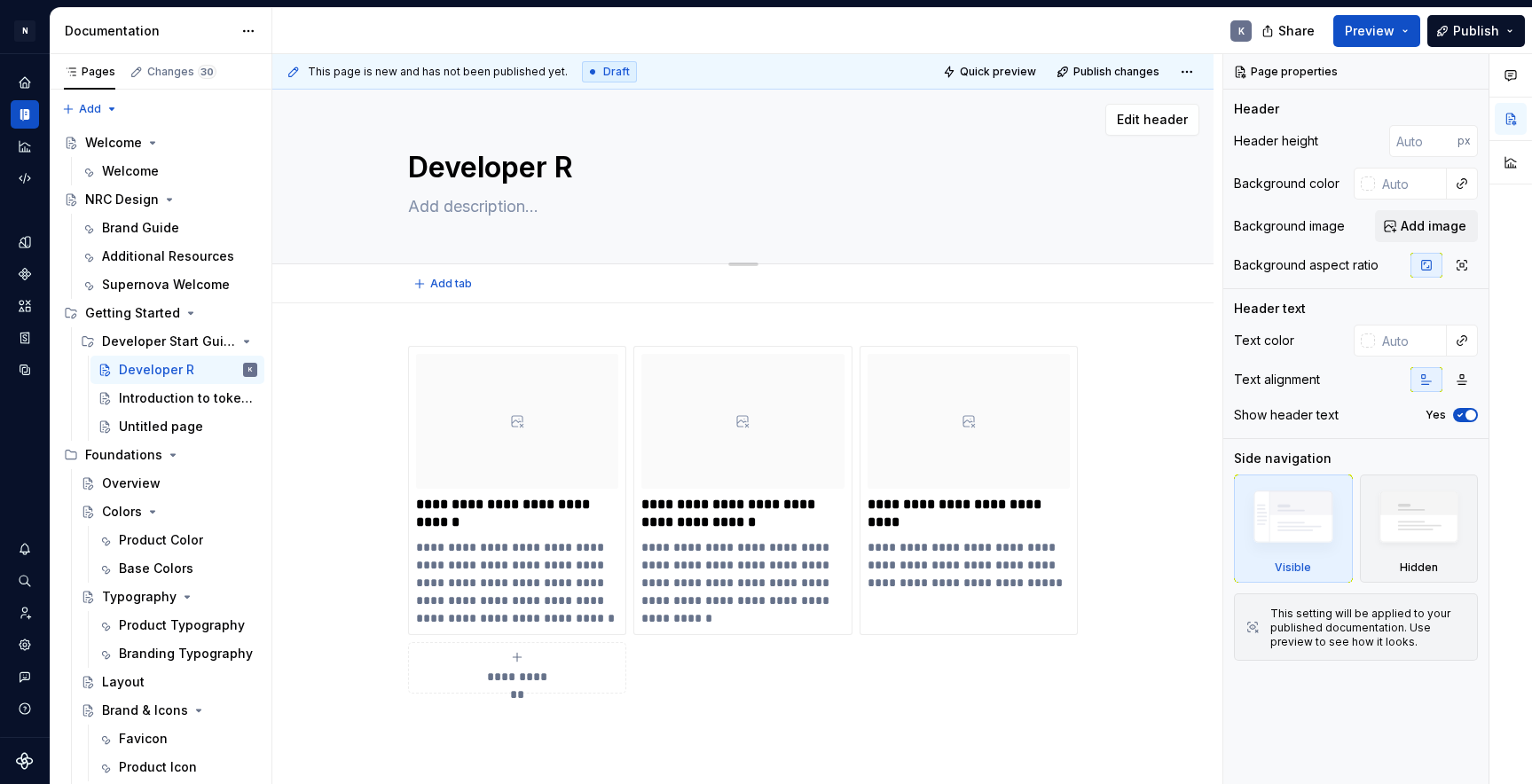
type textarea "Developer Re"
type textarea "*"
type textarea "Developer Res"
type textarea "*"
type textarea "Developer Reso"
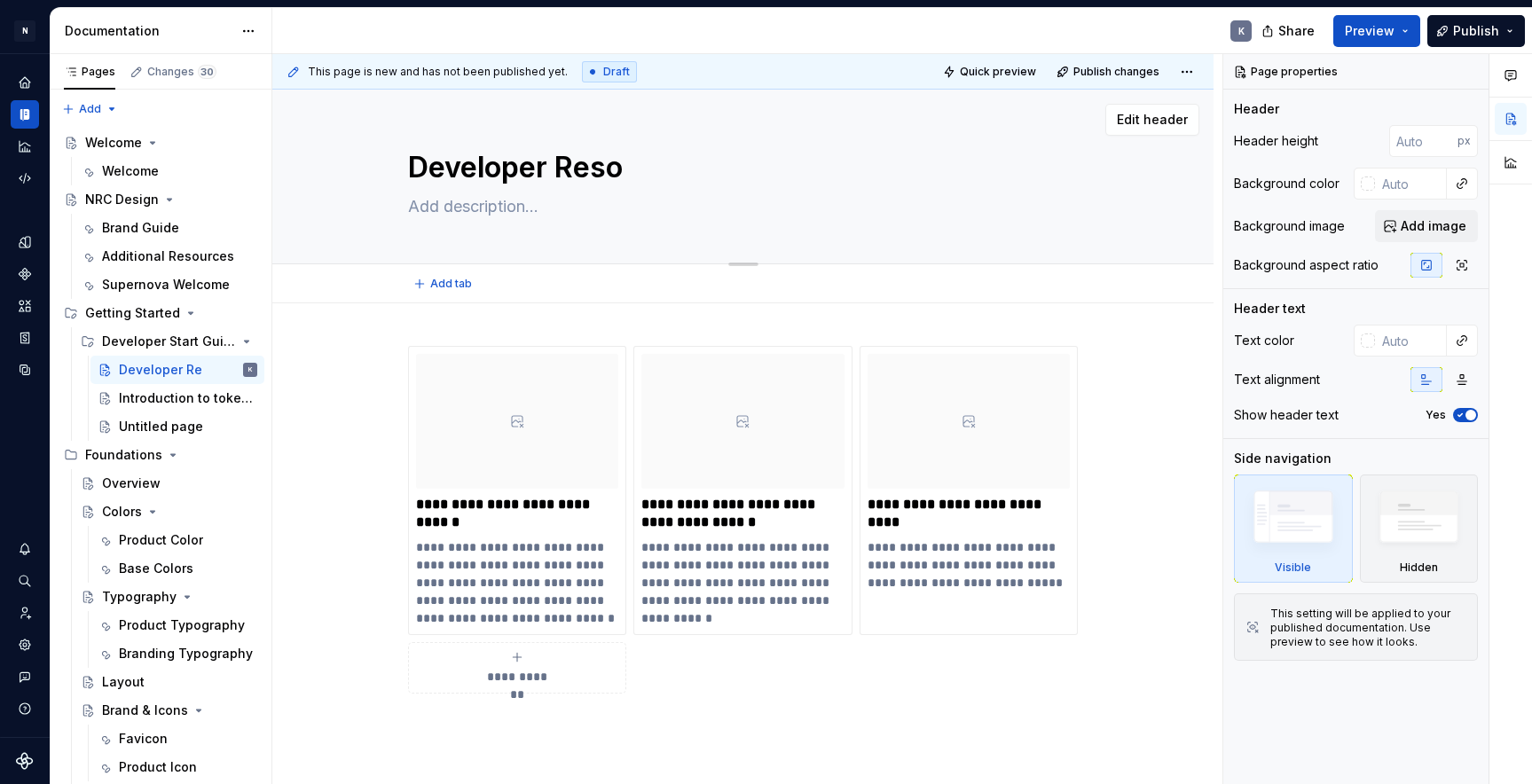
type textarea "*"
type textarea "Developer Resou"
type textarea "*"
type textarea "Developer Resour"
type textarea "*"
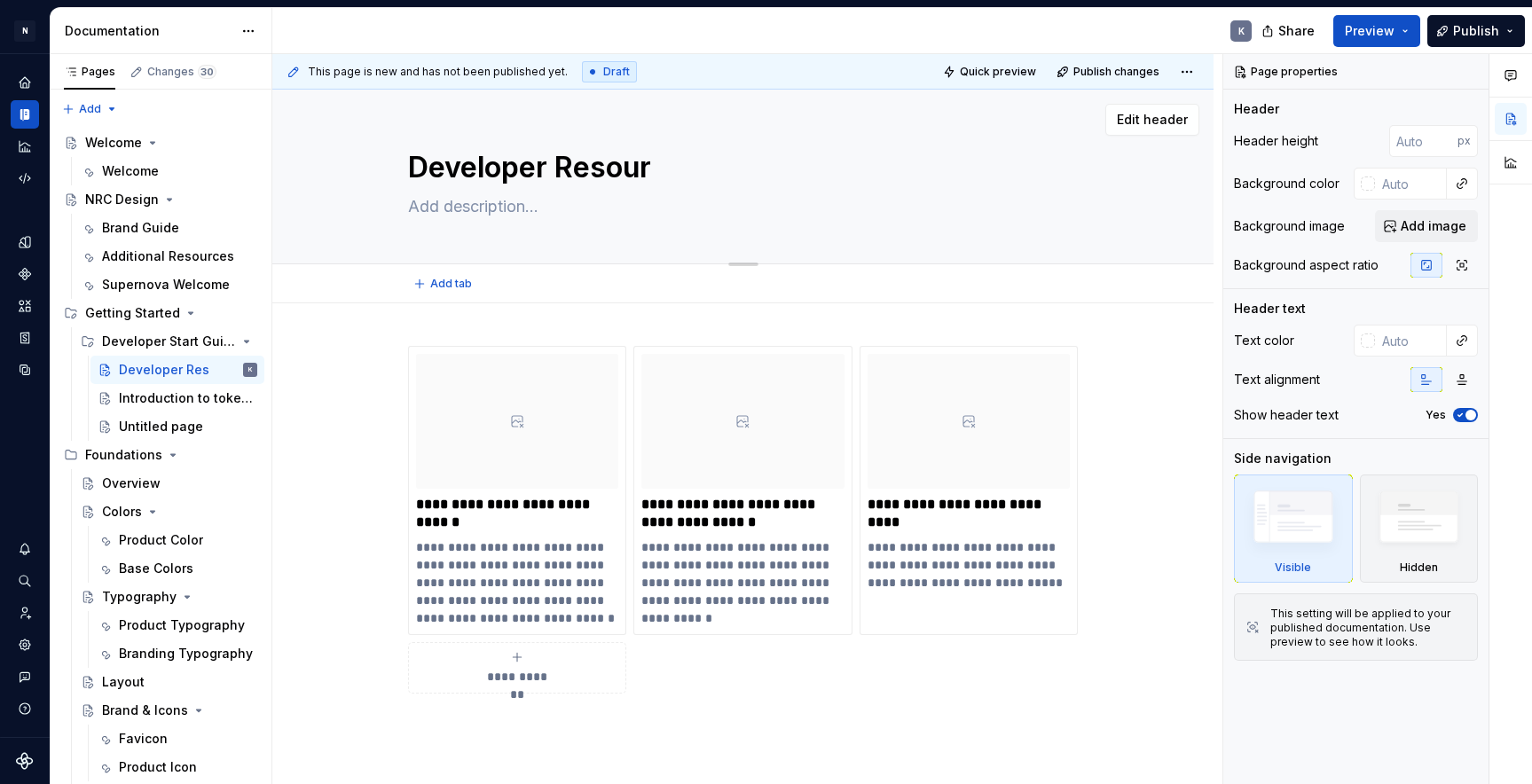
type textarea "Developer Resourc"
type textarea "*"
type textarea "Developer Resource"
type textarea "*"
type textarea "Developer Resources"
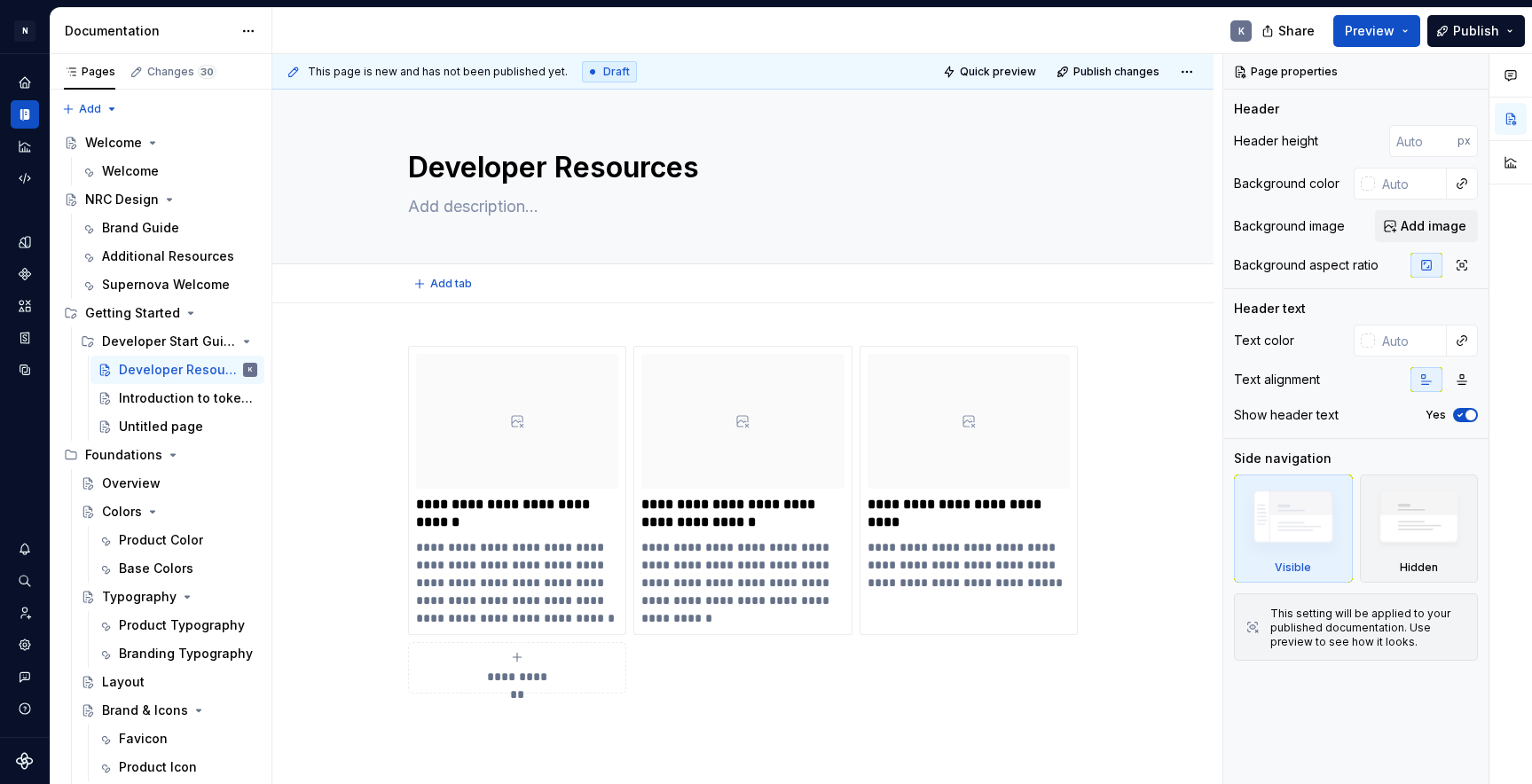
type textarea "*"
type textarea "Developer Resources"
click at [356, 352] on div "**********" at bounding box center [743, 627] width 941 height 648
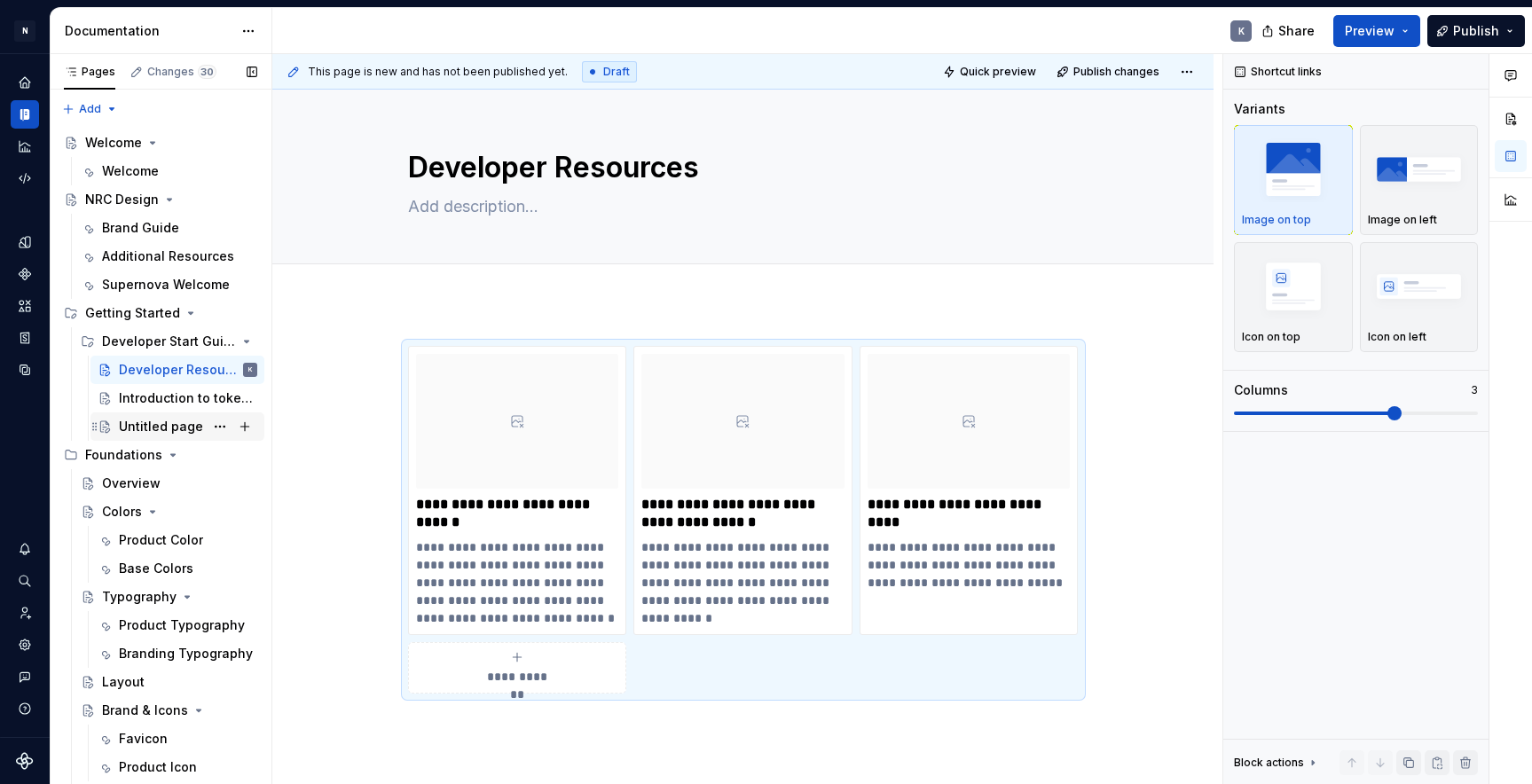
click at [177, 423] on div "Untitled page" at bounding box center [161, 427] width 84 height 18
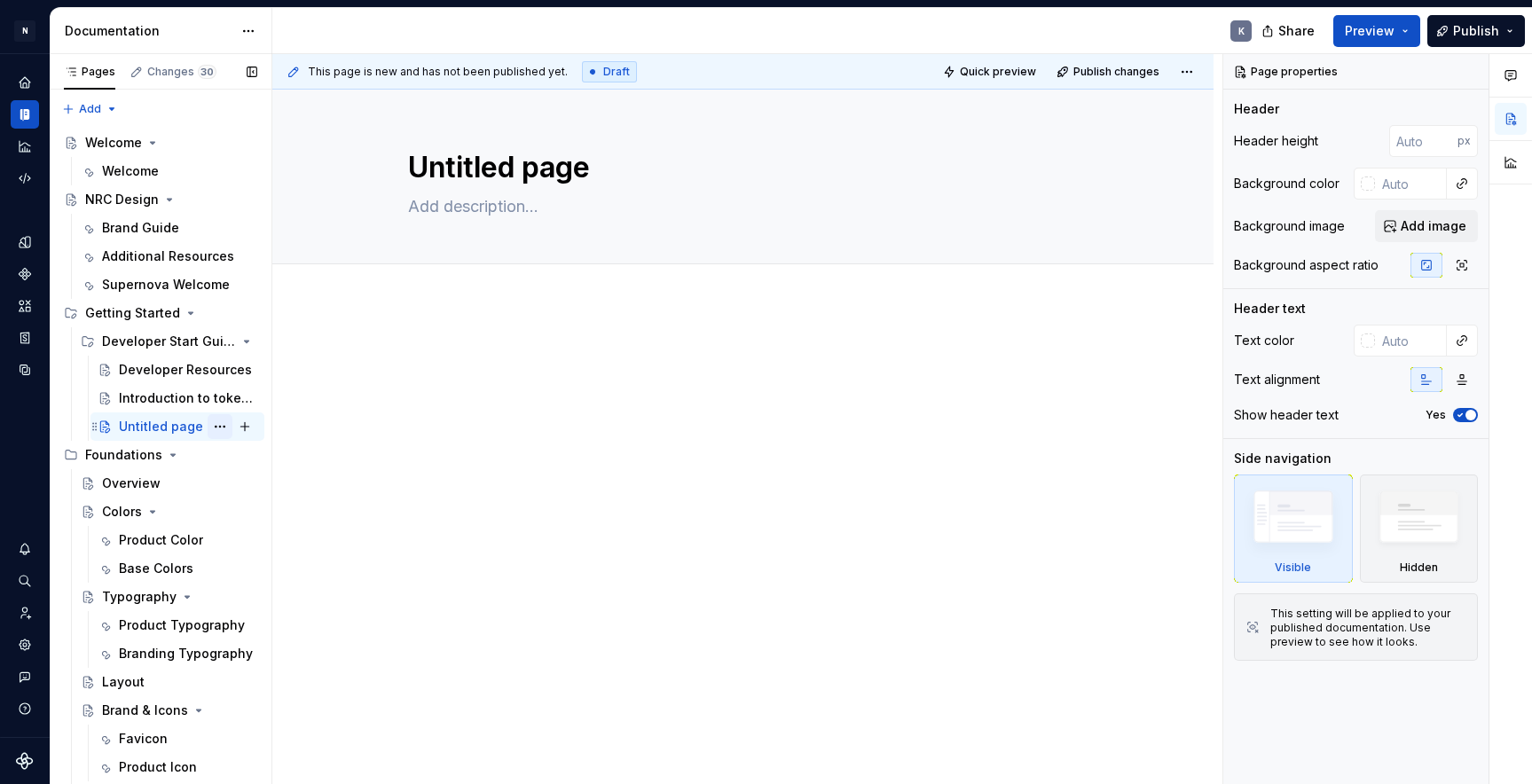
click at [222, 425] on button "Page tree" at bounding box center [220, 426] width 24 height 24
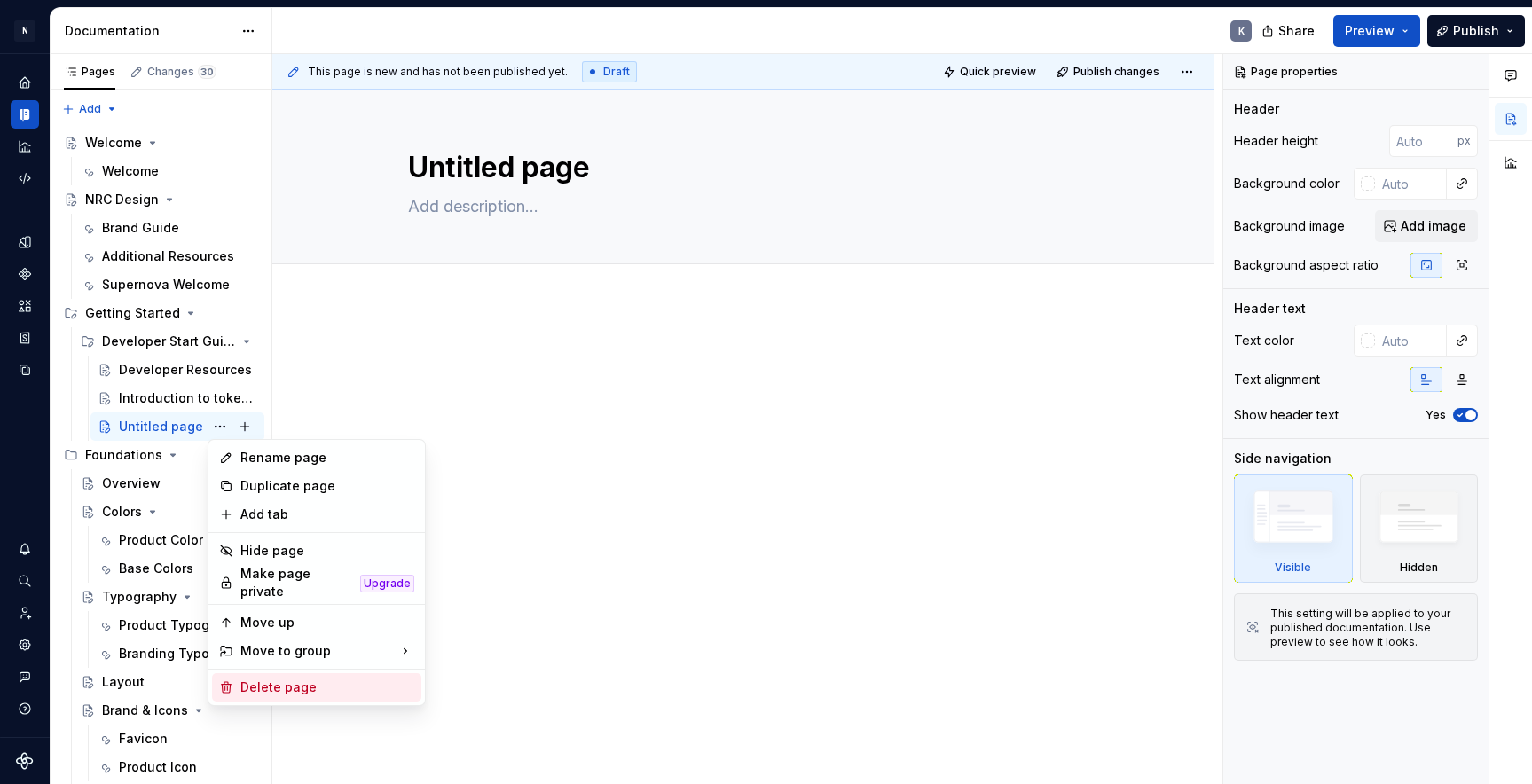
click at [290, 669] on div "Delete page" at bounding box center [327, 687] width 173 height 18
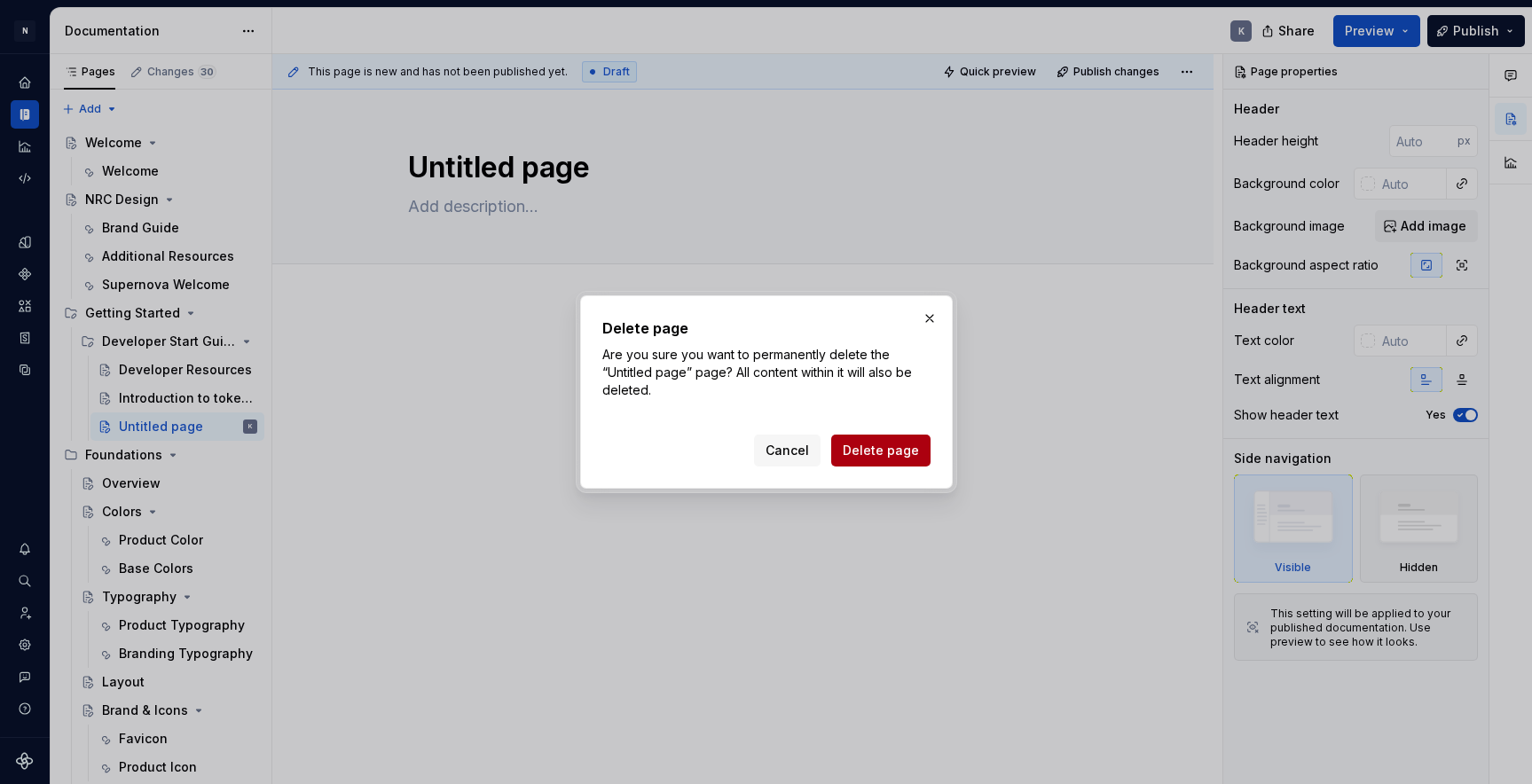
click at [858, 453] on span "Delete page" at bounding box center [881, 451] width 76 height 18
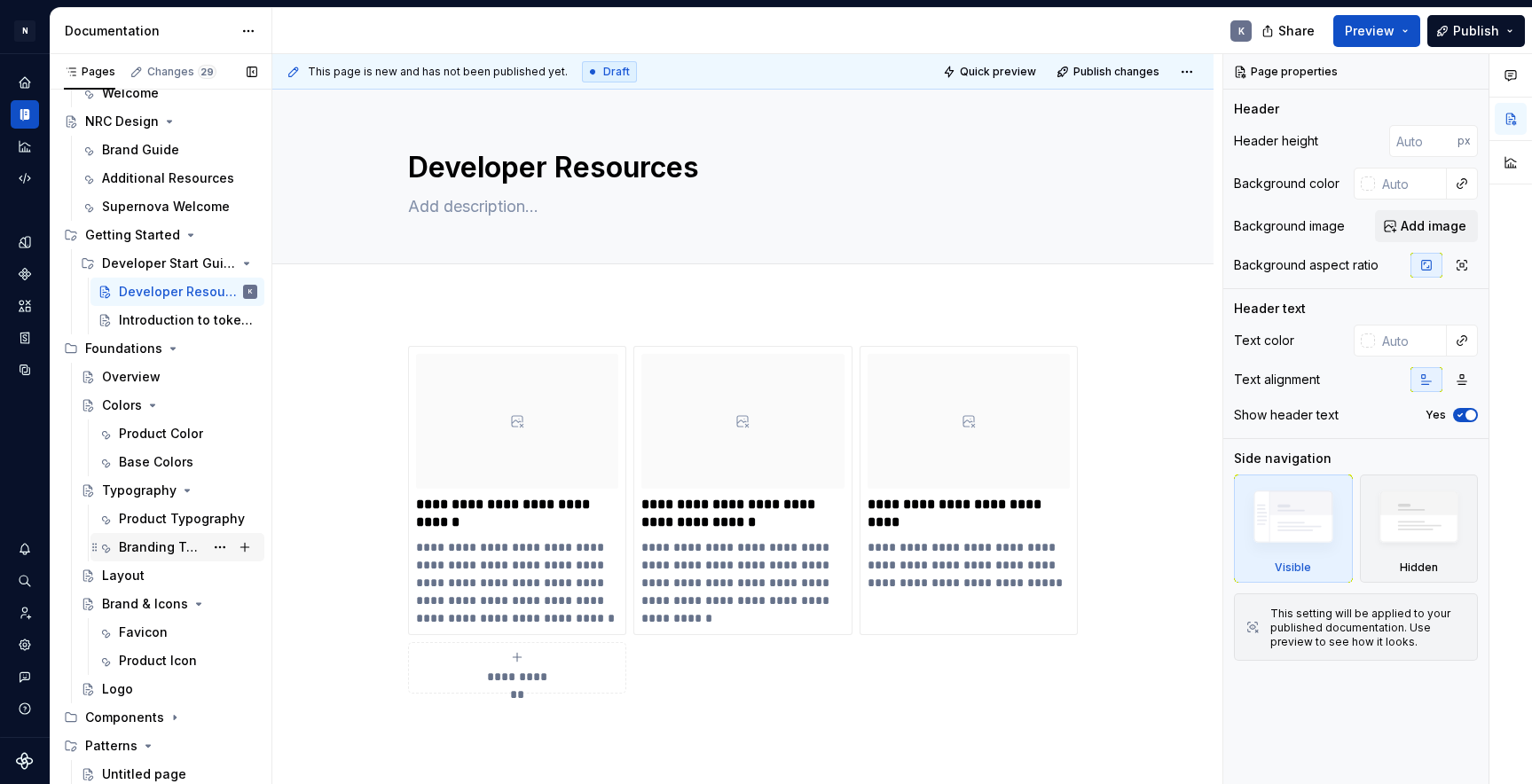
scroll to position [78, 0]
type textarea "*"
